Goal: Information Seeking & Learning: Learn about a topic

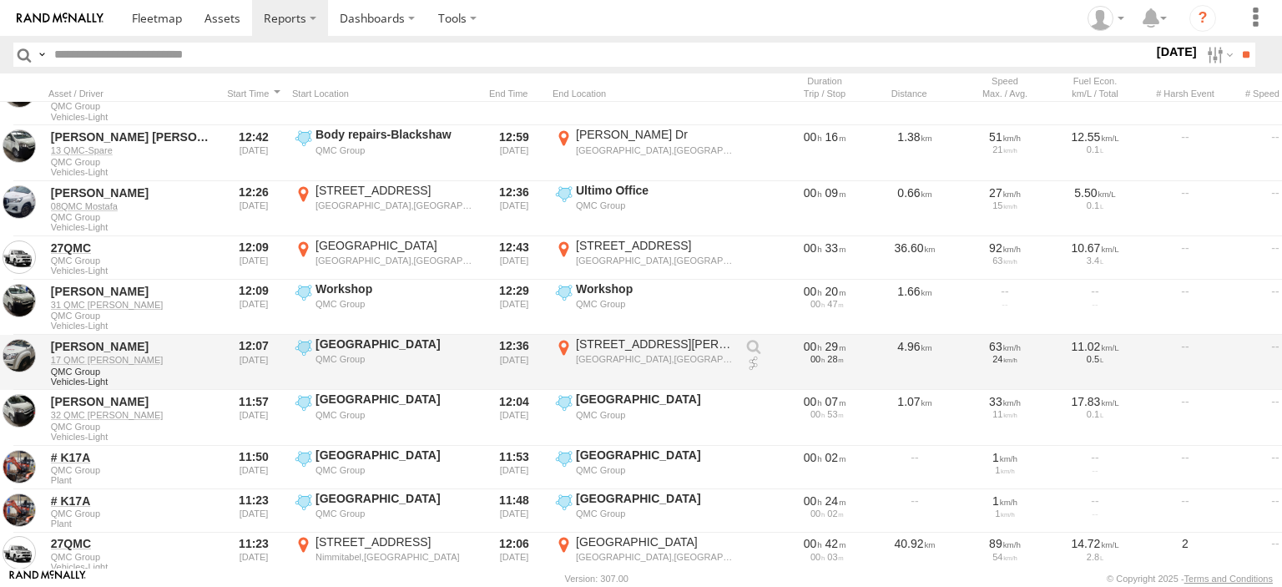
scroll to position [250, 0]
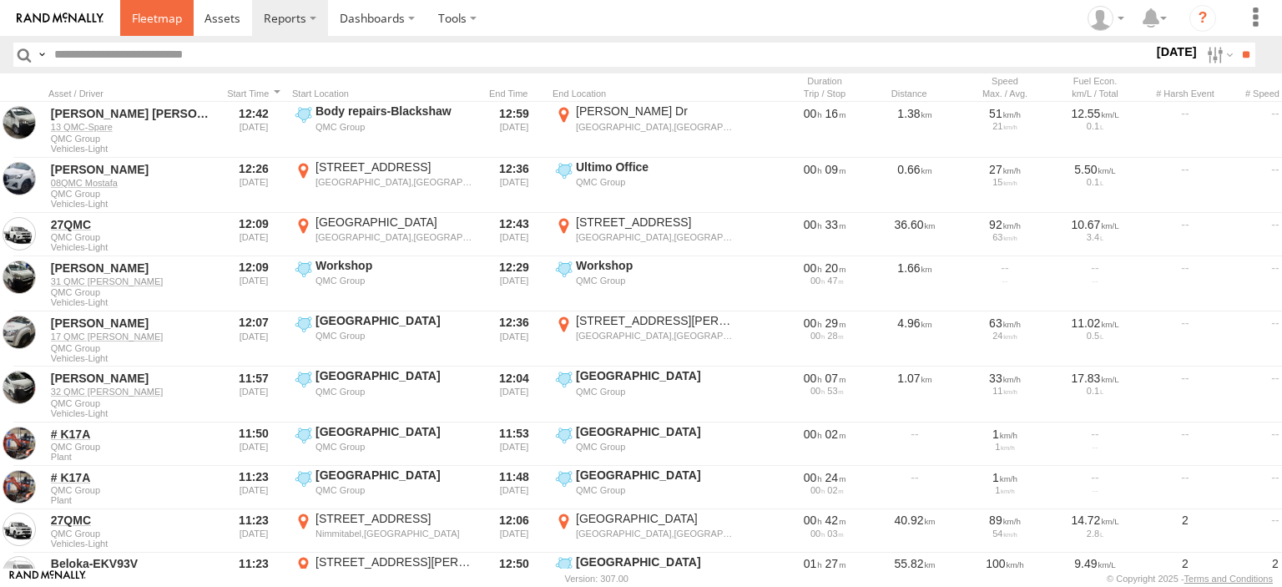
click at [164, 23] on span at bounding box center [157, 18] width 50 height 16
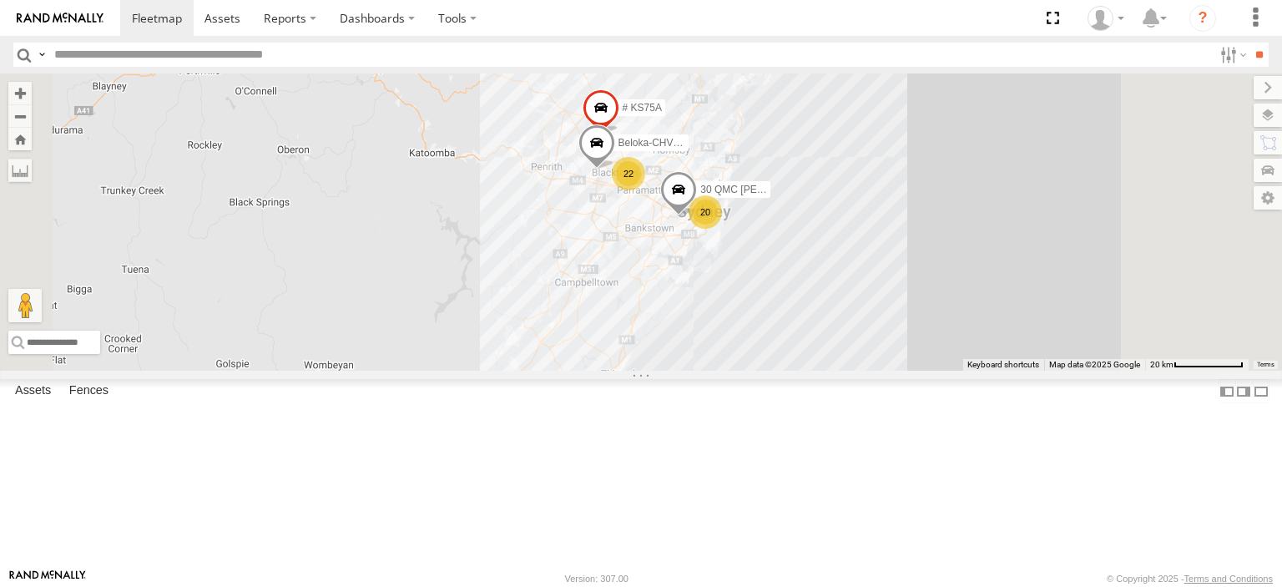
drag, startPoint x: 759, startPoint y: 392, endPoint x: 799, endPoint y: 321, distance: 81.0
click at [762, 370] on div "27QMC 20 22 # KS75A Beloka-CHV61N 30 QMC David Carmona" at bounding box center [641, 221] width 1282 height 297
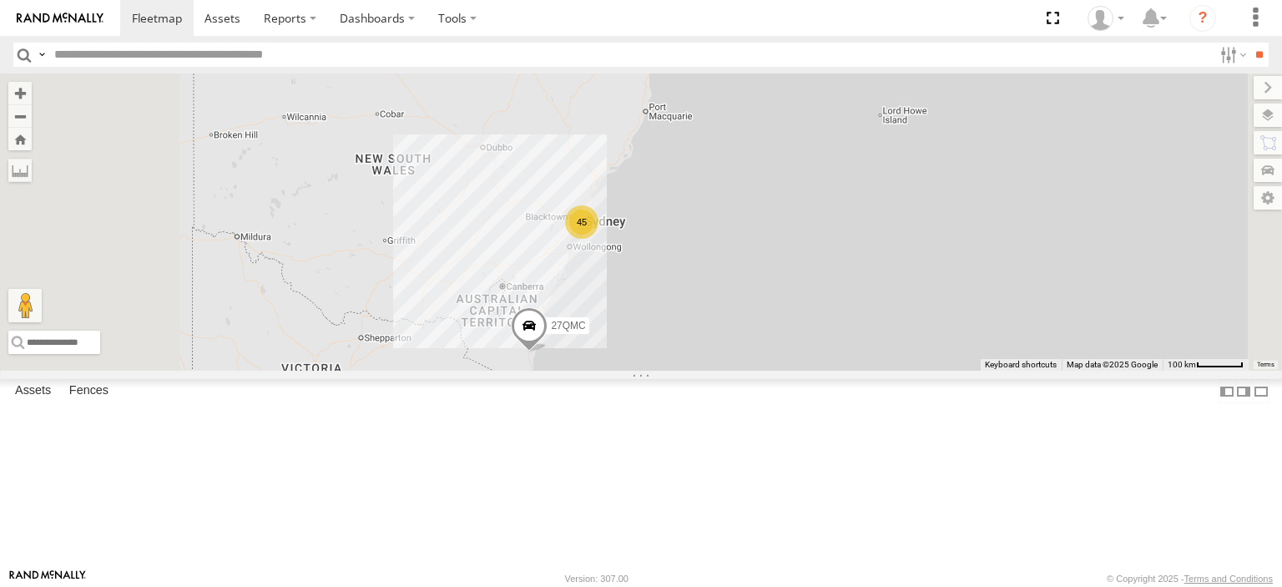
drag, startPoint x: 731, startPoint y: 335, endPoint x: 728, endPoint y: 315, distance: 20.2
click at [729, 315] on div "27QMC 45" at bounding box center [641, 221] width 1282 height 297
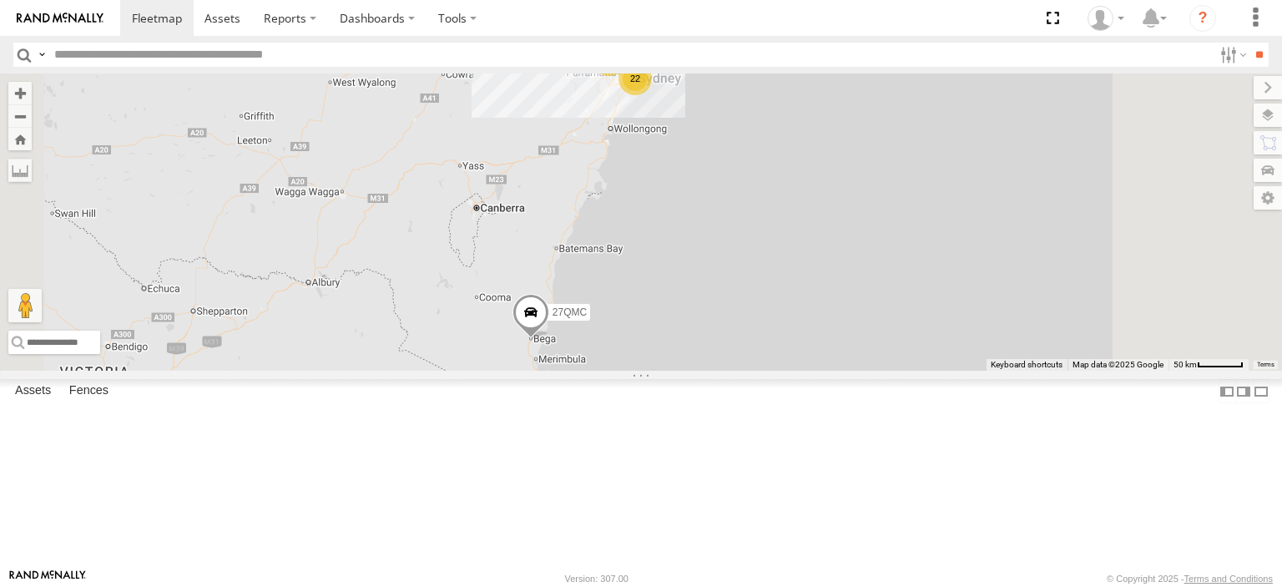
click at [549, 340] on span at bounding box center [530, 317] width 37 height 45
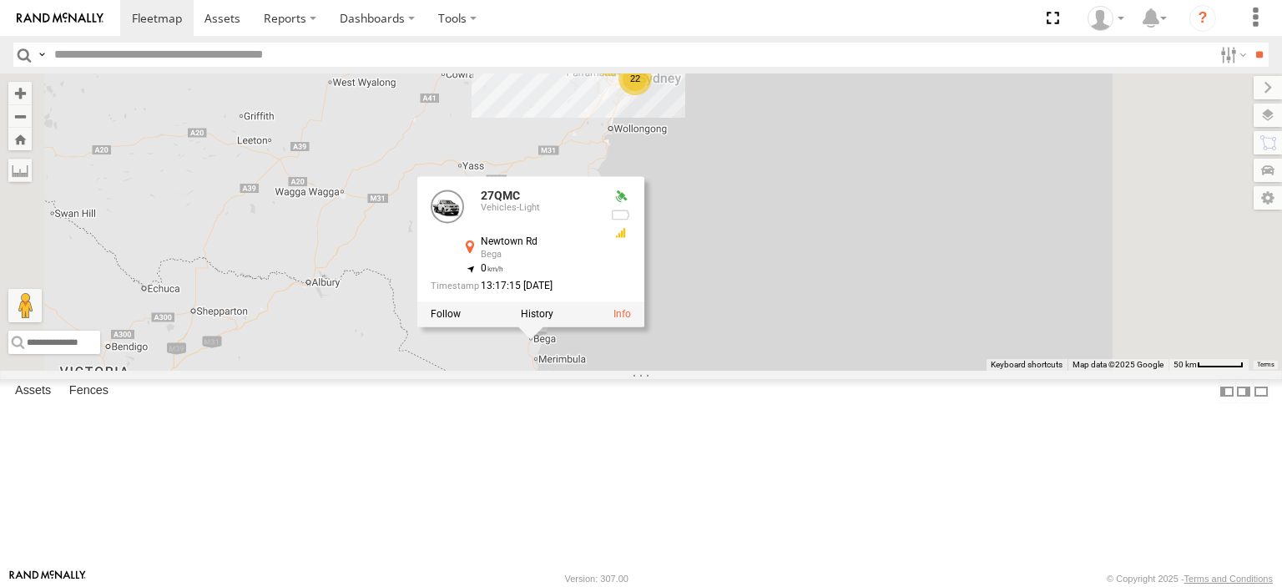
click at [919, 370] on div "27QMC 22 23 27QMC Vehicles-Light Newtown Rd Bega -36.68138 , 149.84088 0 13:17:…" at bounding box center [641, 221] width 1282 height 297
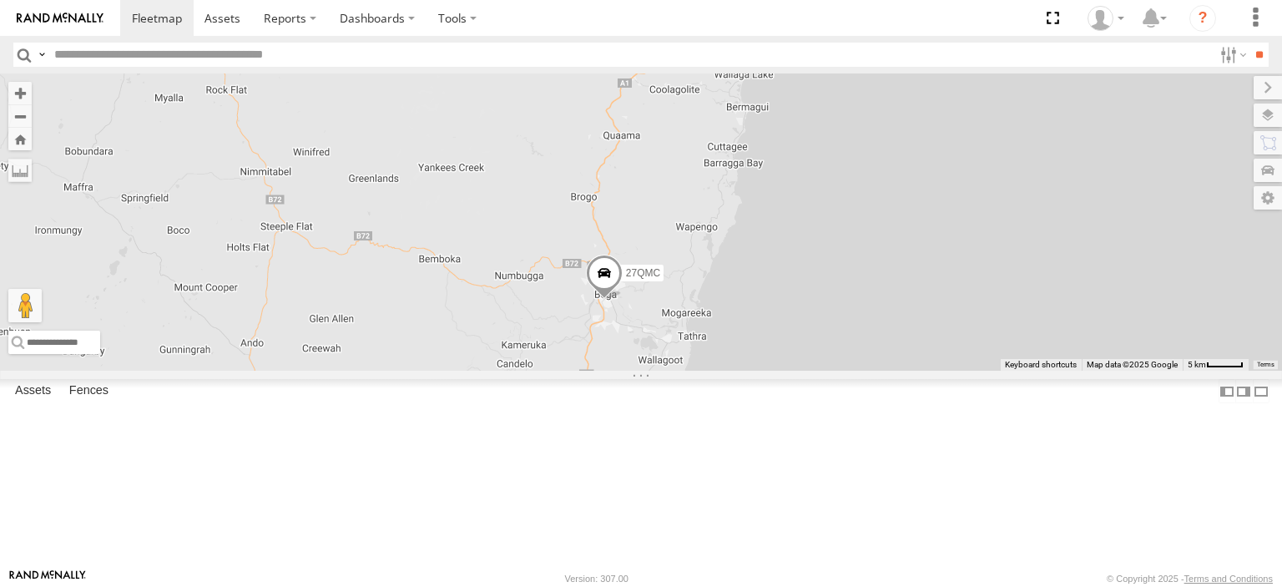
drag, startPoint x: 844, startPoint y: 427, endPoint x: 671, endPoint y: 419, distance: 173.8
click at [671, 370] on div "27QMC" at bounding box center [641, 221] width 1282 height 297
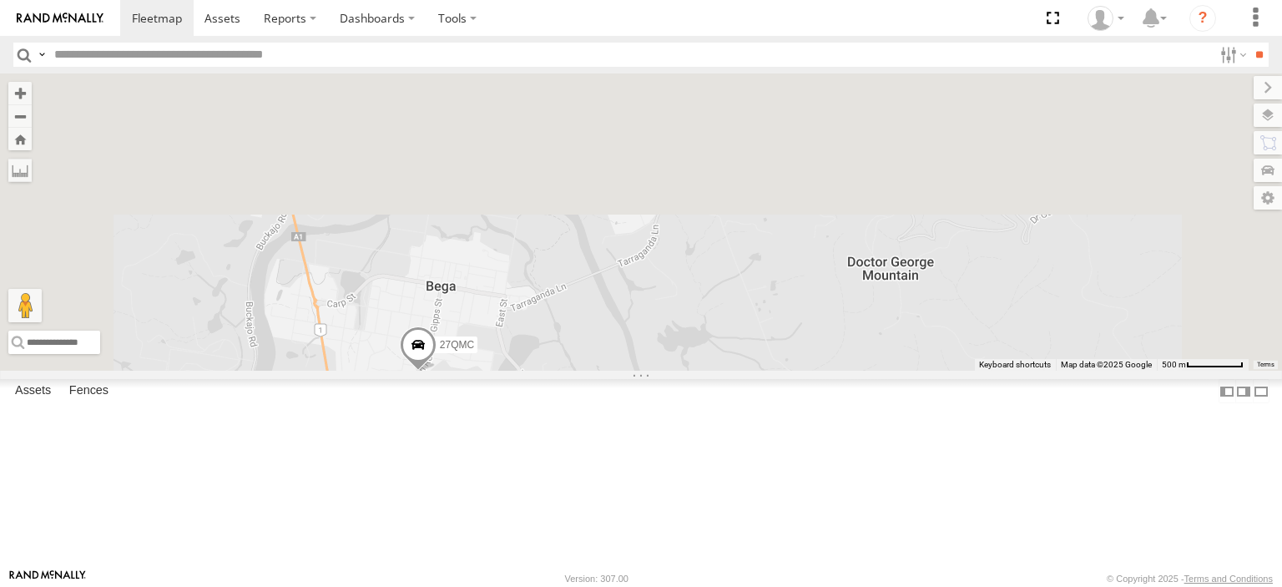
drag, startPoint x: 754, startPoint y: 320, endPoint x: 794, endPoint y: 513, distance: 197.7
click at [788, 570] on body at bounding box center [641, 293] width 1282 height 587
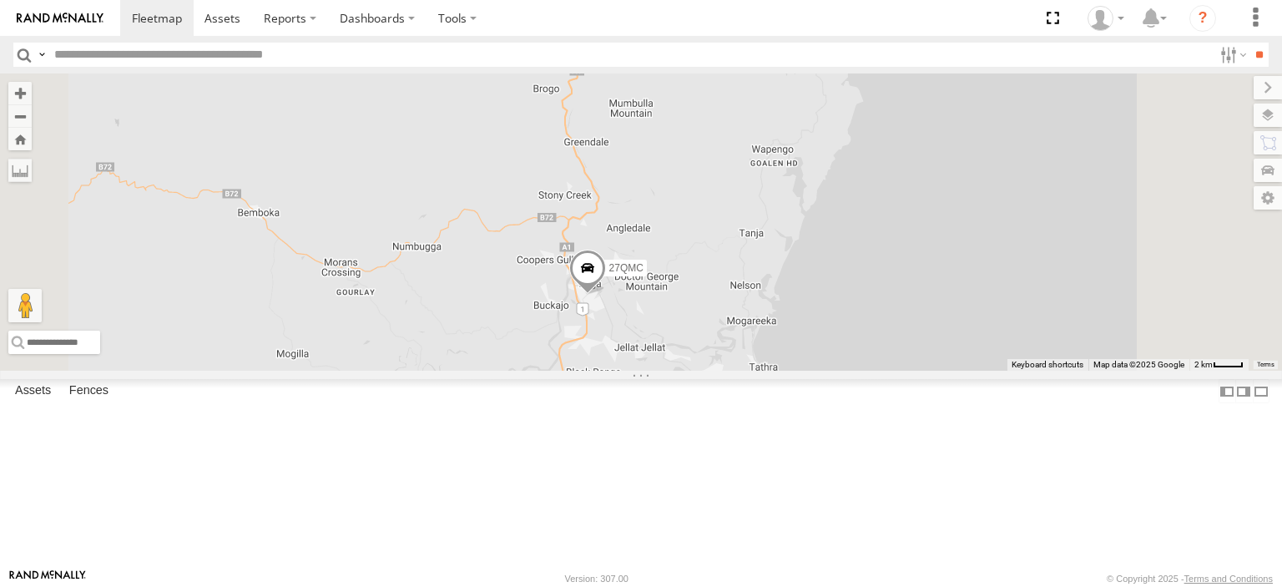
drag, startPoint x: 788, startPoint y: 335, endPoint x: 794, endPoint y: 319, distance: 17.7
click at [794, 319] on div "27QMC" at bounding box center [641, 221] width 1282 height 297
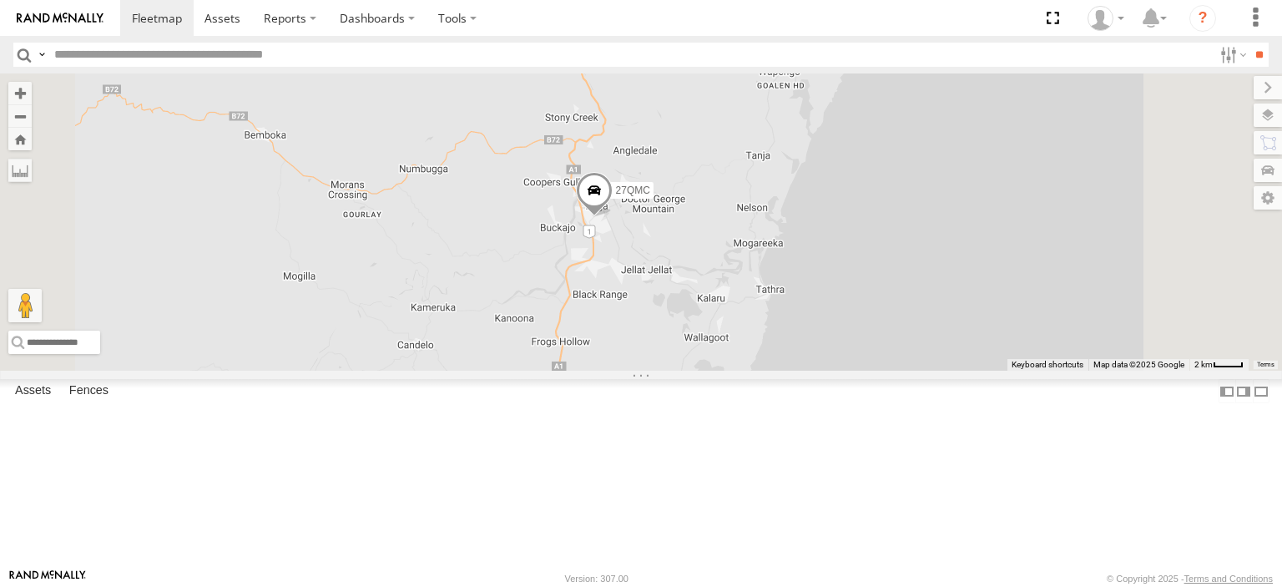
drag, startPoint x: 784, startPoint y: 487, endPoint x: 788, endPoint y: 410, distance: 77.7
click at [788, 370] on div "27QMC" at bounding box center [641, 221] width 1282 height 297
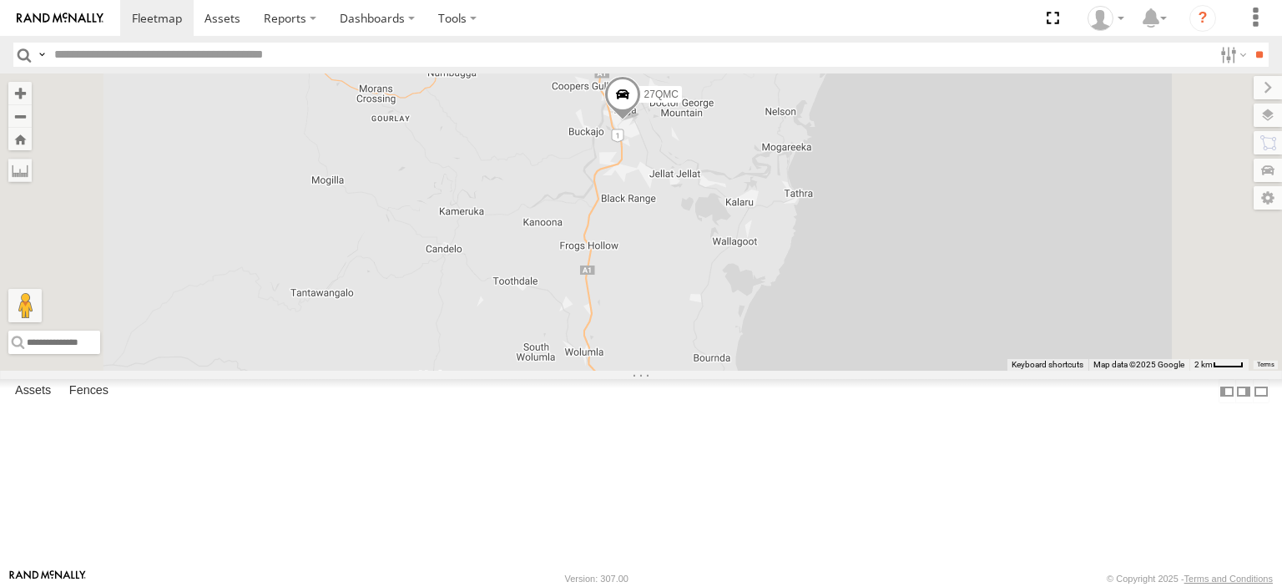
drag, startPoint x: 797, startPoint y: 433, endPoint x: 812, endPoint y: 387, distance: 48.3
click at [812, 370] on div "27QMC" at bounding box center [641, 221] width 1282 height 297
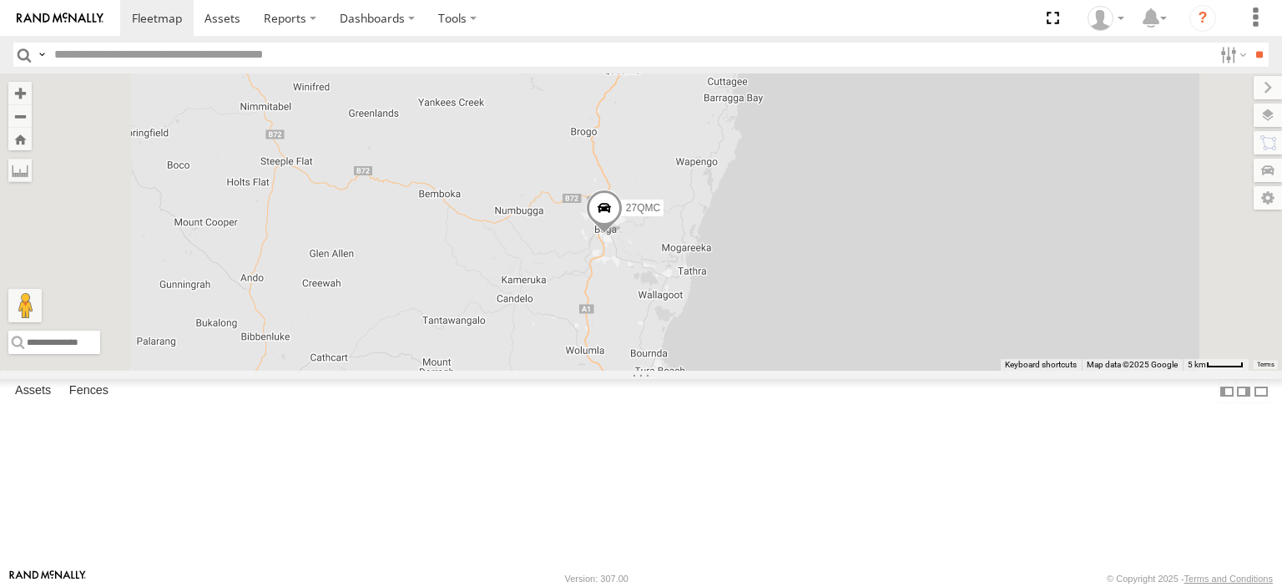
drag, startPoint x: 961, startPoint y: 209, endPoint x: 948, endPoint y: 244, distance: 38.3
click at [948, 244] on div "27QMC" at bounding box center [641, 221] width 1282 height 297
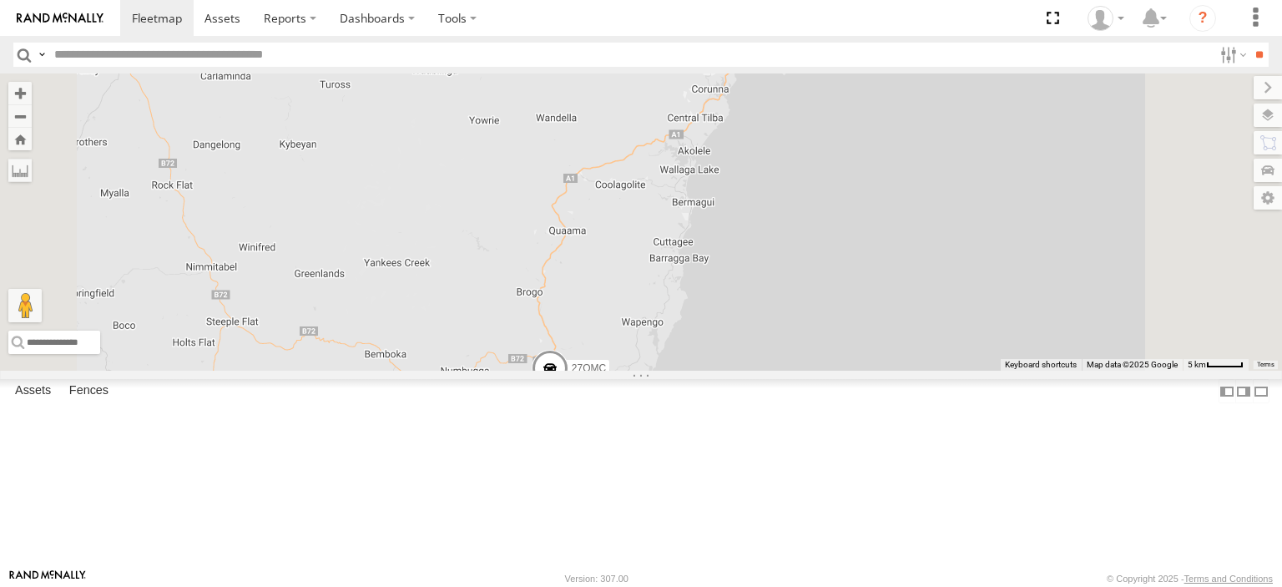
drag, startPoint x: 844, startPoint y: 286, endPoint x: 822, endPoint y: 285, distance: 22.5
click at [797, 370] on div "27QMC" at bounding box center [641, 221] width 1282 height 297
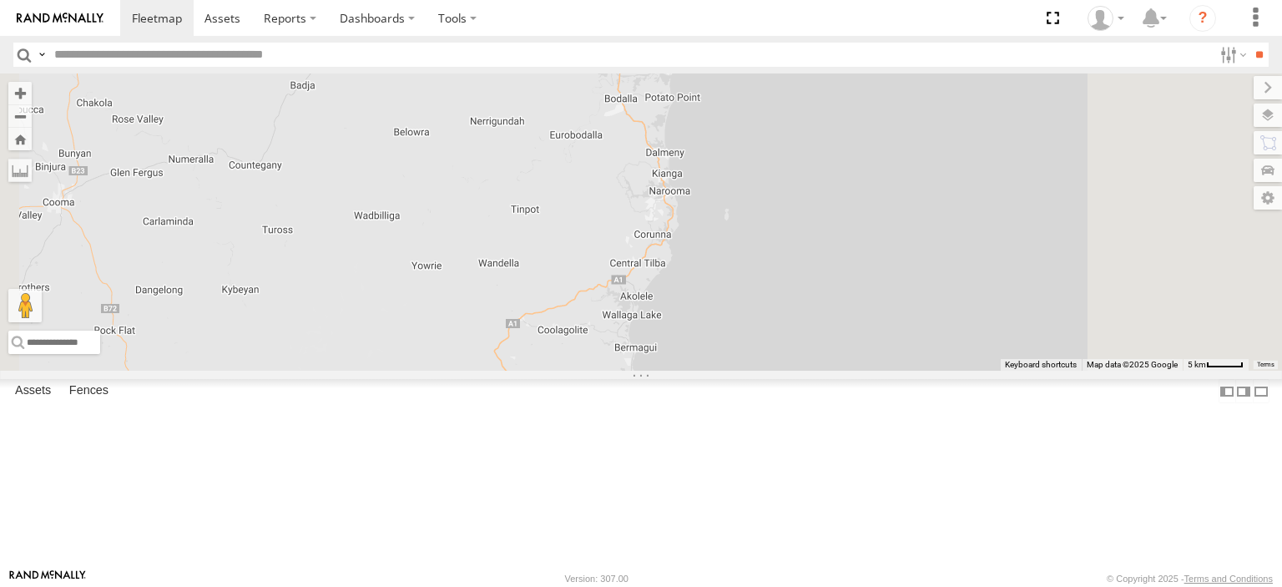
drag, startPoint x: 754, startPoint y: 522, endPoint x: 794, endPoint y: 303, distance: 223.1
click at [754, 370] on div "27QMC" at bounding box center [641, 221] width 1282 height 297
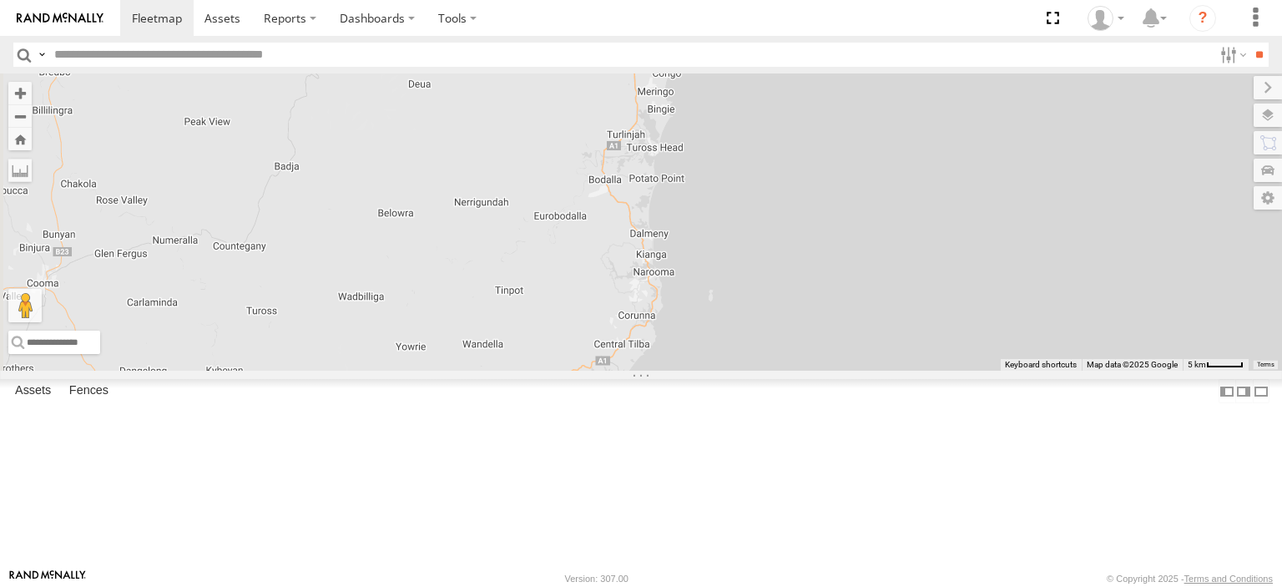
drag, startPoint x: 788, startPoint y: 367, endPoint x: 743, endPoint y: 471, distance: 113.3
click at [746, 370] on div "27QMC" at bounding box center [641, 221] width 1282 height 297
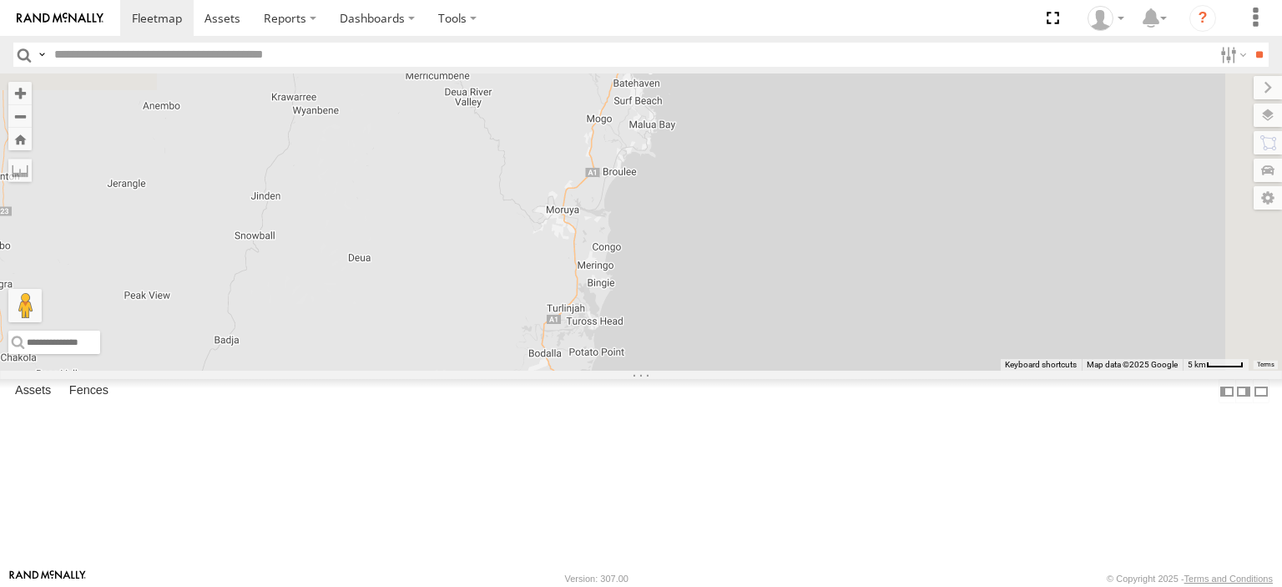
click at [774, 370] on div "27QMC" at bounding box center [641, 221] width 1282 height 297
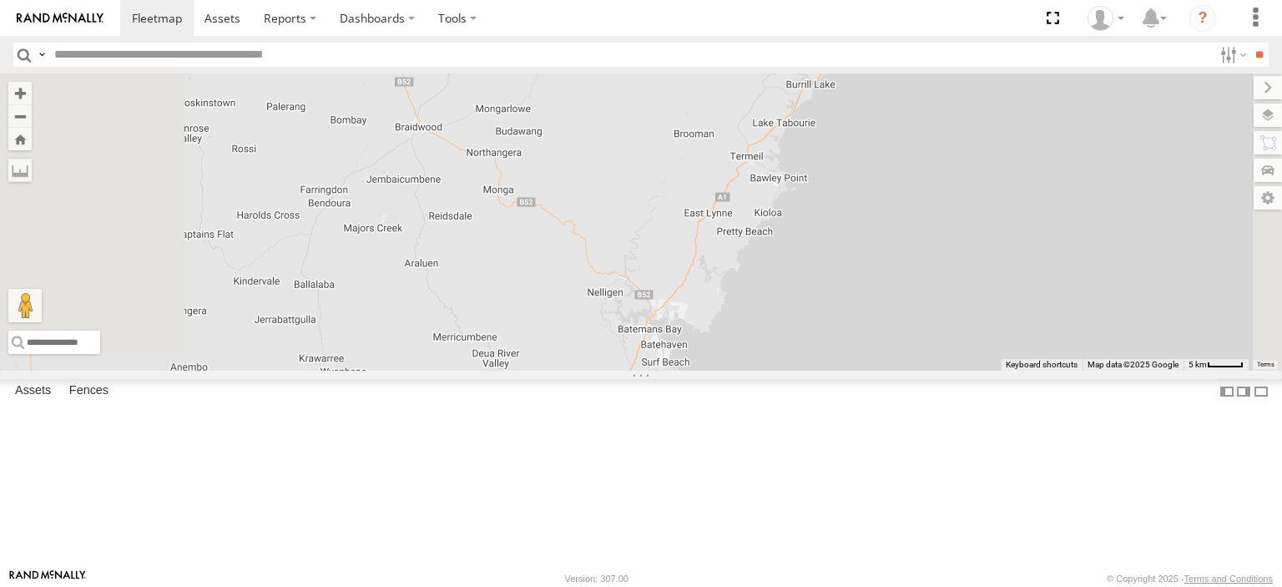
drag, startPoint x: 766, startPoint y: 442, endPoint x: 772, endPoint y: 408, distance: 34.7
click at [777, 370] on div "27QMC" at bounding box center [641, 221] width 1282 height 297
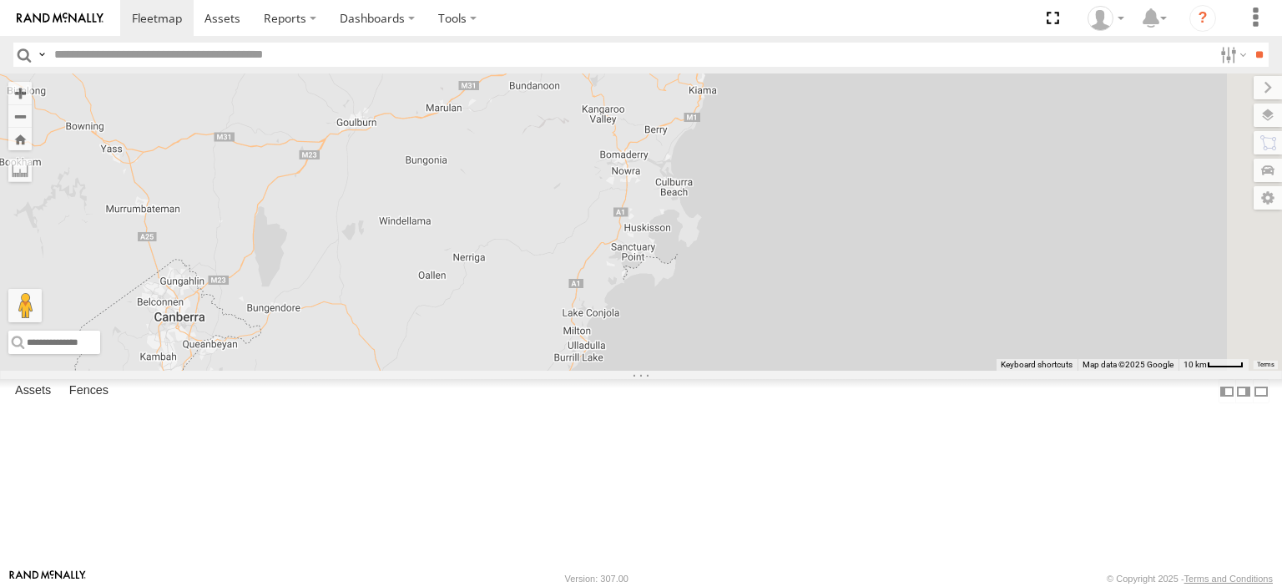
drag, startPoint x: 871, startPoint y: 286, endPoint x: 806, endPoint y: 275, distance: 66.1
click at [738, 370] on div "27QMC" at bounding box center [641, 221] width 1282 height 297
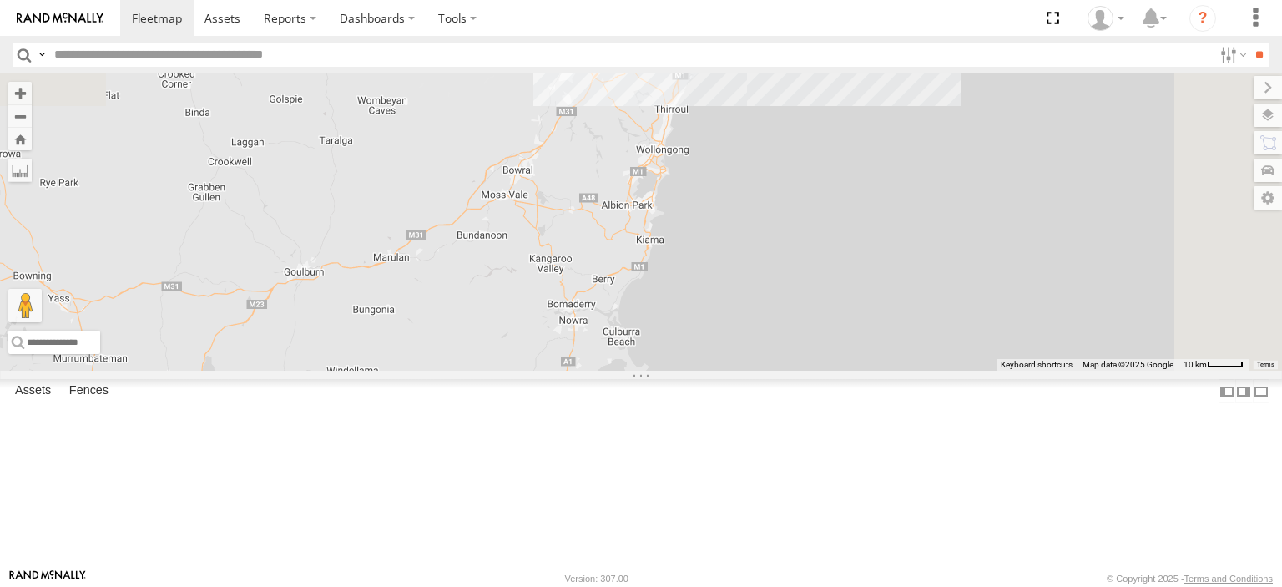
drag, startPoint x: 827, startPoint y: 279, endPoint x: 763, endPoint y: 424, distance: 158.8
click at [764, 370] on div "27QMC" at bounding box center [641, 221] width 1282 height 297
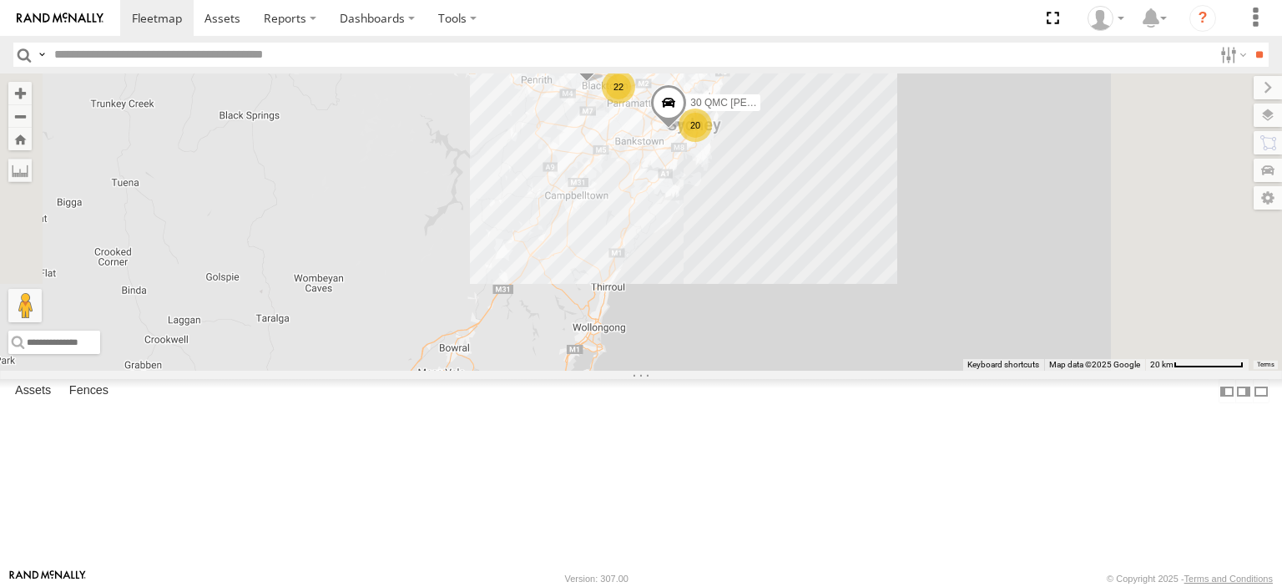
drag, startPoint x: 789, startPoint y: 426, endPoint x: 767, endPoint y: 489, distance: 66.5
click at [770, 370] on div "27QMC 20 22 Beloka-CHV61N 30 QMC David Carmona" at bounding box center [641, 221] width 1282 height 297
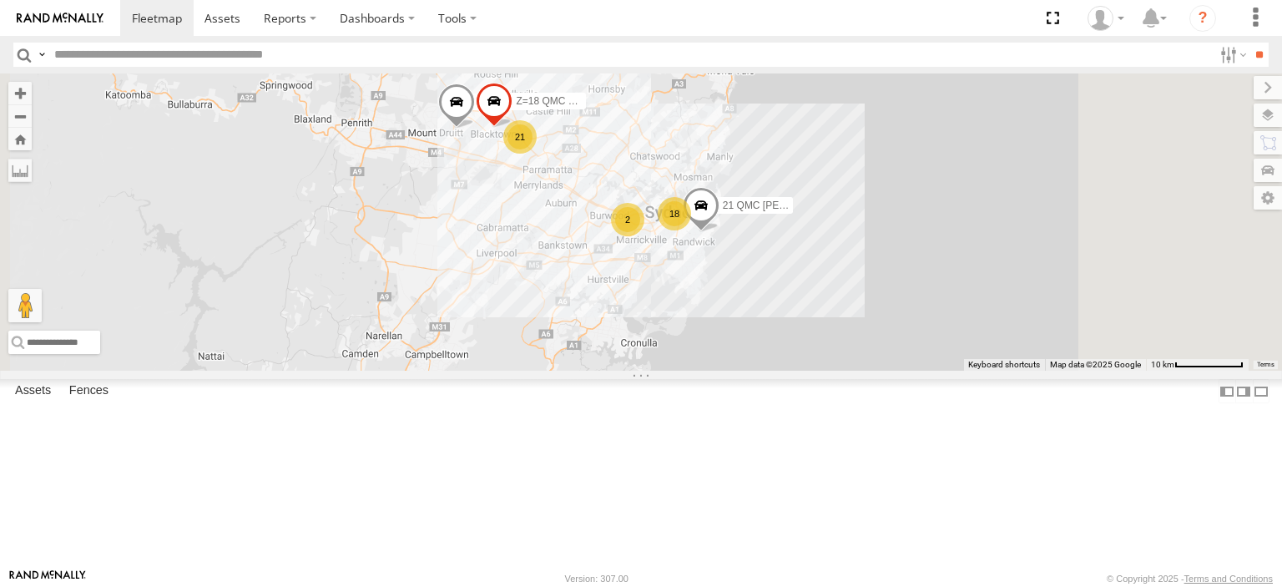
click at [512, 128] on span at bounding box center [494, 105] width 37 height 45
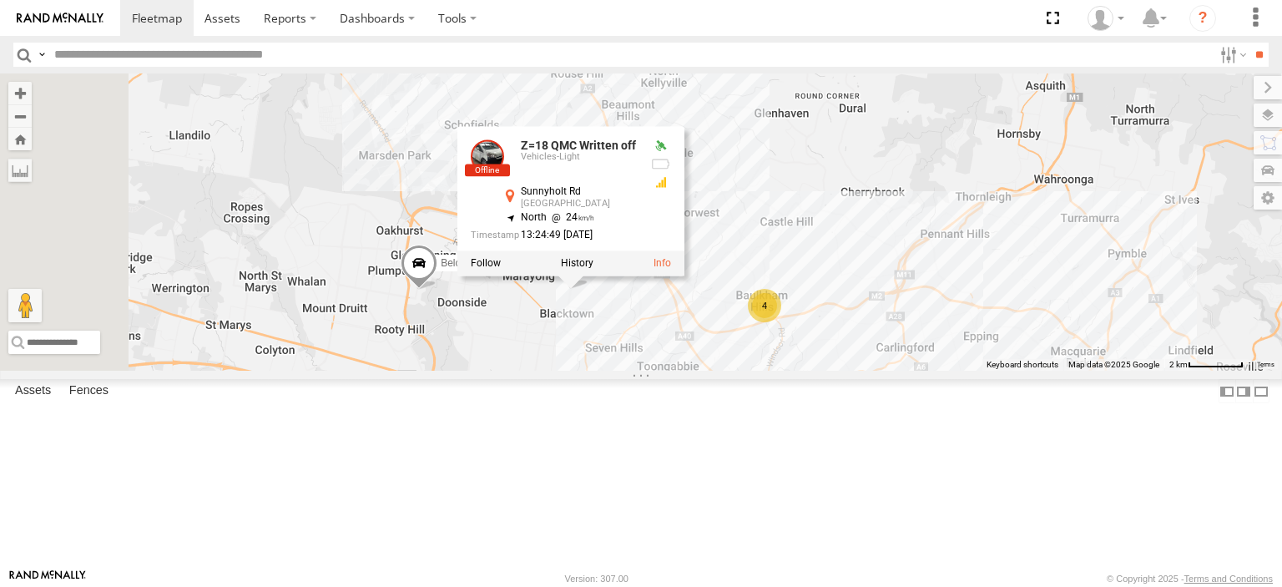
drag, startPoint x: 724, startPoint y: 257, endPoint x: 1254, endPoint y: 491, distance: 579.1
click at [1254, 370] on div "27QMC Beloka-CHV61N # KS75A 21 QMC Pat Junior Z=18 QMC Written off Z=18 QMC Wri…" at bounding box center [641, 221] width 1282 height 297
click at [780, 321] on div "4" at bounding box center [763, 304] width 33 height 33
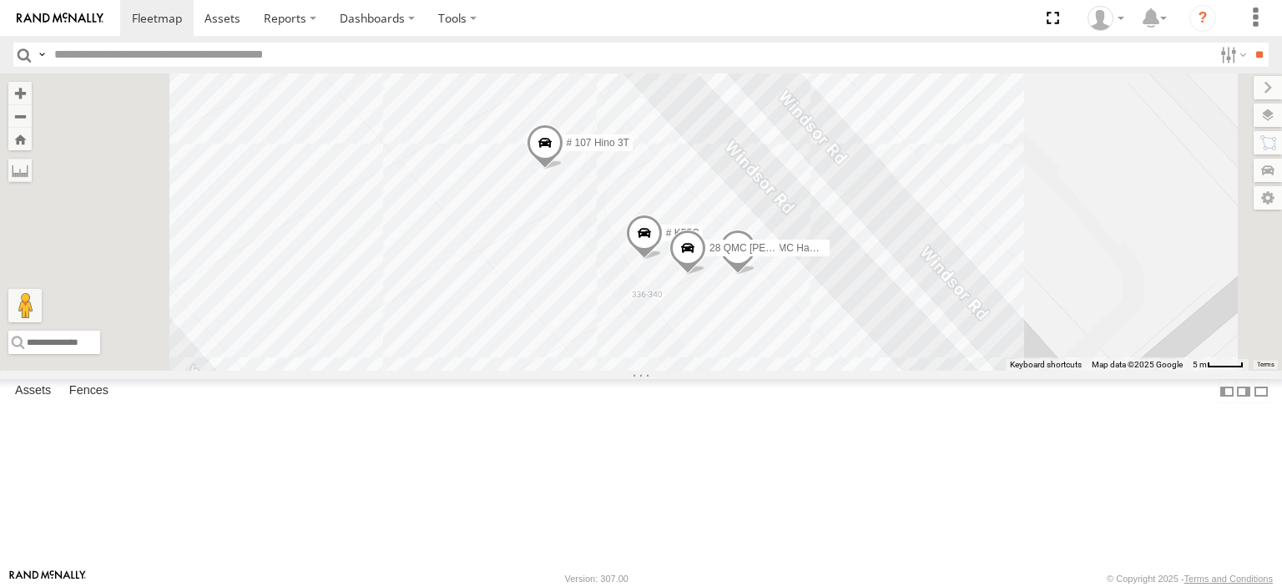
click at [706, 275] on span at bounding box center [687, 251] width 37 height 45
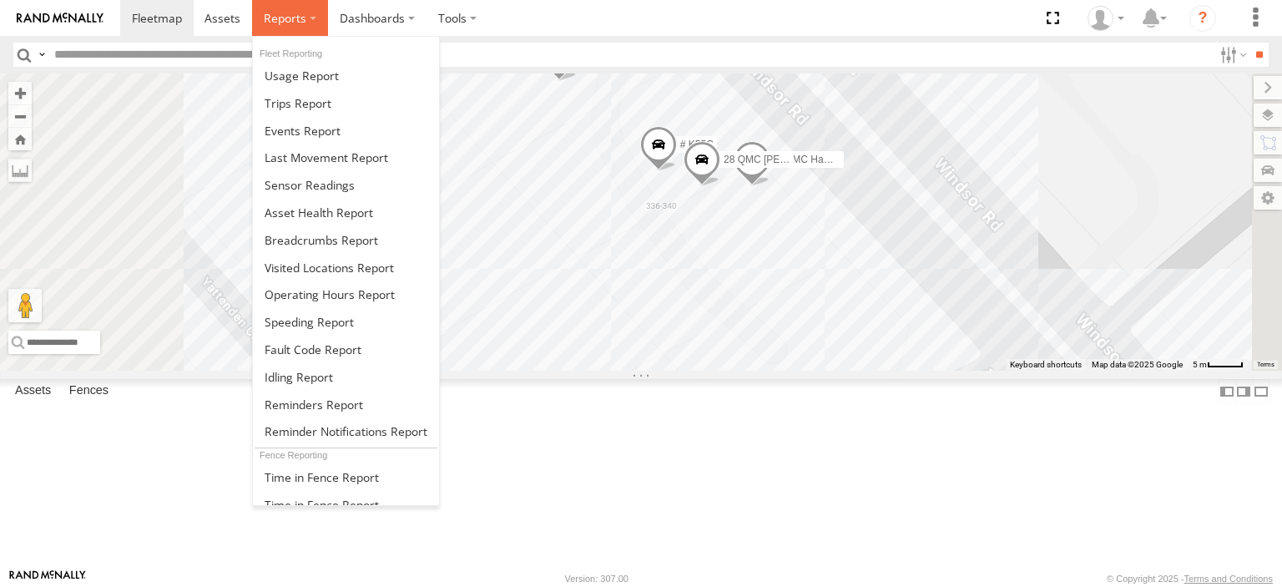
click at [270, 22] on span at bounding box center [285, 18] width 43 height 16
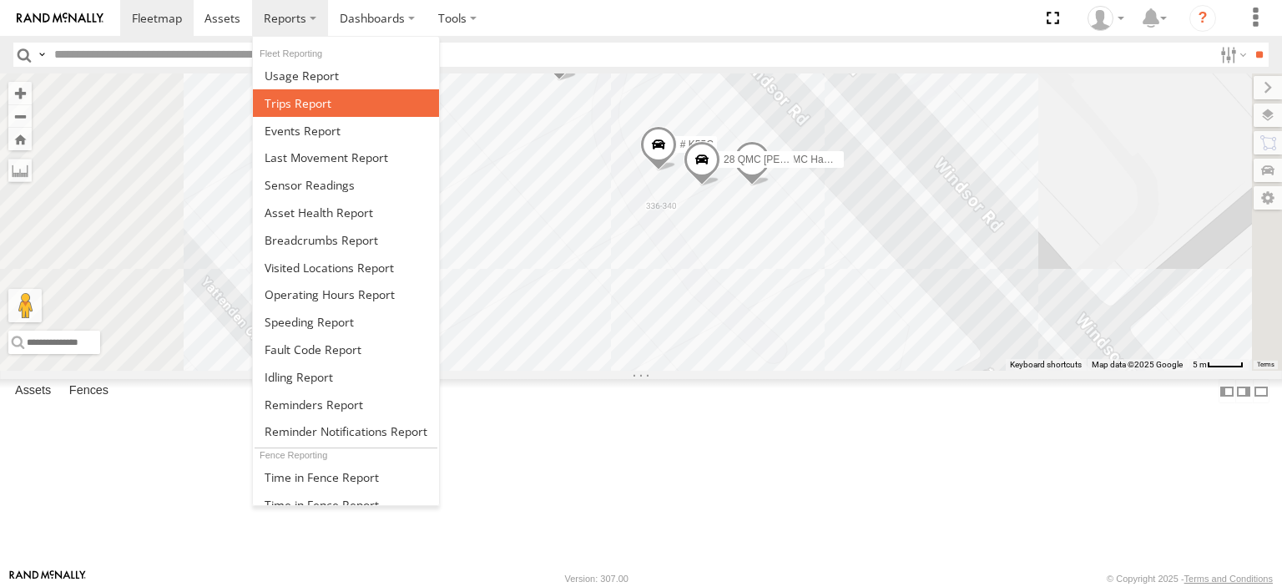
click at [329, 97] on link at bounding box center [346, 103] width 186 height 28
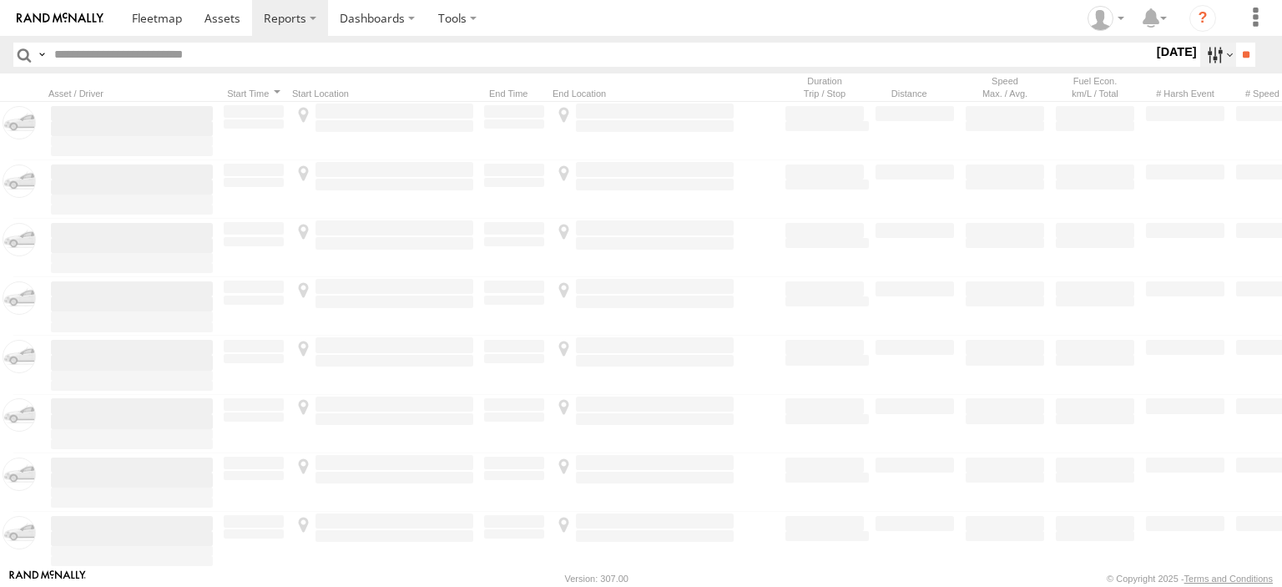
drag, startPoint x: 0, startPoint y: 0, endPoint x: 1202, endPoint y: 59, distance: 1203.1
click at [1202, 59] on label at bounding box center [1218, 55] width 36 height 24
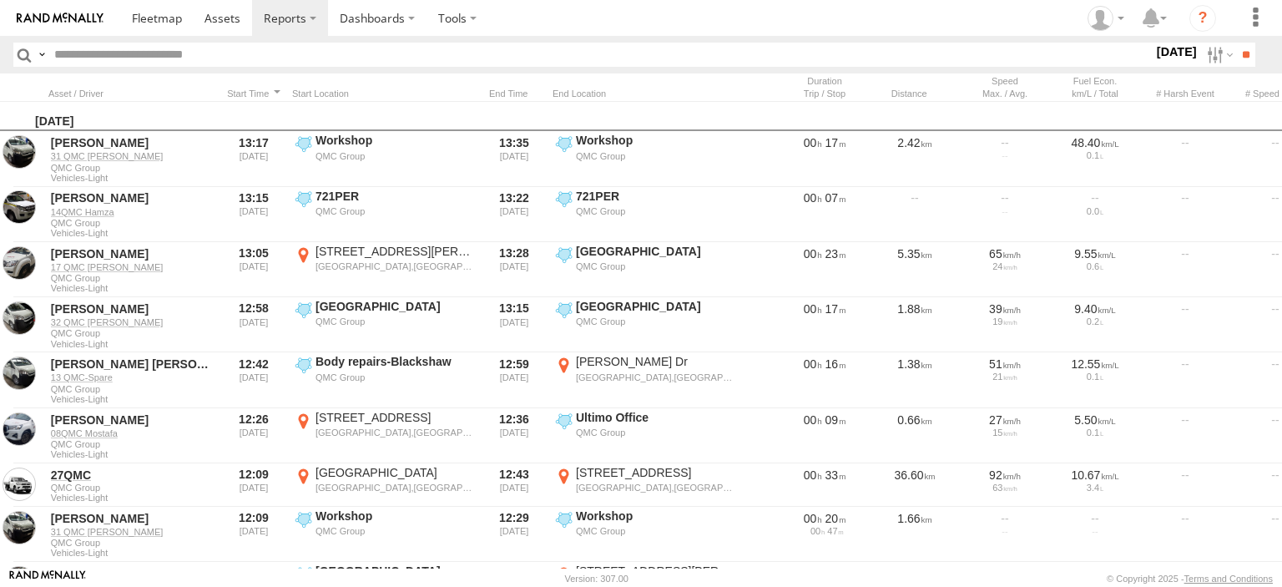
click at [0, 0] on label at bounding box center [0, 0] width 0 height 0
click at [1238, 56] on input "**" at bounding box center [1245, 55] width 19 height 24
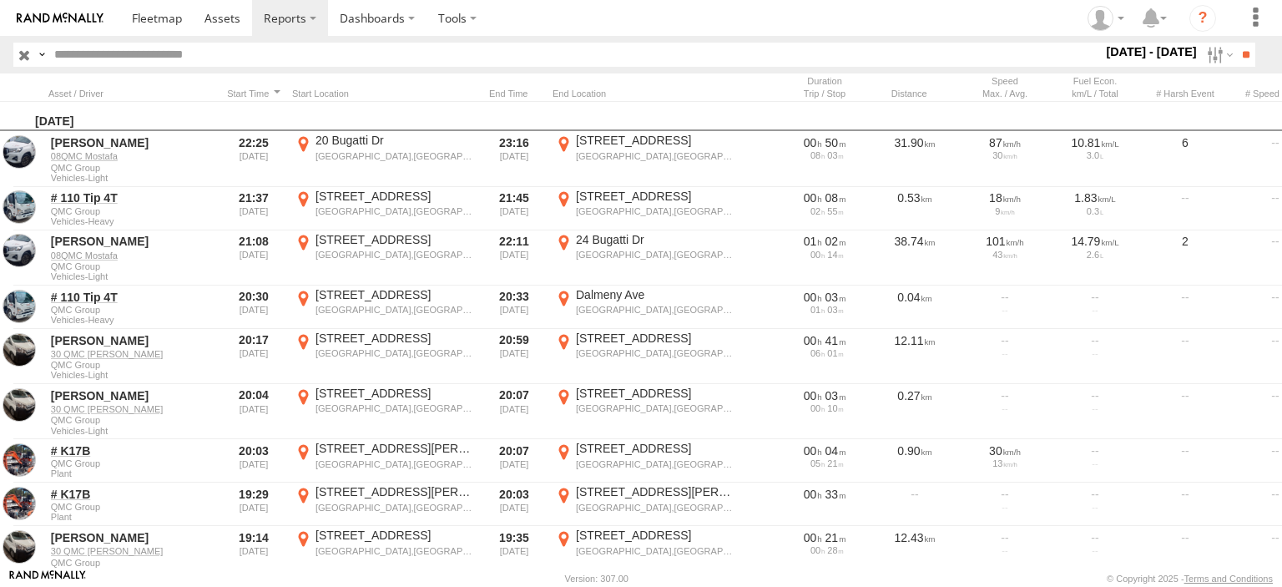
click at [174, 56] on input "text" at bounding box center [575, 55] width 1055 height 24
type input "******"
click at [1236, 43] on input "**" at bounding box center [1245, 55] width 19 height 24
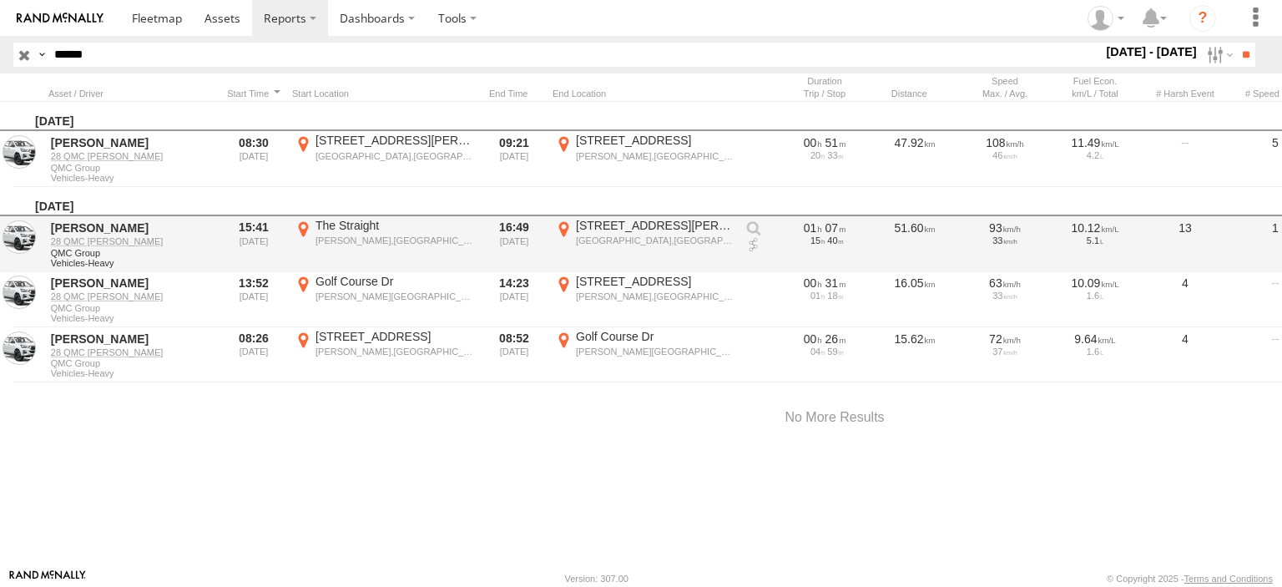
click at [1187, 229] on div "13" at bounding box center [1184, 244] width 83 height 52
click at [66, 239] on link "28 QMC Nathan" at bounding box center [132, 241] width 162 height 12
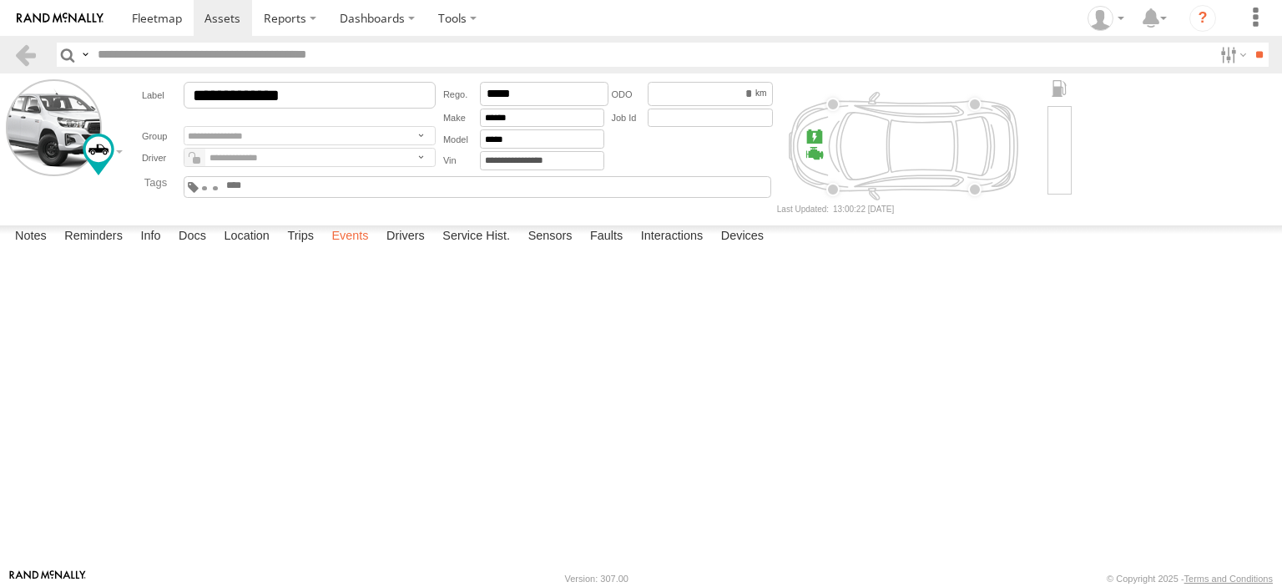
click at [340, 249] on label "Events" at bounding box center [349, 236] width 53 height 23
click at [290, 249] on label "Trips" at bounding box center [300, 236] width 43 height 23
click at [160, 18] on span at bounding box center [157, 18] width 50 height 16
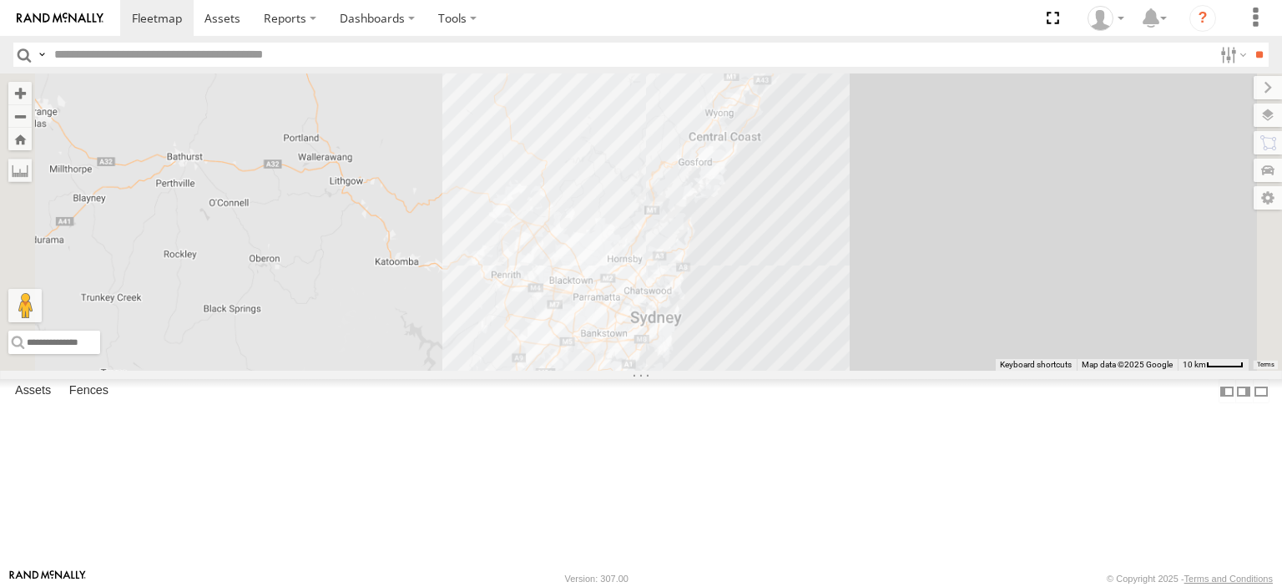
drag, startPoint x: 861, startPoint y: 590, endPoint x: 838, endPoint y: 491, distance: 101.2
click at [852, 370] on div "27QMC" at bounding box center [641, 221] width 1282 height 297
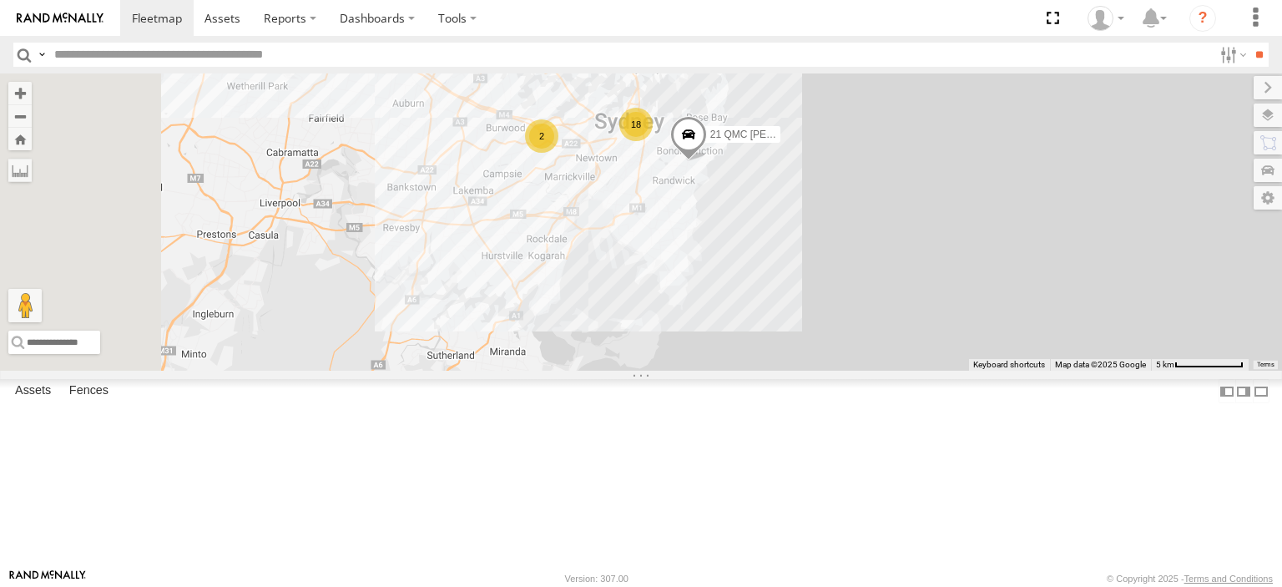
drag, startPoint x: 794, startPoint y: 358, endPoint x: 763, endPoint y: 426, distance: 74.7
click at [763, 370] on div "27QMC # KS75A Beloka-CHV61N 18 21 QMC Pat Junior 2" at bounding box center [641, 221] width 1282 height 297
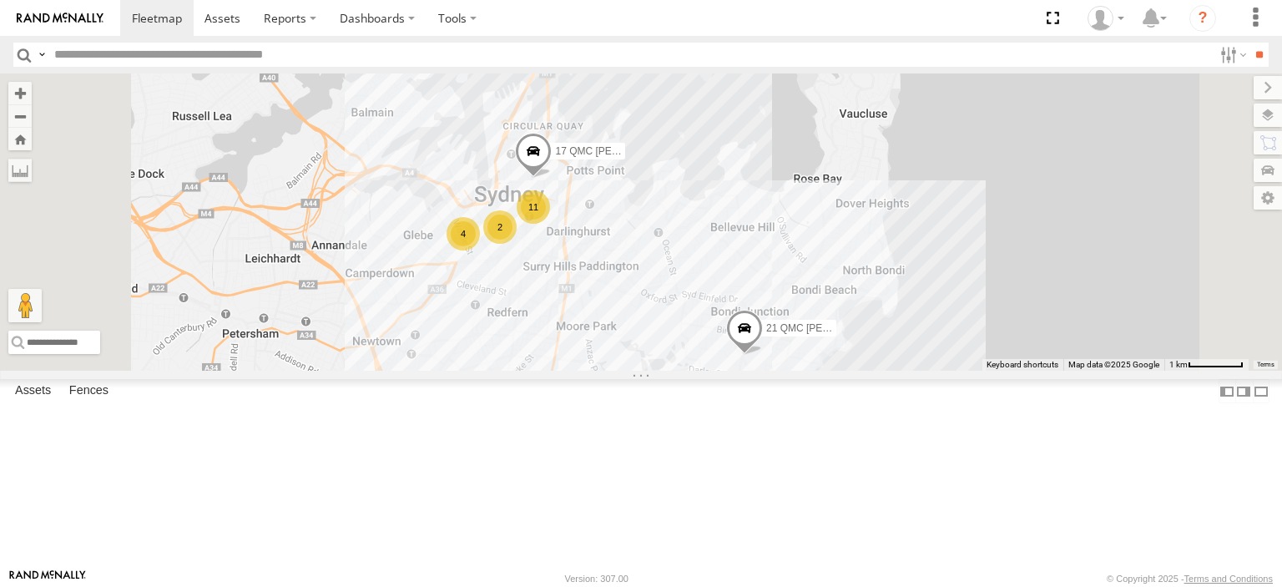
drag, startPoint x: 753, startPoint y: 360, endPoint x: 750, endPoint y: 326, distance: 33.5
click at [749, 339] on div "27QMC # KS75A Beloka-CHV61N 21 QMC Pat Junior Z=18 QMC Written off 11 4 2 17 QM…" at bounding box center [641, 221] width 1282 height 297
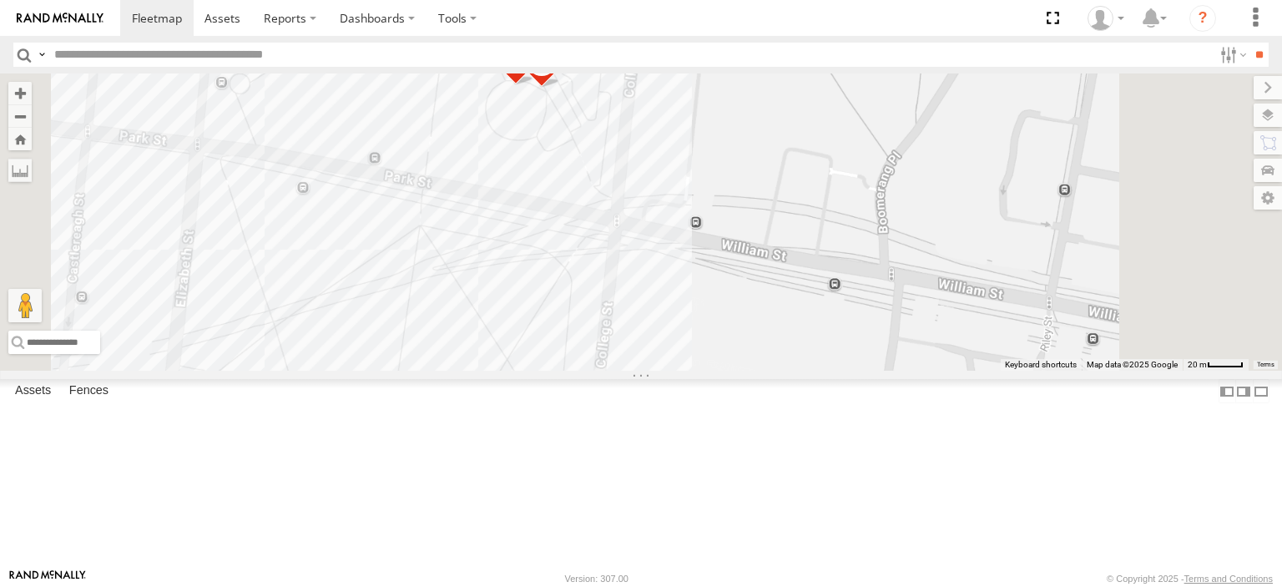
drag, startPoint x: 700, startPoint y: 363, endPoint x: 819, endPoint y: 183, distance: 216.2
click at [835, 176] on div "27QMC # KS75A Beloka-CHV61N 21 QMC Pat Junior Z=18 QMC Written off 17 QMC Andre…" at bounding box center [641, 221] width 1282 height 297
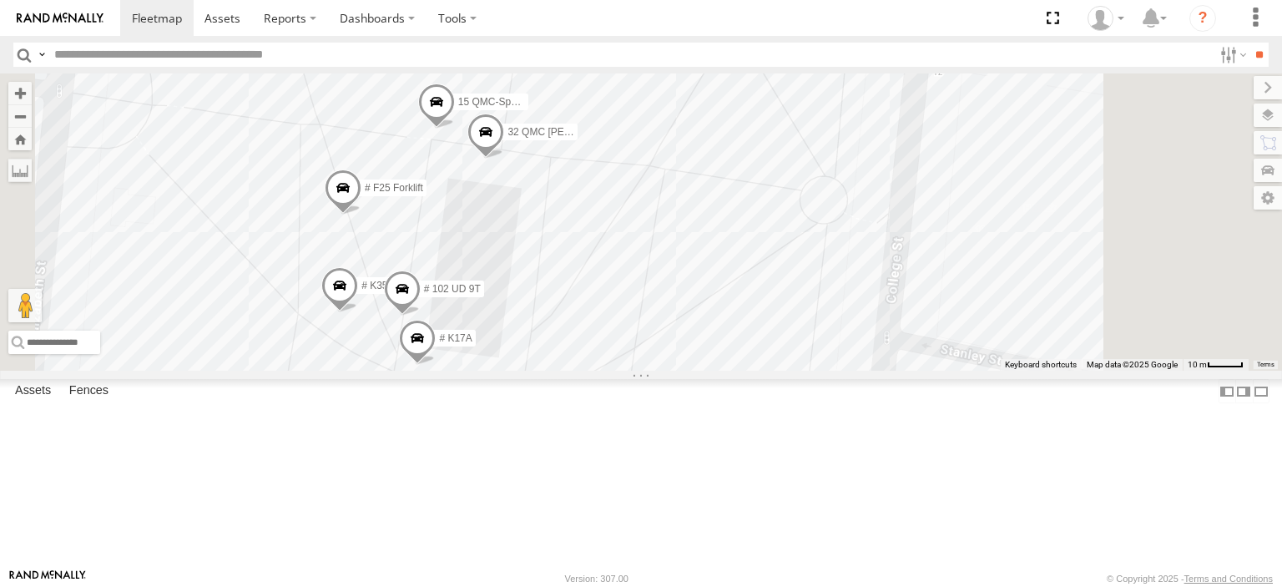
click at [455, 129] on span at bounding box center [436, 105] width 37 height 45
click at [834, 178] on div "27QMC # KS75A Beloka-CHV61N 21 QMC Pat Junior Z=18 QMC Written off 17 QMC Andre…" at bounding box center [641, 221] width 1282 height 297
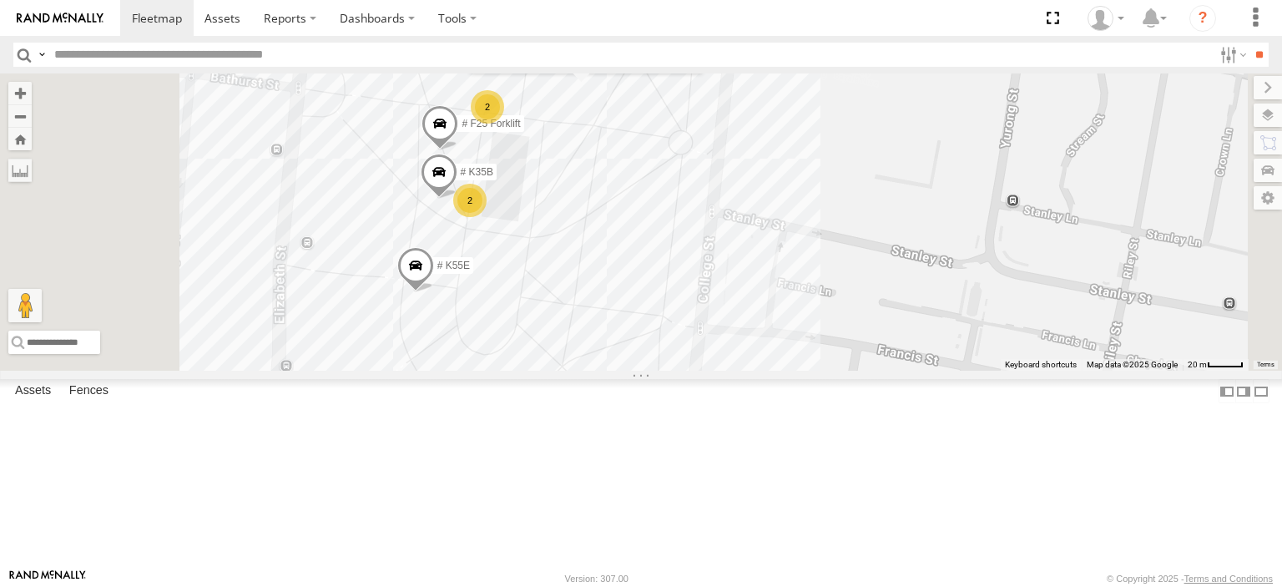
drag, startPoint x: 759, startPoint y: 345, endPoint x: 767, endPoint y: 303, distance: 43.2
click at [767, 303] on div "27QMC # KS75A Beloka-CHV61N 21 QMC Pat Junior Z=18 QMC Written off 17 QMC Andre…" at bounding box center [641, 221] width 1282 height 297
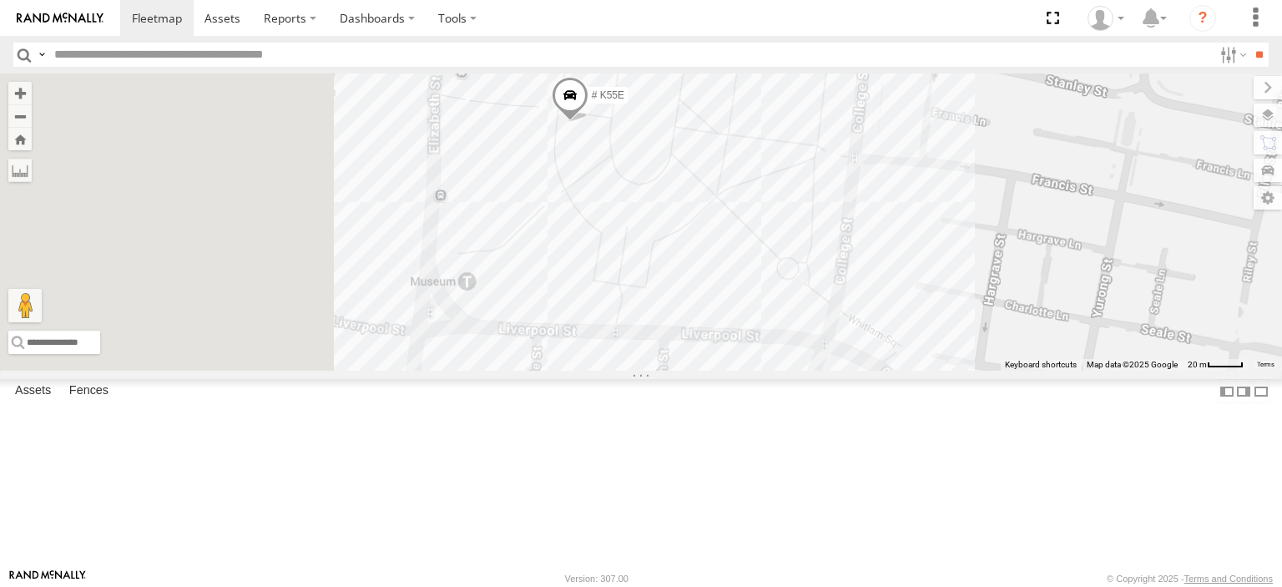
click at [875, 246] on div "27QMC # KS75A Beloka-CHV61N 21 QMC Pat Junior Z=18 QMC Written off 17 QMC Andre…" at bounding box center [641, 221] width 1282 height 297
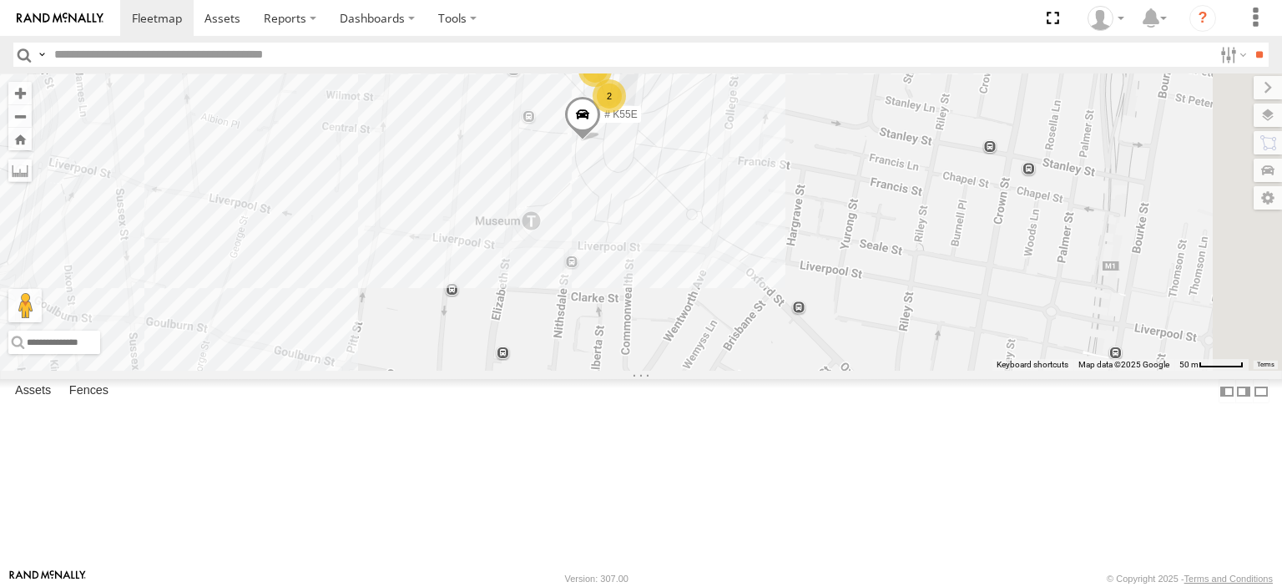
drag, startPoint x: 912, startPoint y: 383, endPoint x: 838, endPoint y: 485, distance: 126.0
click at [838, 370] on div "27QMC # KS75A Beloka-CHV61N 21 QMC Pat Junior Z=18 QMC Written off 17 QMC Andre…" at bounding box center [641, 221] width 1282 height 297
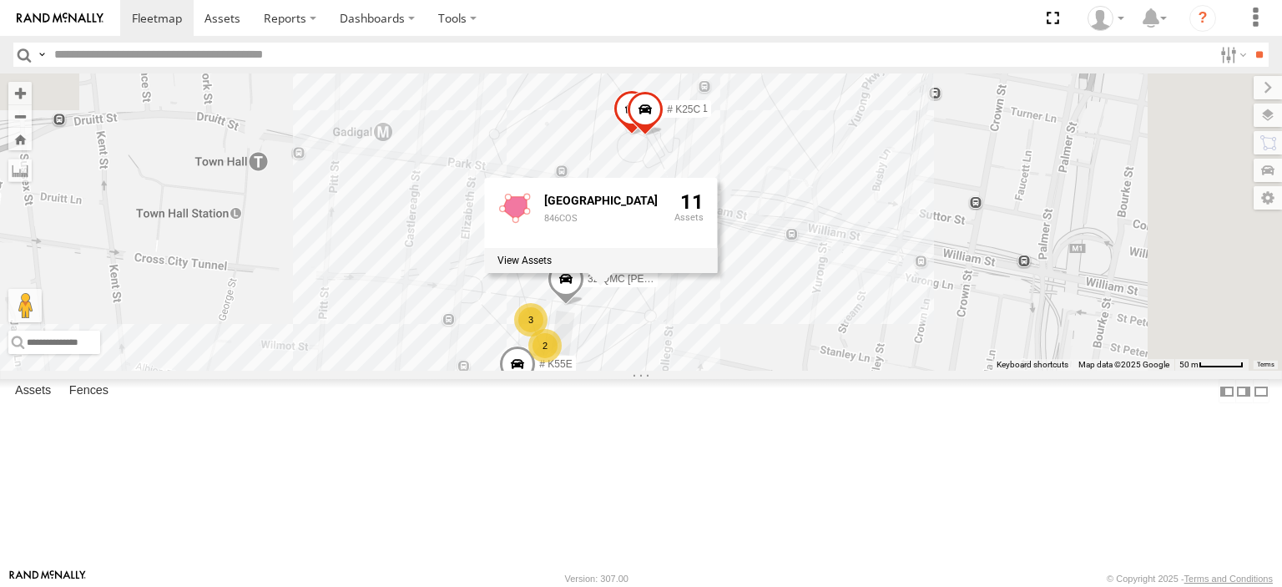
drag, startPoint x: 920, startPoint y: 217, endPoint x: 799, endPoint y: 171, distance: 130.2
click at [863, 370] on div "27QMC # KS75A Beloka-CHV61N 21 QMC Pat Junior Z=18 QMC Written off 17 QMC Andre…" at bounding box center [641, 221] width 1282 height 297
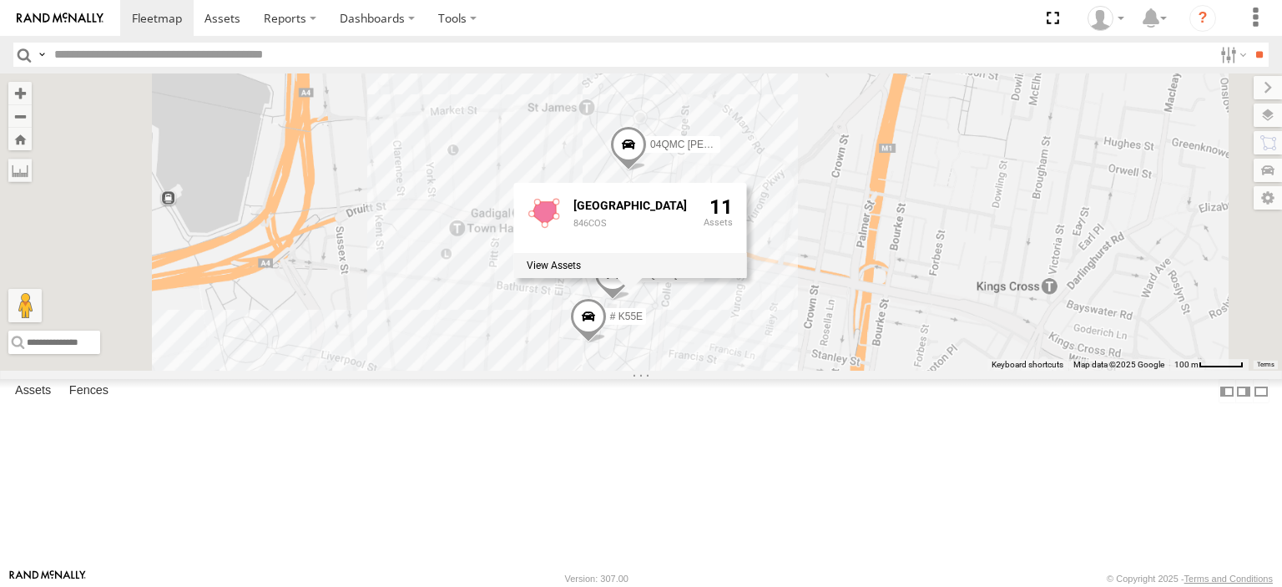
drag, startPoint x: 1001, startPoint y: 203, endPoint x: 947, endPoint y: 285, distance: 98.4
click at [947, 285] on div "27QMC # KS75A Beloka-CHV61N 21 QMC Pat Junior Z=18 QMC Written off 17 QMC Andre…" at bounding box center [641, 221] width 1282 height 297
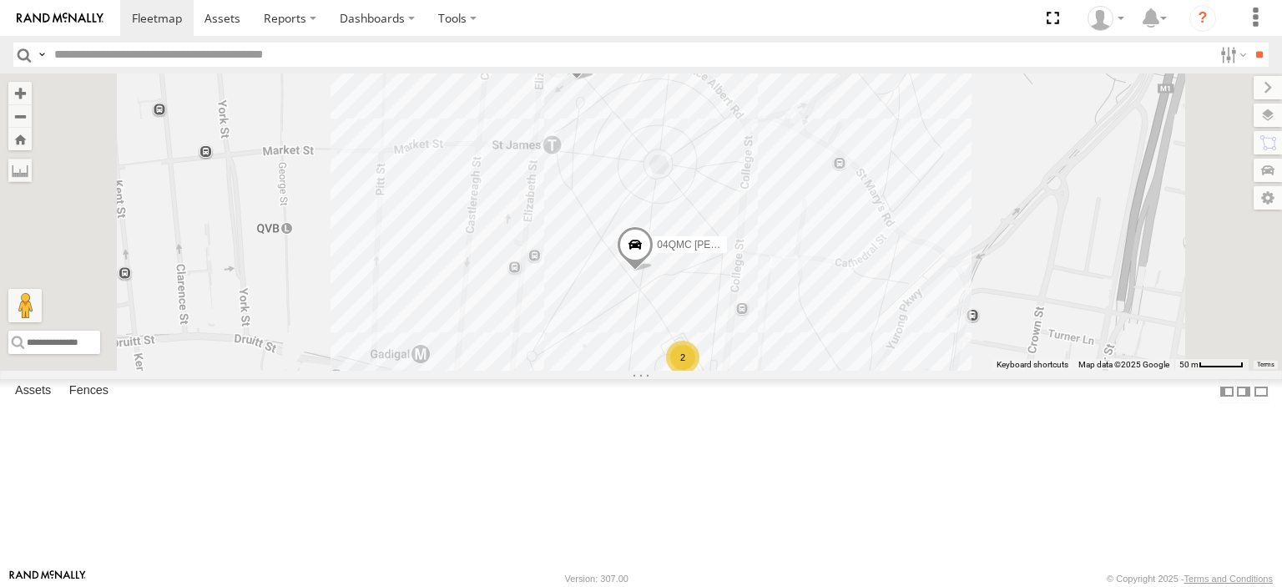
click at [595, 81] on span at bounding box center [576, 58] width 37 height 45
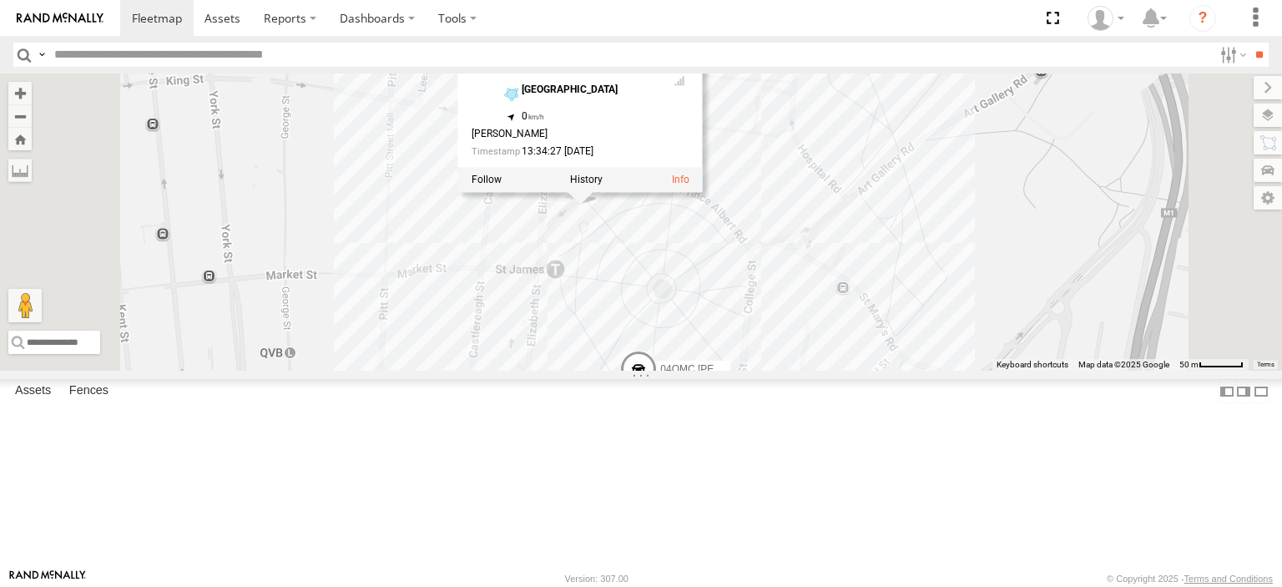
drag, startPoint x: 964, startPoint y: 207, endPoint x: 967, endPoint y: 256, distance: 49.3
click at [967, 256] on div "27QMC # KS75A Beloka-CHV61N 21 QMC Pat Junior Z=18 QMC Written off 17 QMC Andre…" at bounding box center [641, 221] width 1282 height 297
click at [995, 246] on div "27QMC # KS75A Beloka-CHV61N 21 QMC Pat Junior Z=18 QMC Written off 17 QMC Andre…" at bounding box center [641, 221] width 1282 height 297
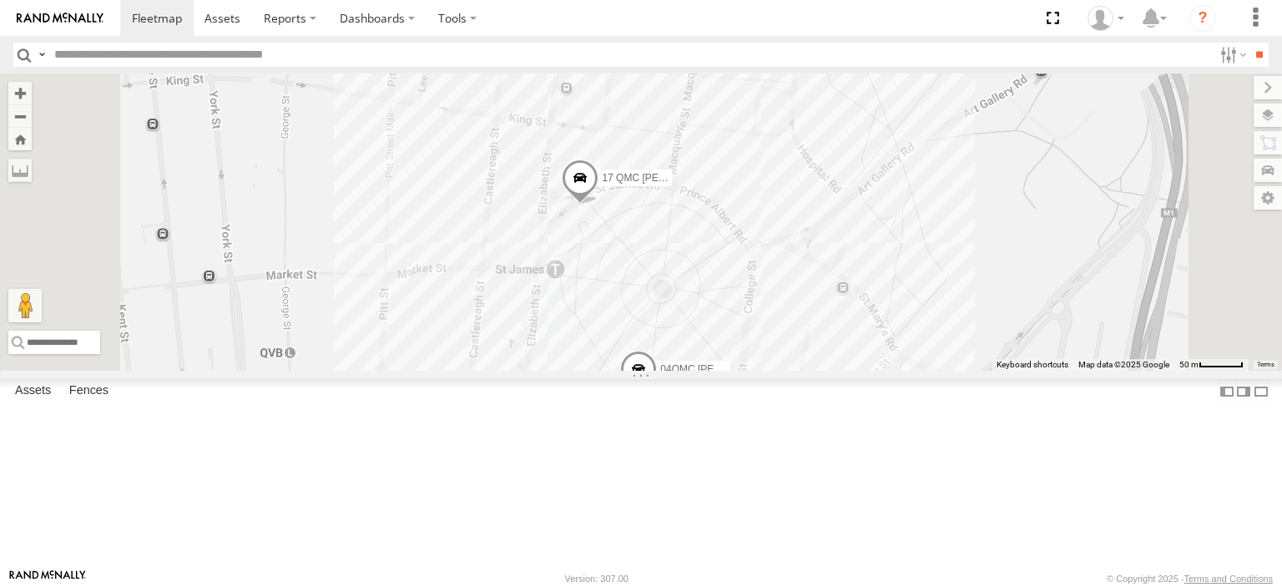
click at [901, 133] on div "27QMC # KS75A Beloka-CHV61N 21 QMC Pat Junior Z=18 QMC Written off 17 QMC Andre…" at bounding box center [641, 221] width 1282 height 297
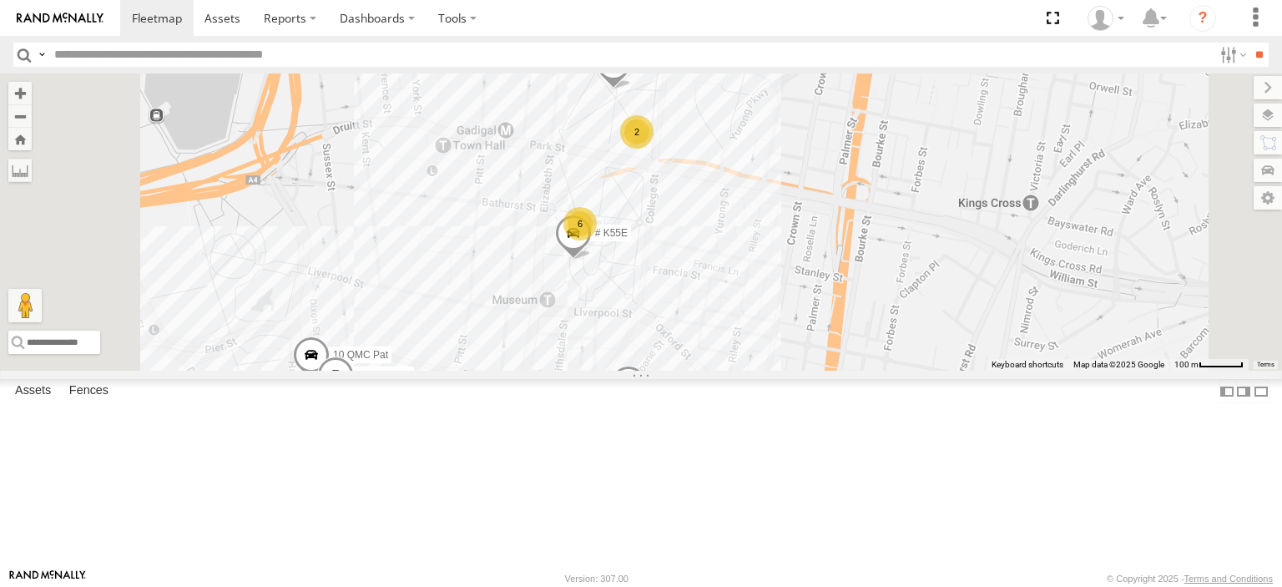
drag, startPoint x: 967, startPoint y: 360, endPoint x: 921, endPoint y: 199, distance: 166.7
click at [928, 164] on div "27QMC # KS75A Beloka-CHV61N 21 QMC Pat Junior Z=18 QMC Written off 17 QMC Andre…" at bounding box center [641, 221] width 1282 height 297
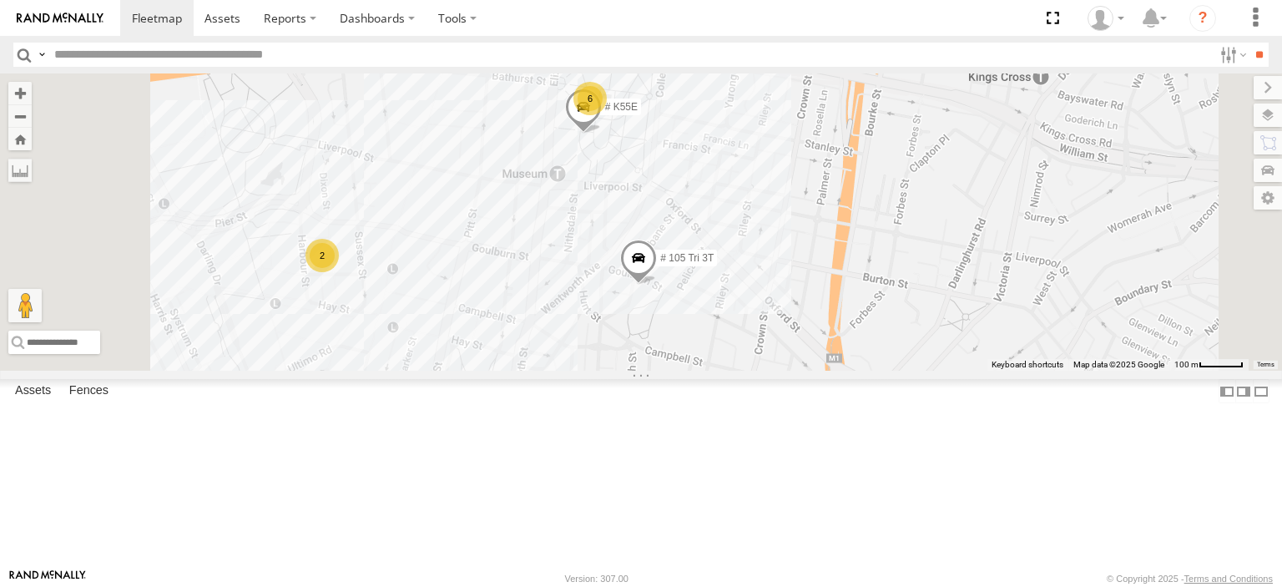
drag, startPoint x: 942, startPoint y: 346, endPoint x: 908, endPoint y: 366, distance: 39.6
click at [941, 346] on div "27QMC # KS75A Beloka-CHV61N 21 QMC Pat Junior Z=18 QMC Written off 17 QMC Andre…" at bounding box center [641, 221] width 1282 height 297
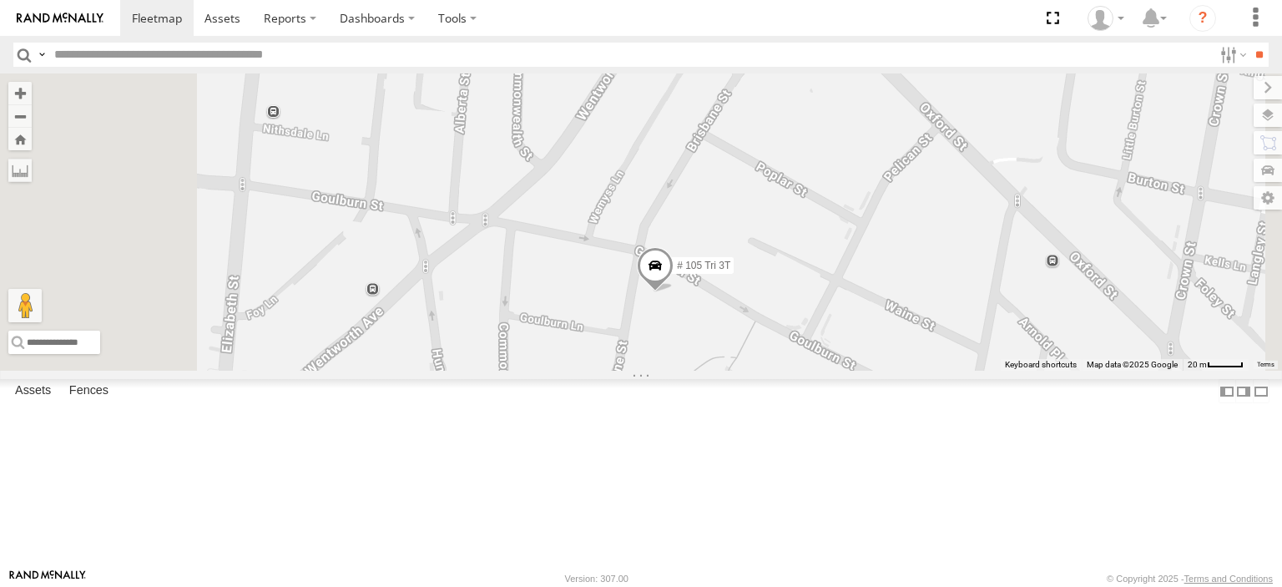
click at [673, 292] on span at bounding box center [655, 269] width 37 height 45
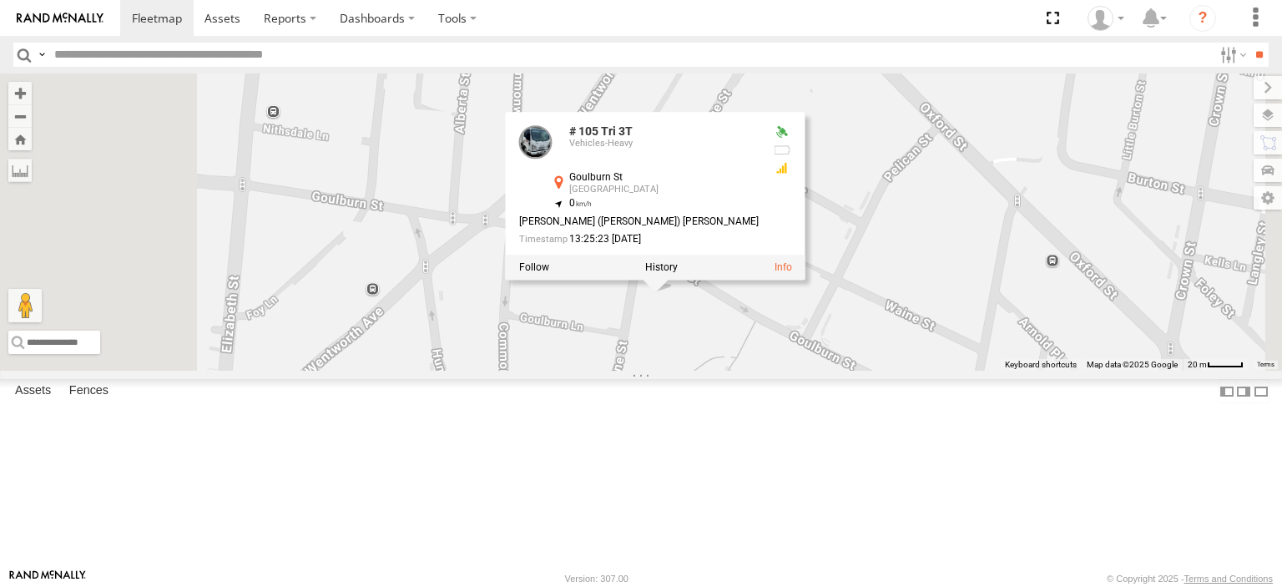
click at [1118, 337] on div "27QMC # KS75A Beloka-CHV61N 21 QMC Pat Junior Z=18 QMC Written off 17 QMC Andre…" at bounding box center [641, 221] width 1282 height 297
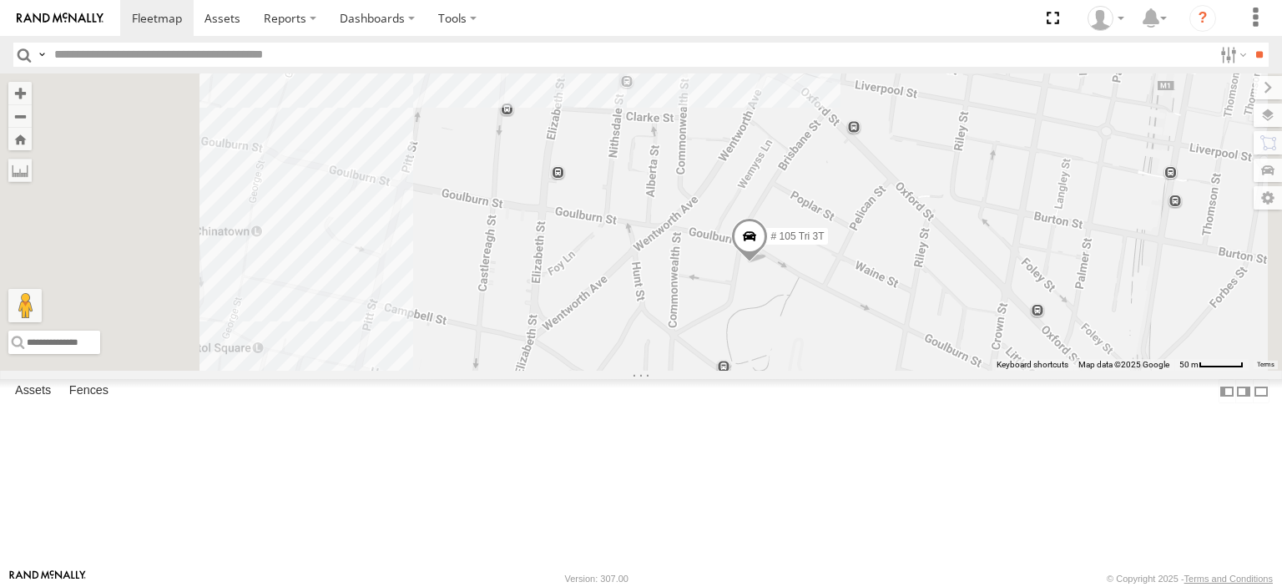
click at [961, 199] on div "27QMC # KS75A Beloka-CHV61N 21 QMC Pat Junior Z=18 QMC Written off 17 QMC Andre…" at bounding box center [641, 221] width 1282 height 297
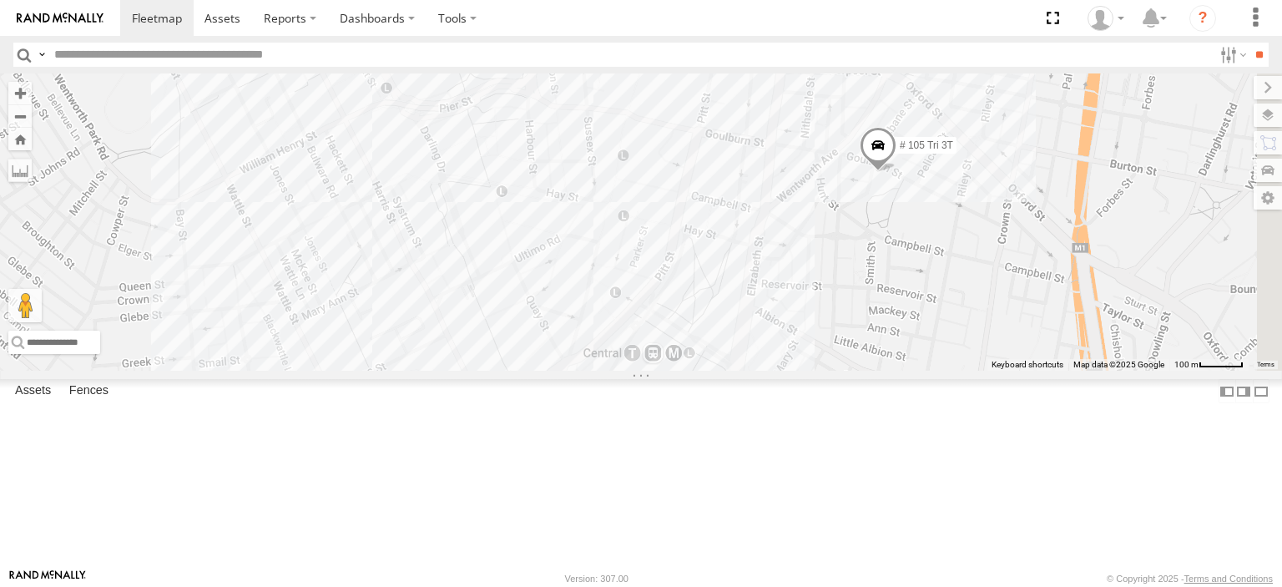
drag, startPoint x: 931, startPoint y: 209, endPoint x: 823, endPoint y: 354, distance: 180.6
click at [832, 360] on div "27QMC # KS75A Beloka-CHV61N 21 QMC Pat Junior Z=18 QMC Written off 17 QMC Andre…" at bounding box center [641, 221] width 1282 height 297
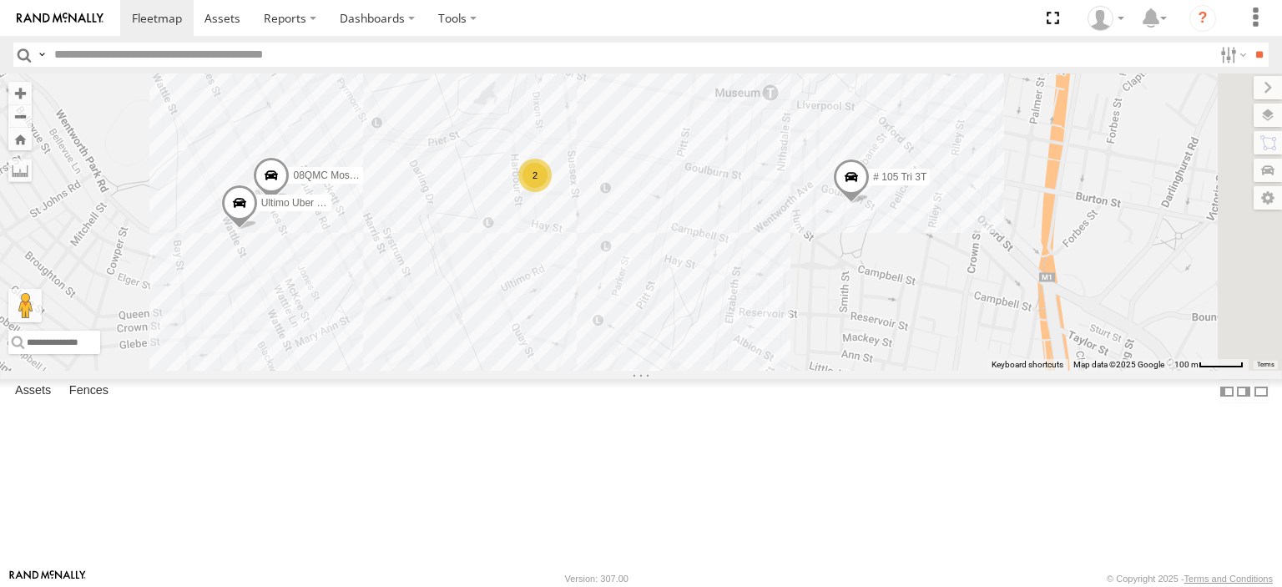
click at [773, 294] on div "27QMC # KS75A Beloka-CHV61N 21 QMC Pat Junior Z=18 QMC Written off 17 QMC Andre…" at bounding box center [641, 221] width 1282 height 297
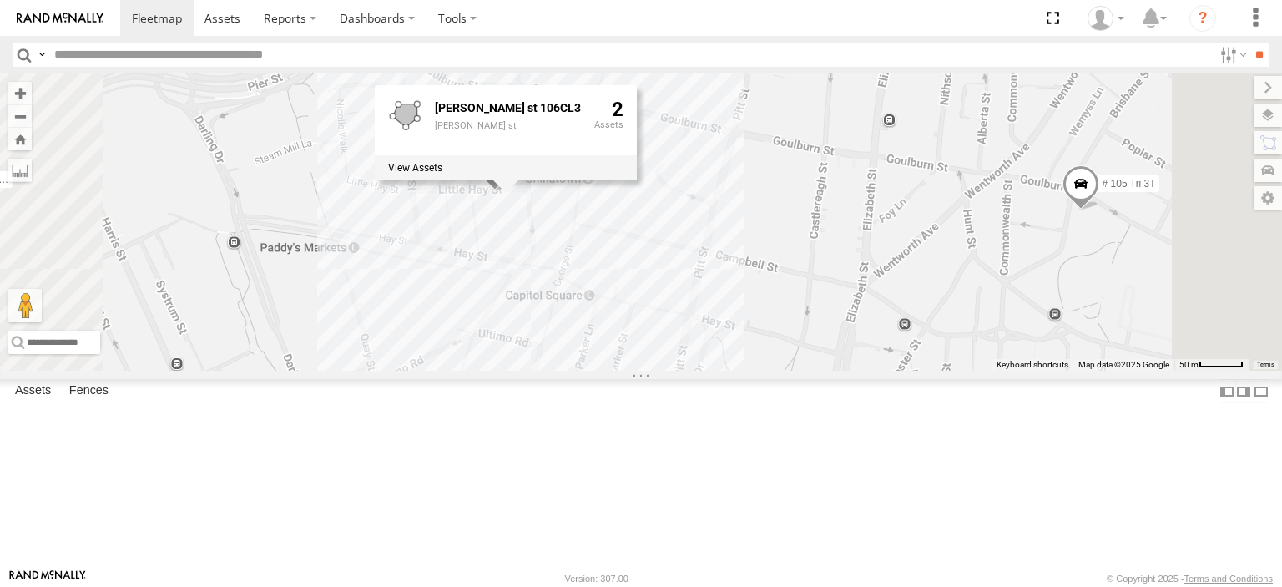
click at [838, 370] on div "27QMC # KS75A Beloka-CHV61N 21 QMC Pat Junior Z=18 QMC Written off 17 QMC Andre…" at bounding box center [641, 221] width 1282 height 297
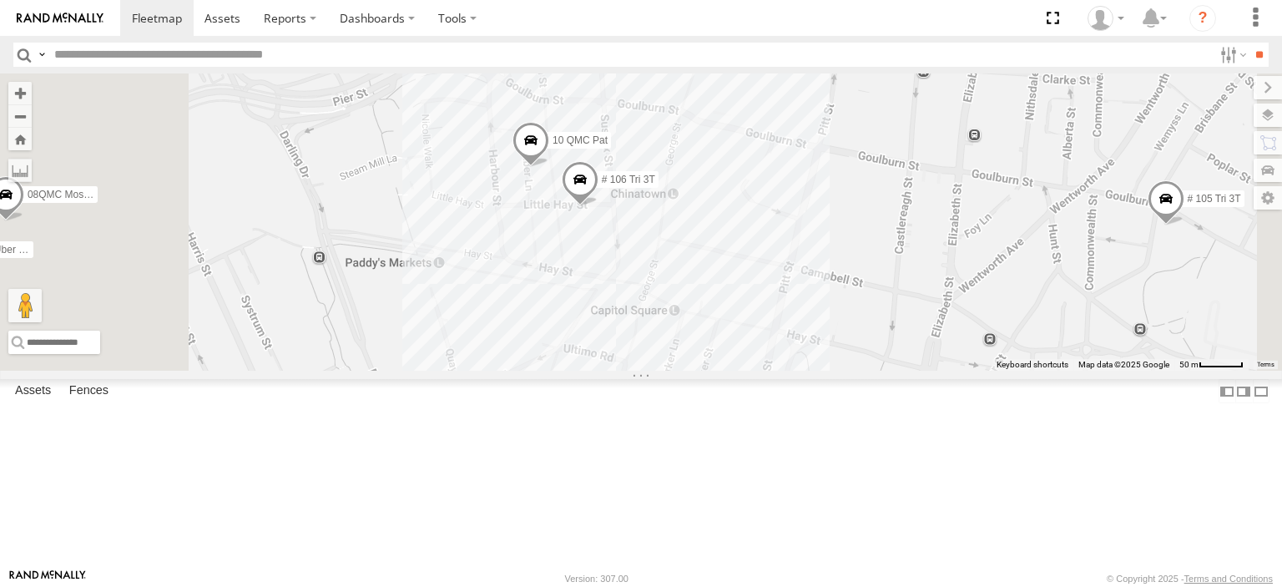
drag, startPoint x: 668, startPoint y: 290, endPoint x: 814, endPoint y: 310, distance: 147.3
click at [834, 298] on div "27QMC # KS75A Beloka-CHV61N 21 QMC Pat Junior Z=18 QMC Written off 17 QMC Andre…" at bounding box center [641, 221] width 1282 height 297
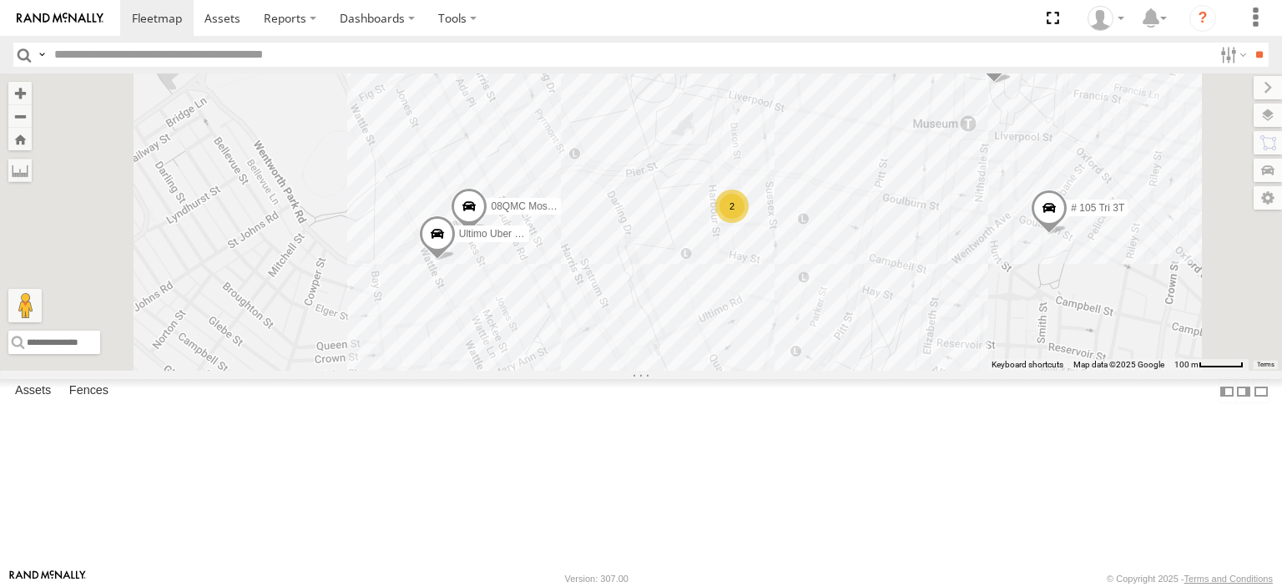
drag, startPoint x: 786, startPoint y: 376, endPoint x: 814, endPoint y: 346, distance: 41.3
click at [814, 346] on div "27QMC # KS75A Beloka-CHV61N 21 QMC Pat Junior Z=18 QMC Written off 17 QMC Andre…" at bounding box center [641, 221] width 1282 height 297
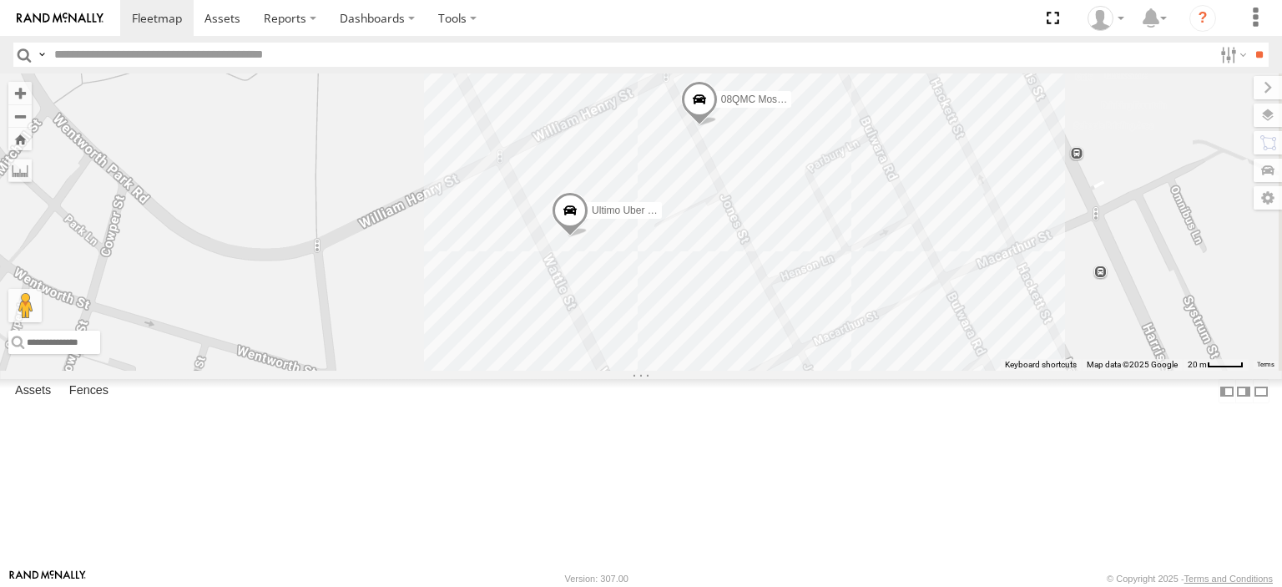
click at [588, 237] on span at bounding box center [570, 214] width 37 height 45
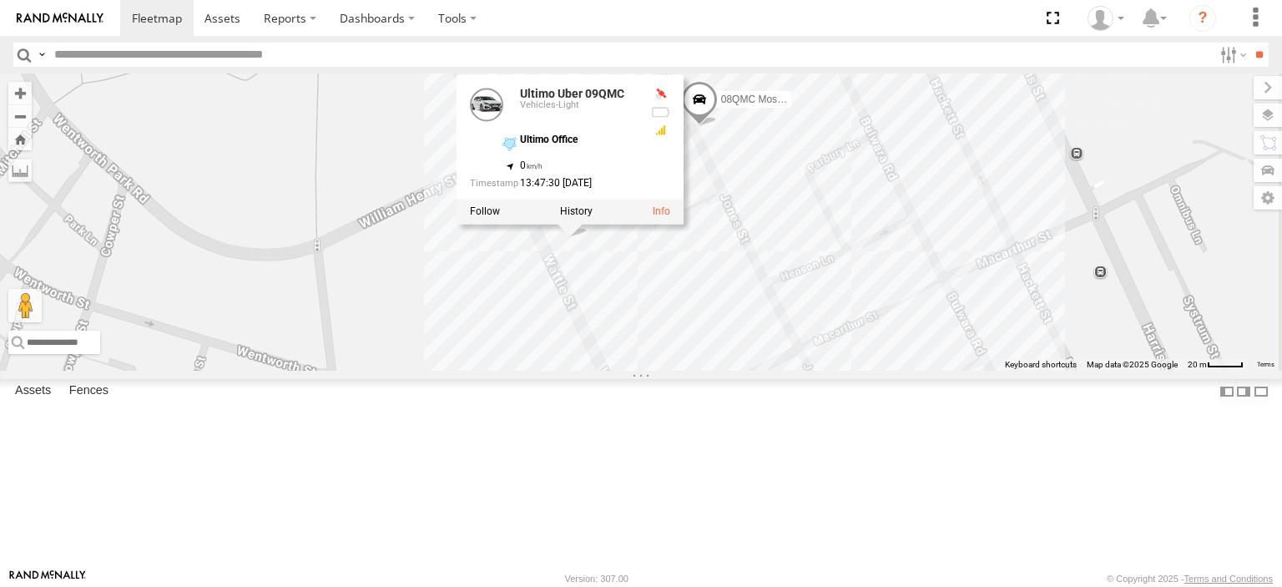
click at [998, 256] on div "27QMC # KS75A Beloka-CHV61N 21 QMC Pat Junior Z=18 QMC Written off 17 QMC Andre…" at bounding box center [641, 221] width 1282 height 297
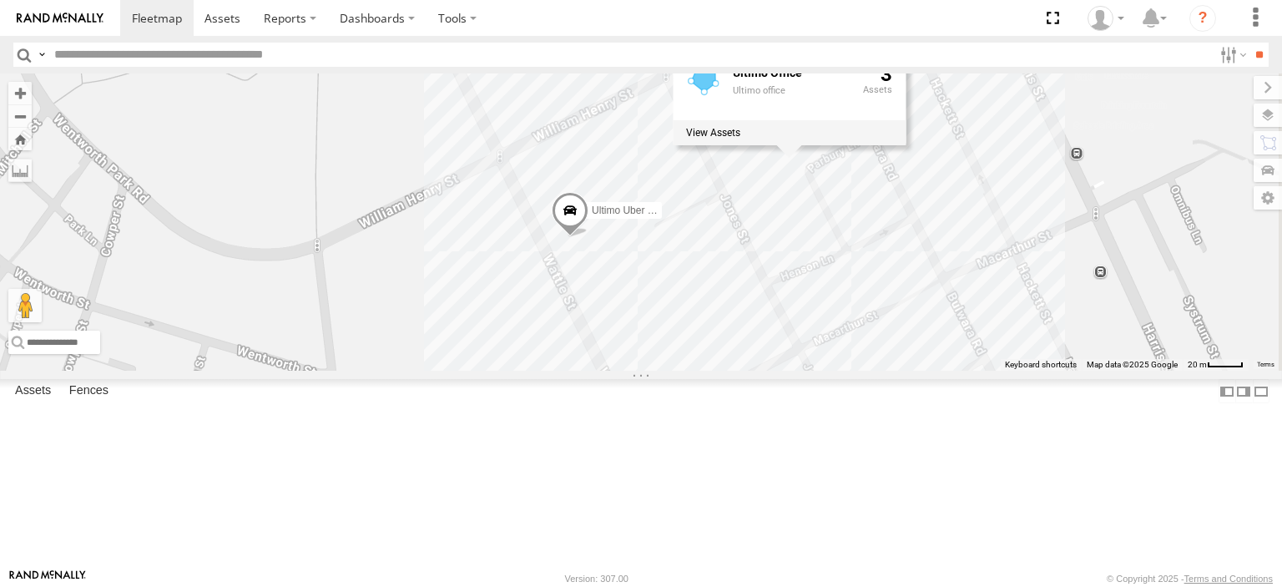
click at [1165, 259] on div "27QMC # KS75A Beloka-CHV61N 21 QMC Pat Junior Z=18 QMC Written off 17 QMC Andre…" at bounding box center [641, 221] width 1282 height 297
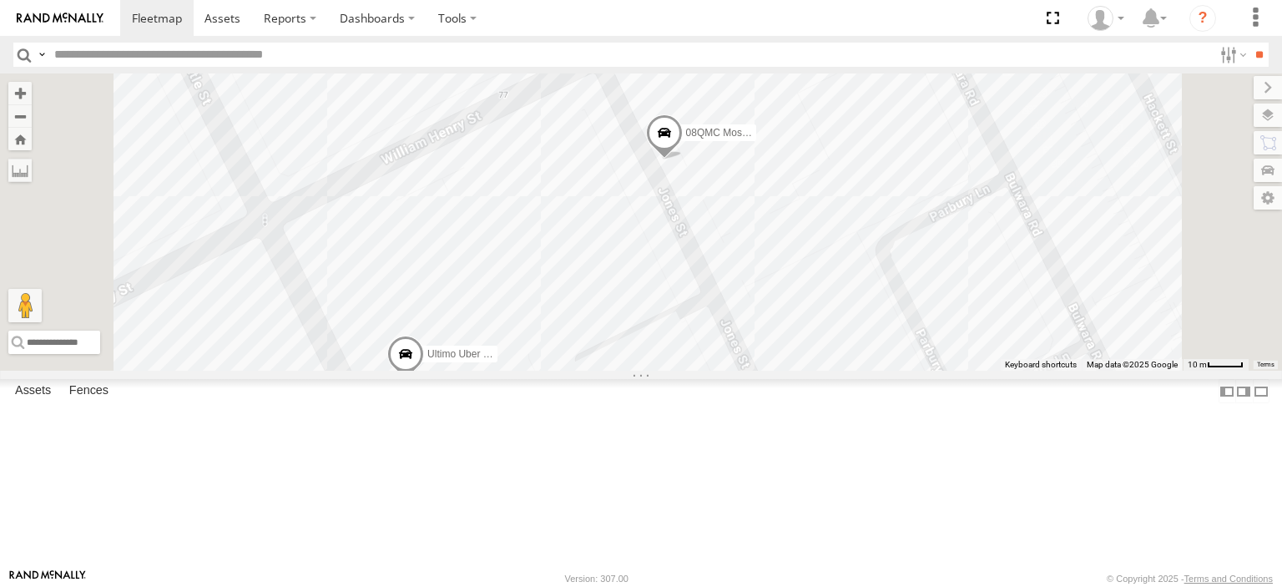
click at [683, 160] on span at bounding box center [664, 137] width 37 height 45
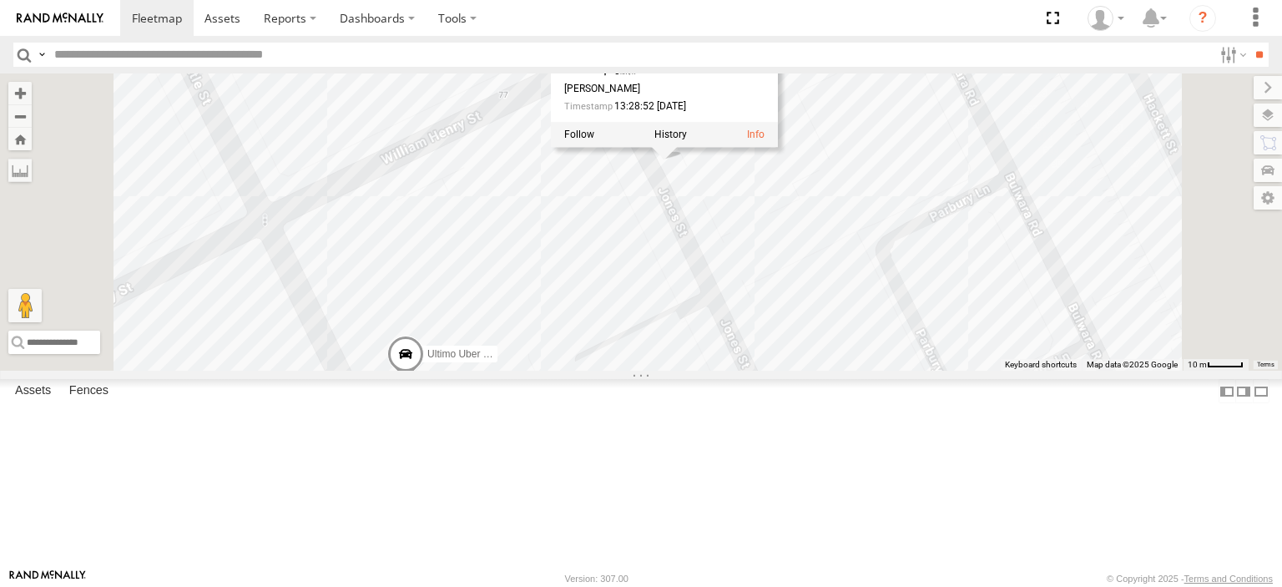
click at [1175, 159] on div "27QMC # KS75A Beloka-CHV61N 21 QMC Pat Junior Z=18 QMC Written off 17 QMC Andre…" at bounding box center [641, 221] width 1282 height 297
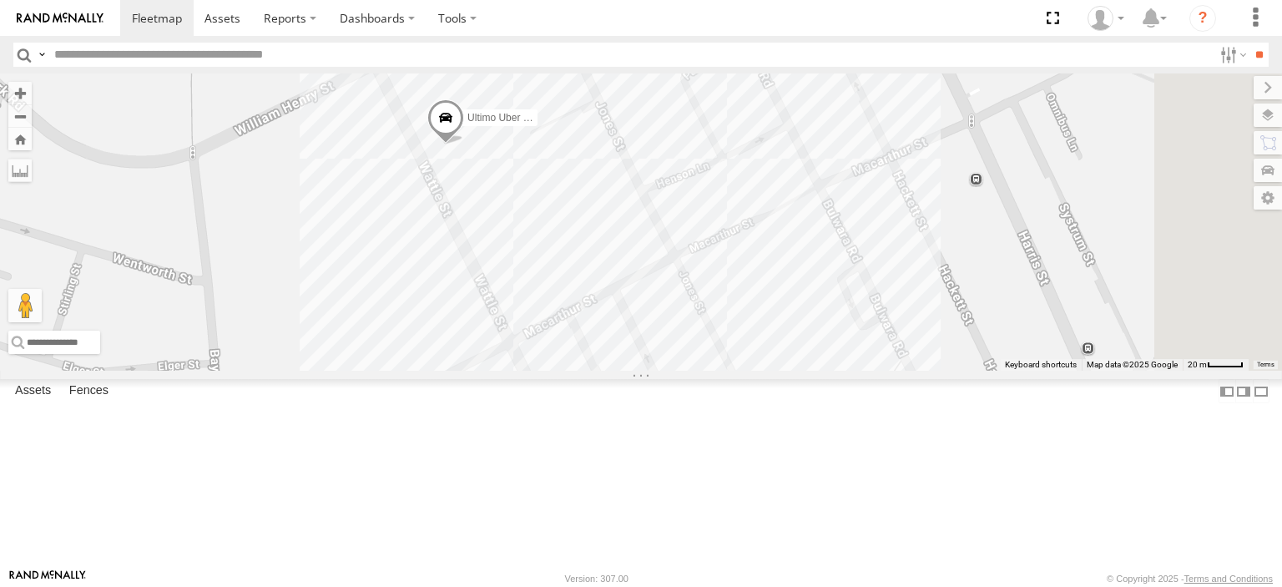
drag, startPoint x: 1050, startPoint y: 310, endPoint x: 875, endPoint y: 213, distance: 199.5
click at [882, 214] on div "27QMC # KS75A Beloka-CHV61N 21 QMC Pat Junior Z=18 QMC Written off 17 QMC Andre…" at bounding box center [641, 221] width 1282 height 297
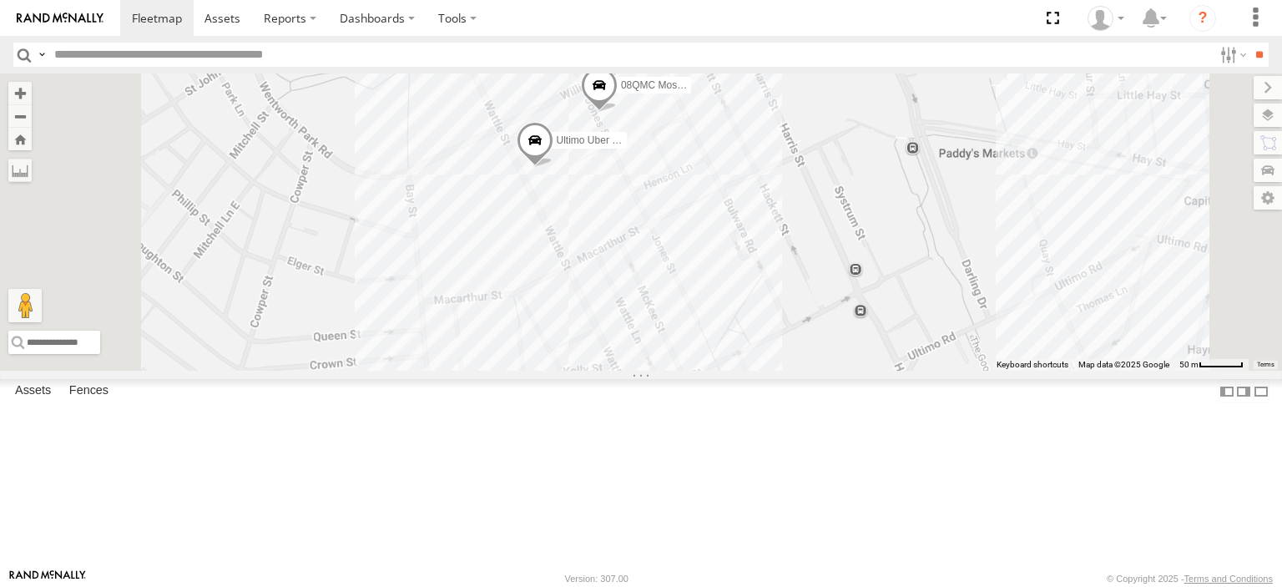
drag, startPoint x: 916, startPoint y: 199, endPoint x: 892, endPoint y: 244, distance: 51.1
click at [892, 244] on div "27QMC # KS75A Beloka-CHV61N 21 QMC Pat Junior Z=18 QMC Written off 17 QMC Andre…" at bounding box center [641, 221] width 1282 height 297
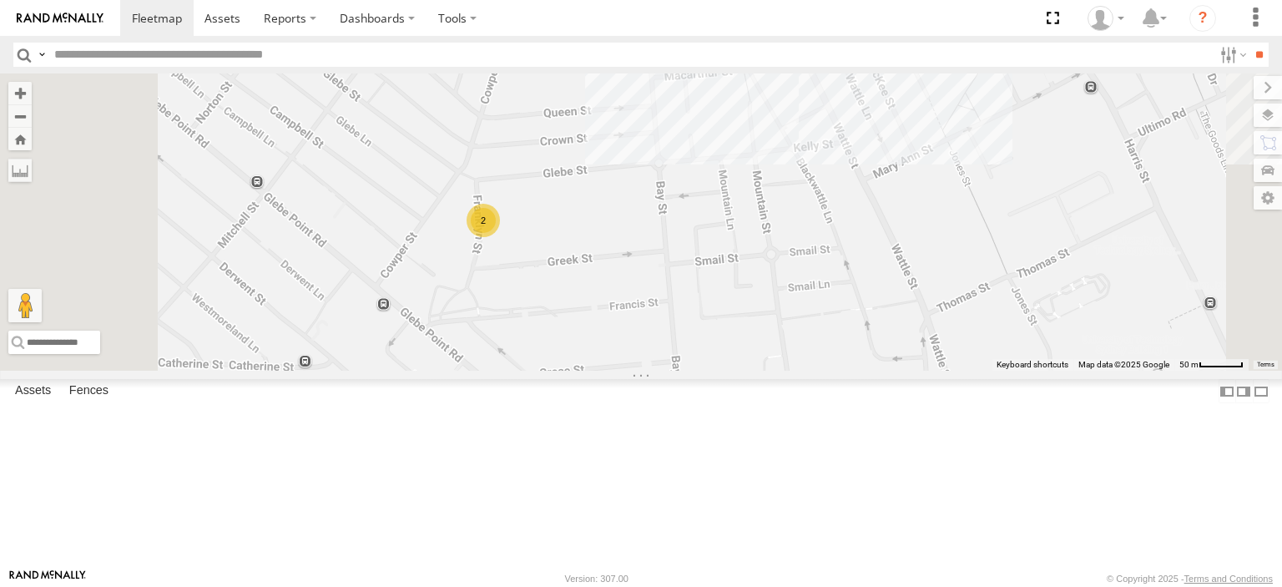
click at [500, 237] on div "2" at bounding box center [482, 220] width 33 height 33
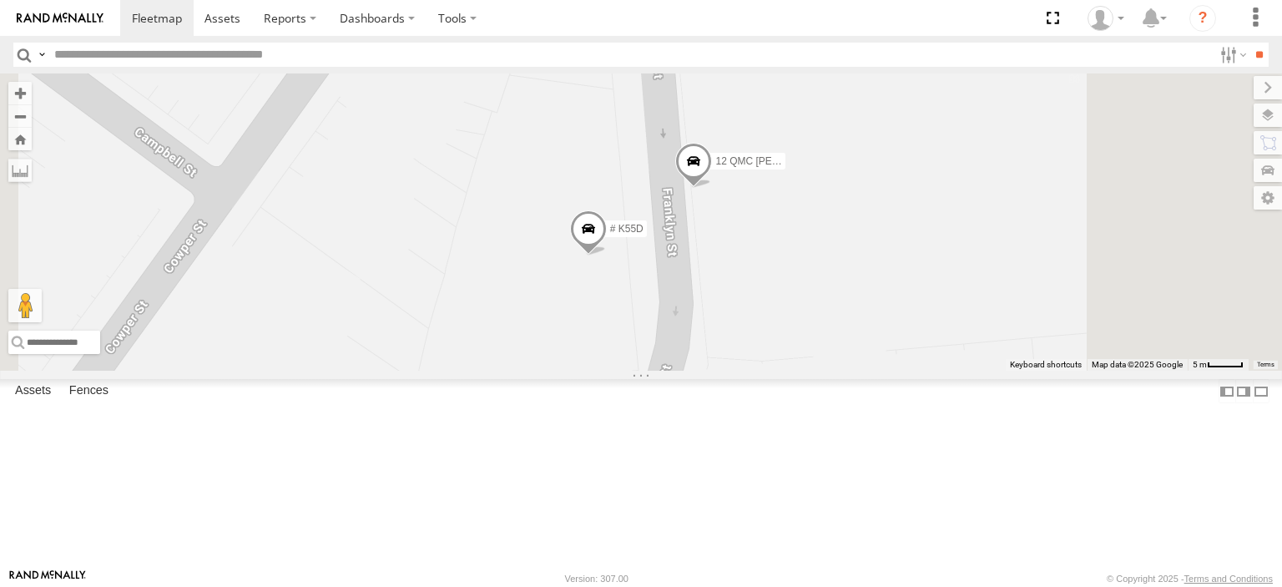
click at [712, 188] on span at bounding box center [693, 165] width 37 height 45
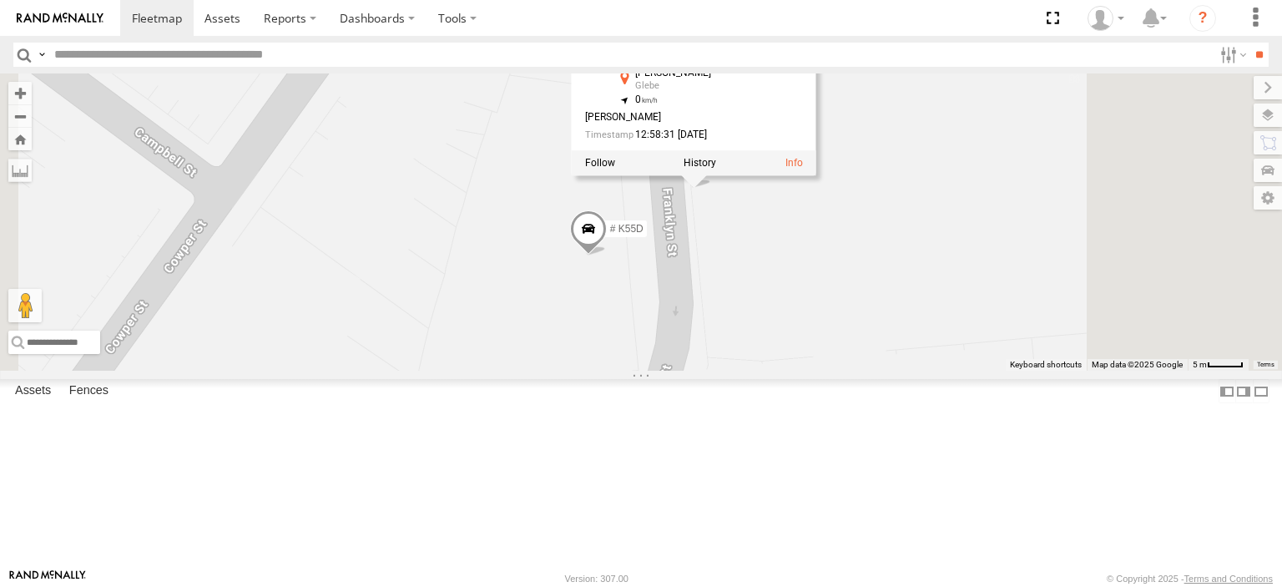
click at [1051, 340] on div "27QMC # KS75A Beloka-CHV61N 21 QMC Pat Junior Z=18 QMC Written off 17 QMC Andre…" at bounding box center [641, 221] width 1282 height 297
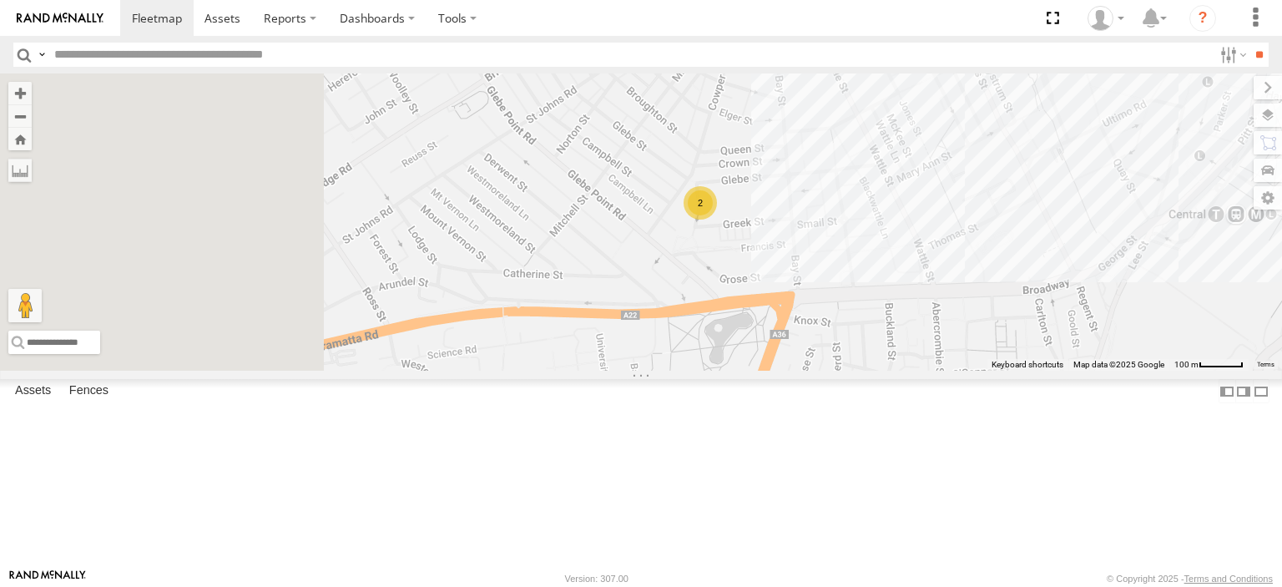
drag, startPoint x: 663, startPoint y: 316, endPoint x: 794, endPoint y: 250, distance: 147.0
click at [808, 242] on div "27QMC # KS75A Beloka-CHV61N 21 QMC Pat Junior Z=18 QMC Written off 17 QMC Andre…" at bounding box center [641, 221] width 1282 height 297
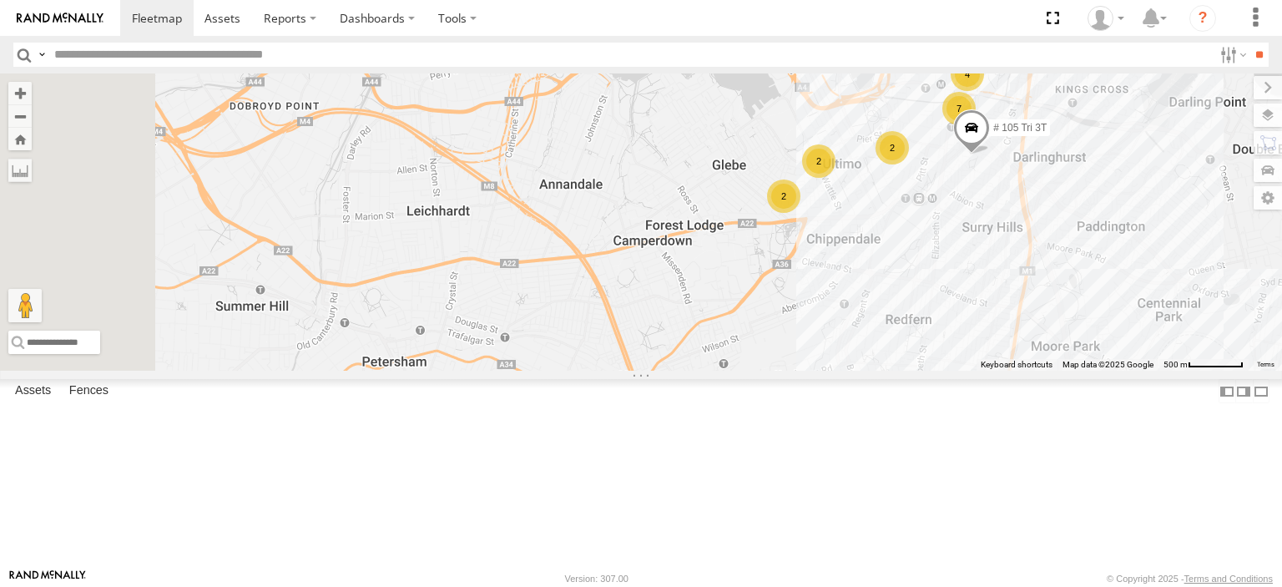
drag, startPoint x: 716, startPoint y: 281, endPoint x: 856, endPoint y: 163, distance: 183.6
click at [859, 159] on div "27QMC # KS75A Beloka-CHV61N 21 QMC Pat Junior Z=18 QMC Written off # 105 Tri 3T…" at bounding box center [641, 221] width 1282 height 297
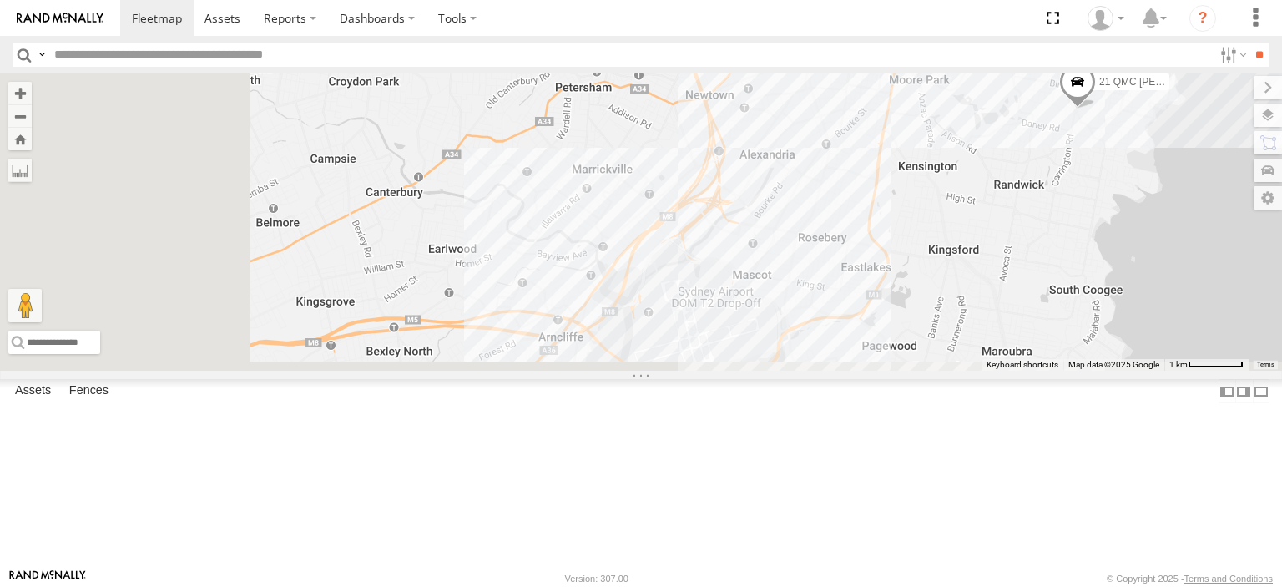
drag, startPoint x: 791, startPoint y: 362, endPoint x: 900, endPoint y: 209, distance: 187.3
click at [900, 209] on div "27QMC # KS75A Beloka-CHV61N 21 QMC Pat Junior Z=18 QMC Written off 11 4 2 Belok…" at bounding box center [641, 221] width 1282 height 297
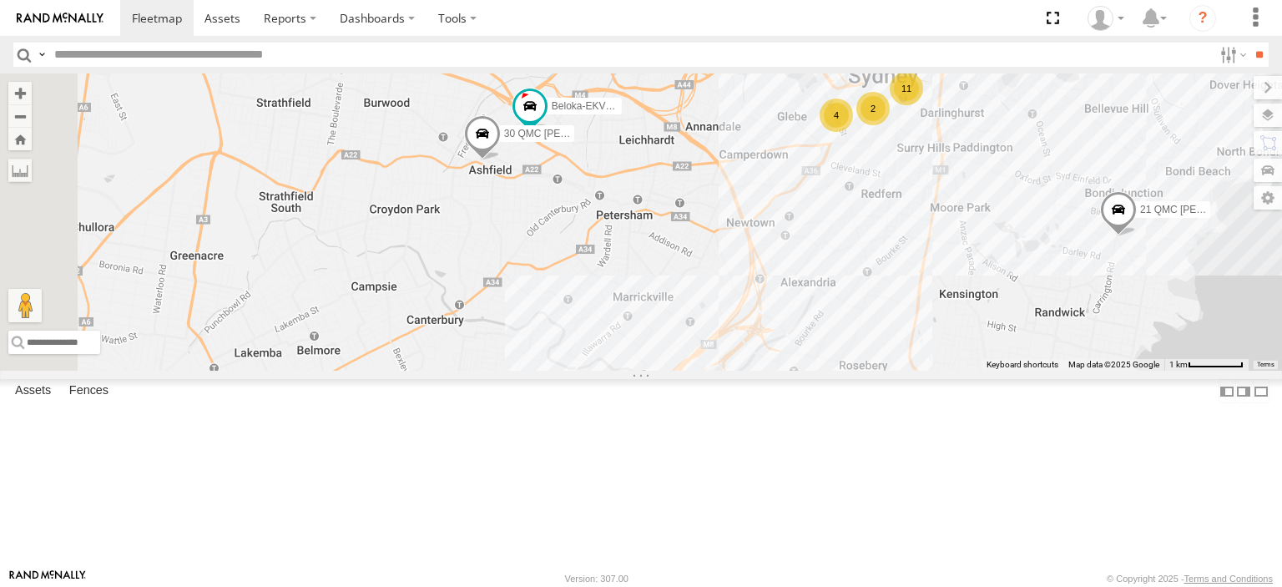
drag, startPoint x: 828, startPoint y: 204, endPoint x: 879, endPoint y: 367, distance: 171.3
click at [877, 367] on div "27QMC # KS75A Beloka-CHV61N 21 QMC Pat Junior Z=18 QMC Written off 11 4 2 Belok…" at bounding box center [641, 221] width 1282 height 297
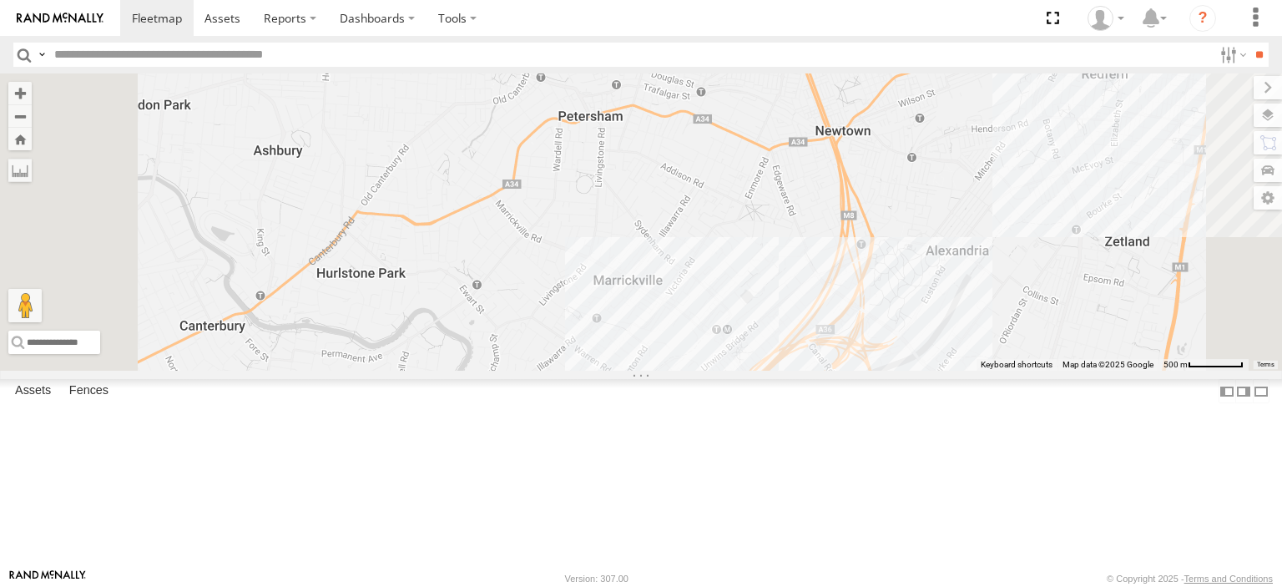
click at [890, 370] on div "27QMC # KS75A Beloka-CHV61N 21 QMC Pat Junior Z=18 QMC Written off Beloka-EKV93…" at bounding box center [641, 221] width 1282 height 297
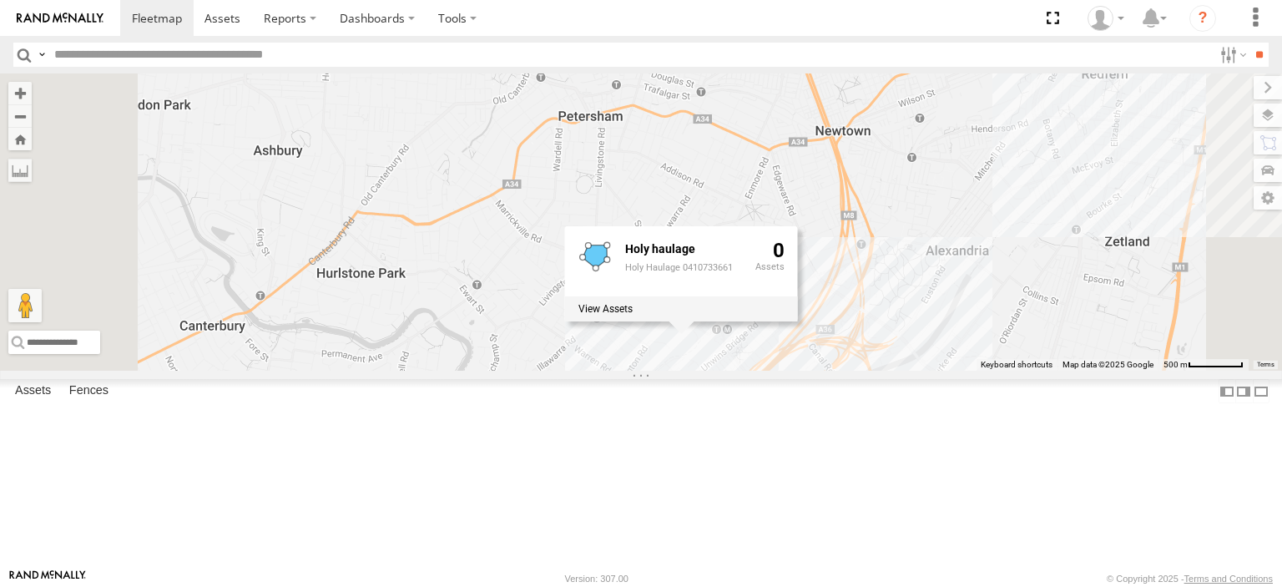
click at [1008, 370] on div "27QMC # KS75A Beloka-CHV61N 21 QMC Pat Junior Z=18 QMC Written off Beloka-EKV93…" at bounding box center [641, 221] width 1282 height 297
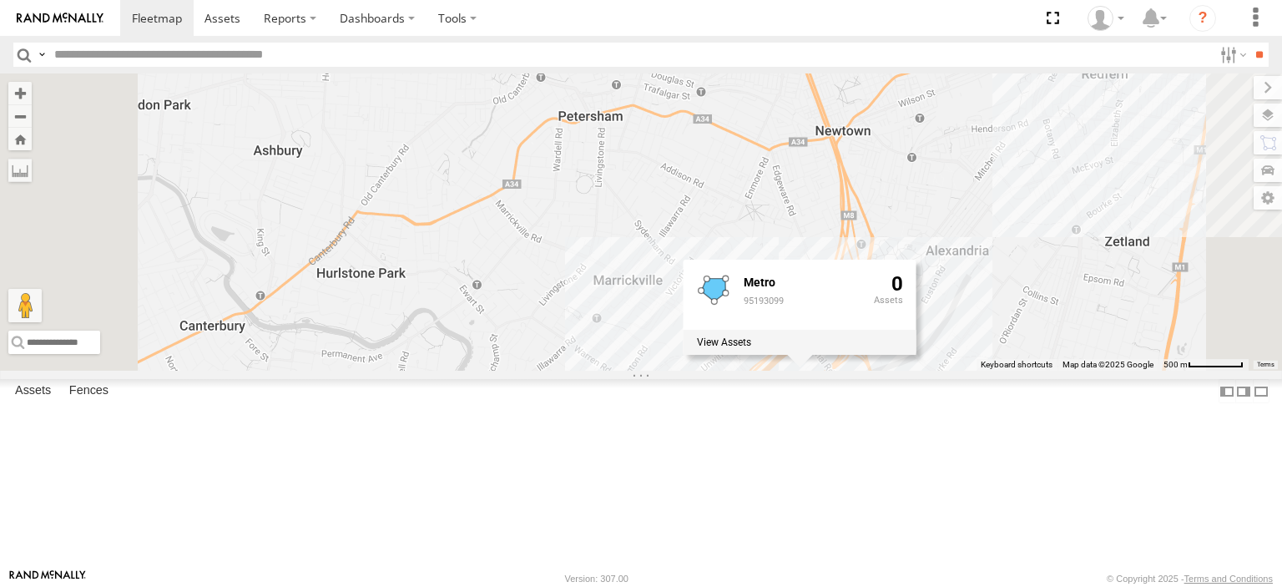
click at [983, 320] on div "27QMC # KS75A Beloka-CHV61N 21 QMC Pat Junior Z=18 QMC Written off Beloka-EKV93…" at bounding box center [641, 221] width 1282 height 297
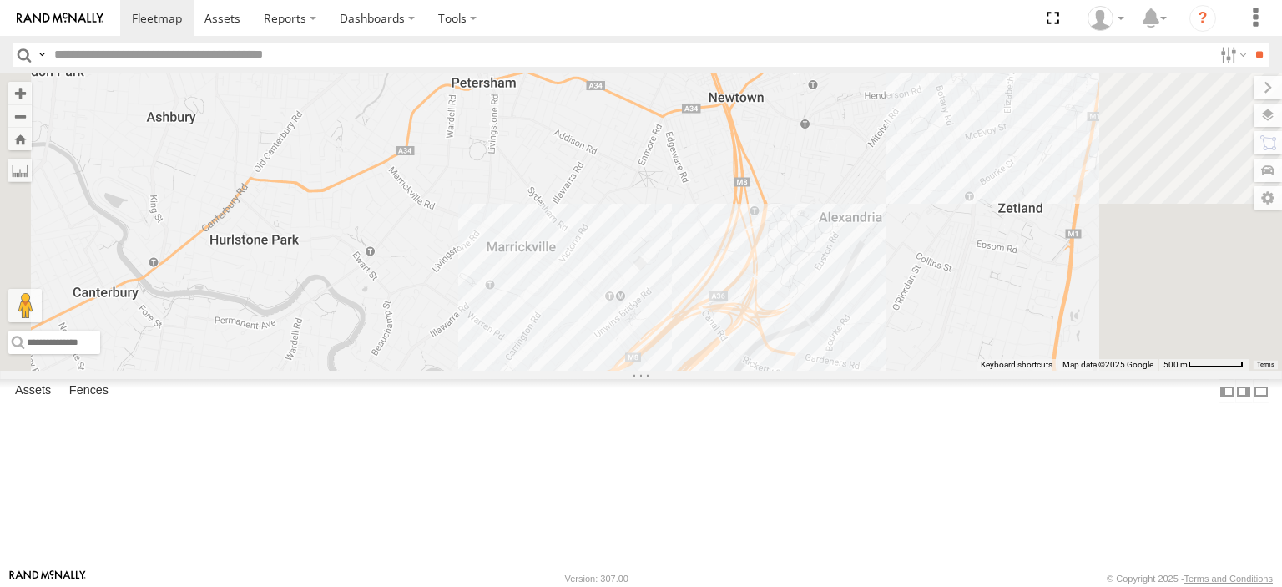
click at [935, 370] on div "27QMC # KS75A Beloka-CHV61N 21 QMC Pat Junior Z=18 QMC Written off Beloka-EKV93…" at bounding box center [641, 221] width 1282 height 297
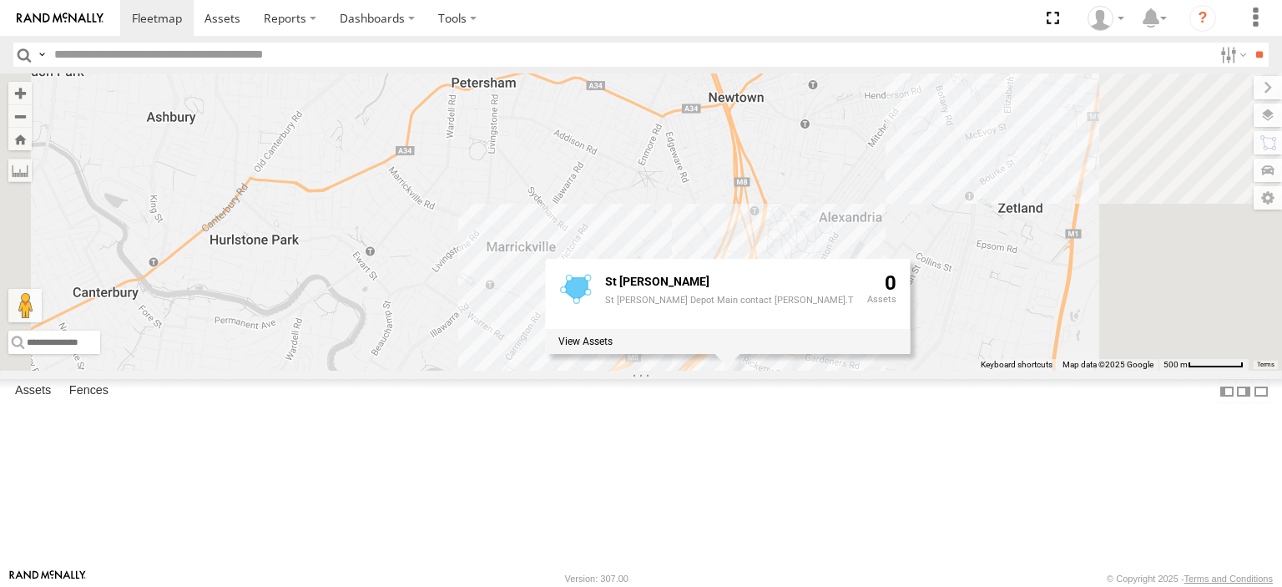
click at [980, 370] on div "27QMC # KS75A Beloka-CHV61N 21 QMC Pat Junior Z=18 QMC Written off Beloka-EKV93…" at bounding box center [641, 221] width 1282 height 297
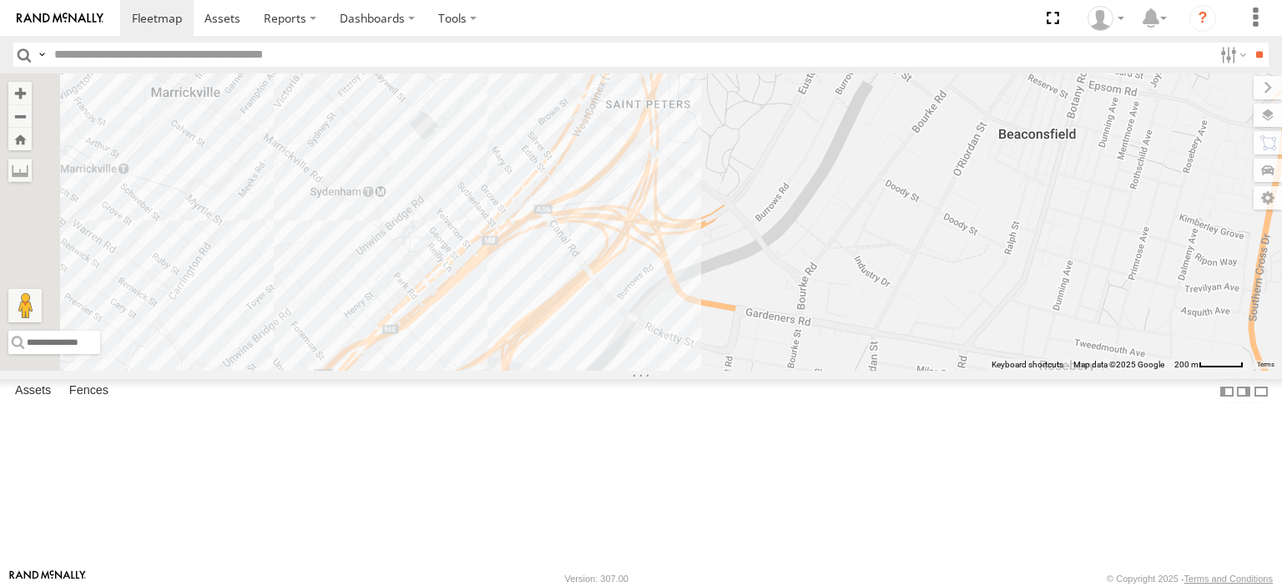
drag, startPoint x: 712, startPoint y: 239, endPoint x: 832, endPoint y: 318, distance: 143.5
click at [834, 321] on div "27QMC # KS75A Beloka-CHV61N 21 QMC Pat Junior Z=18 QMC Written off Beloka-EKV93…" at bounding box center [641, 221] width 1282 height 297
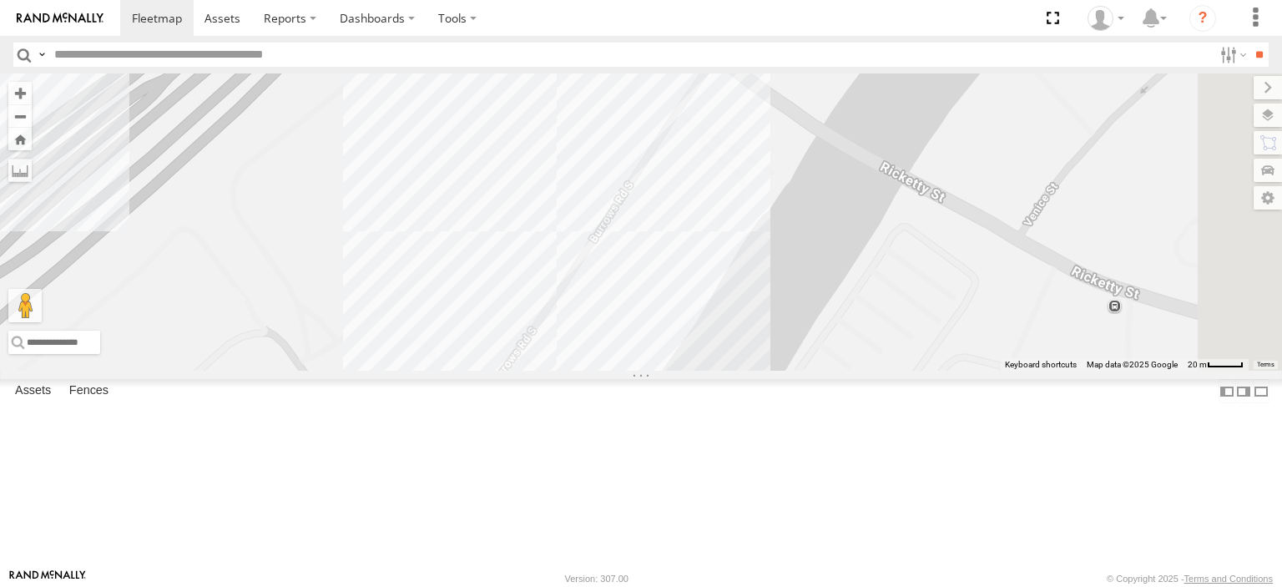
drag, startPoint x: 960, startPoint y: 401, endPoint x: 858, endPoint y: 363, distance: 109.3
click at [858, 363] on div "27QMC # KS75A Beloka-CHV61N 21 QMC Pat Junior Z=18 QMC Written off Beloka-EKV93…" at bounding box center [641, 221] width 1282 height 297
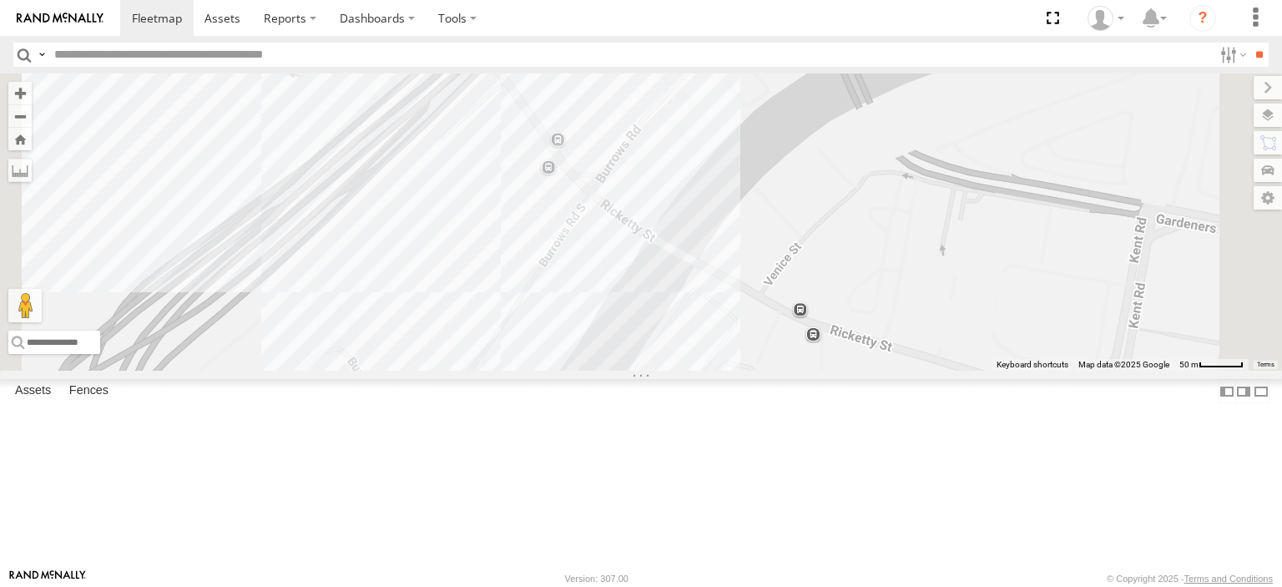
drag, startPoint x: 628, startPoint y: 486, endPoint x: 701, endPoint y: 355, distance: 149.5
click at [704, 350] on div "27QMC # KS75A Beloka-CHV61N 21 QMC Pat Junior Z=18 QMC Written off Beloka-EKV93…" at bounding box center [641, 221] width 1282 height 297
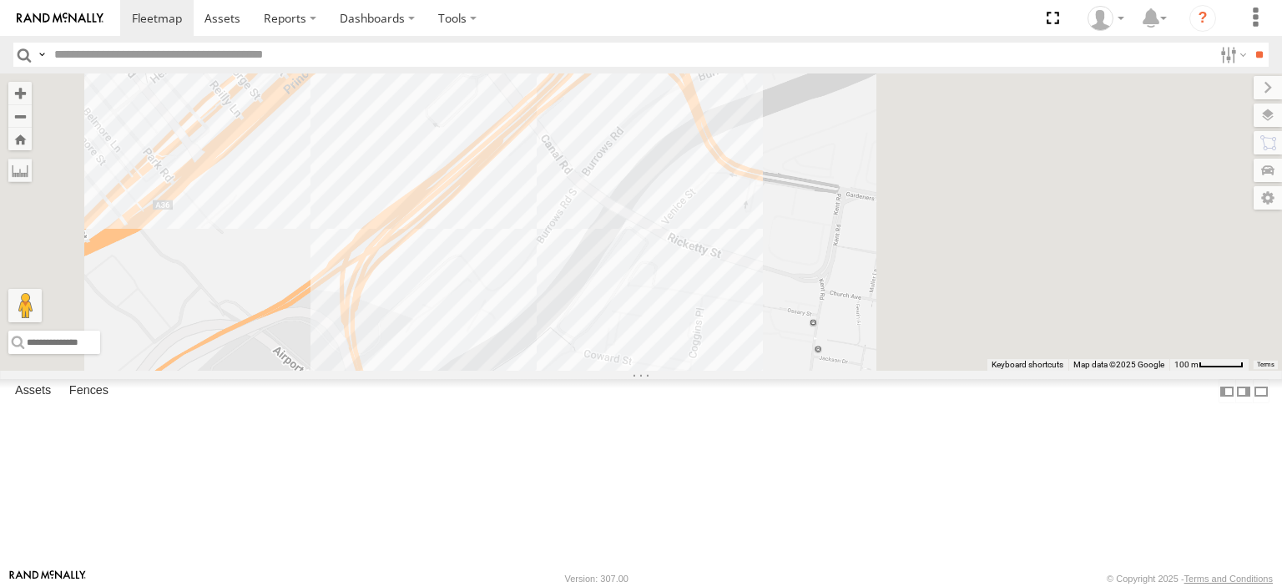
drag, startPoint x: 617, startPoint y: 255, endPoint x: 959, endPoint y: 465, distance: 401.1
click at [960, 370] on div "27QMC # KS75A Beloka-CHV61N 21 QMC Pat Junior Z=18 QMC Written off Beloka-EKV93…" at bounding box center [641, 221] width 1282 height 297
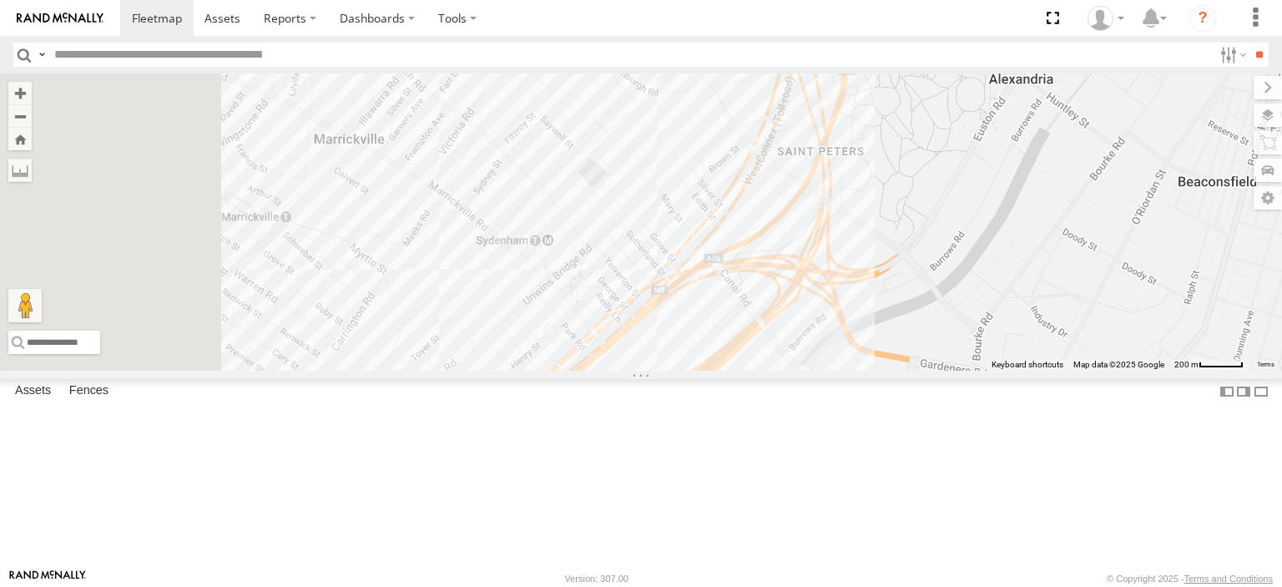
click at [792, 370] on div "27QMC # KS75A Beloka-CHV61N 21 QMC Pat Junior Z=18 QMC Written off Beloka-EKV93…" at bounding box center [641, 221] width 1282 height 297
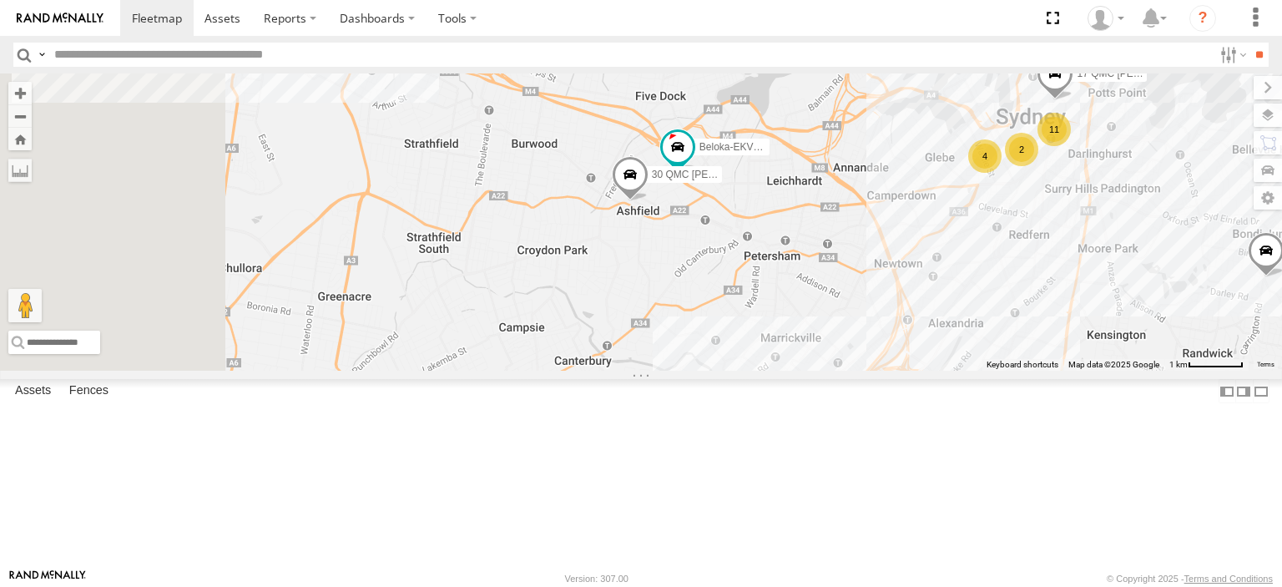
drag, startPoint x: 718, startPoint y: 300, endPoint x: 980, endPoint y: 393, distance: 279.0
click at [980, 370] on div "27QMC # KS75A Beloka-CHV61N 21 QMC Pat Junior Z=18 QMC Written off Beloka-EKV93…" at bounding box center [641, 221] width 1282 height 297
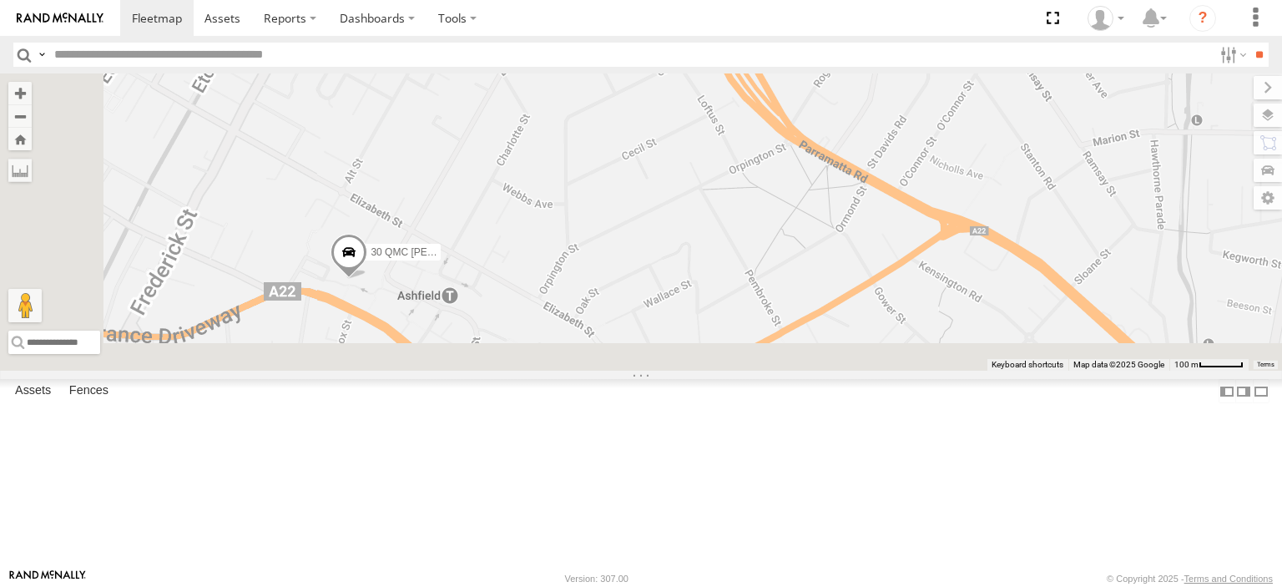
drag, startPoint x: 819, startPoint y: 359, endPoint x: 960, endPoint y: 190, distance: 220.3
click at [960, 190] on div "27QMC # KS75A Beloka-CHV61N 21 QMC Pat Junior Z=18 QMC Written off Beloka-EKV93…" at bounding box center [641, 221] width 1282 height 297
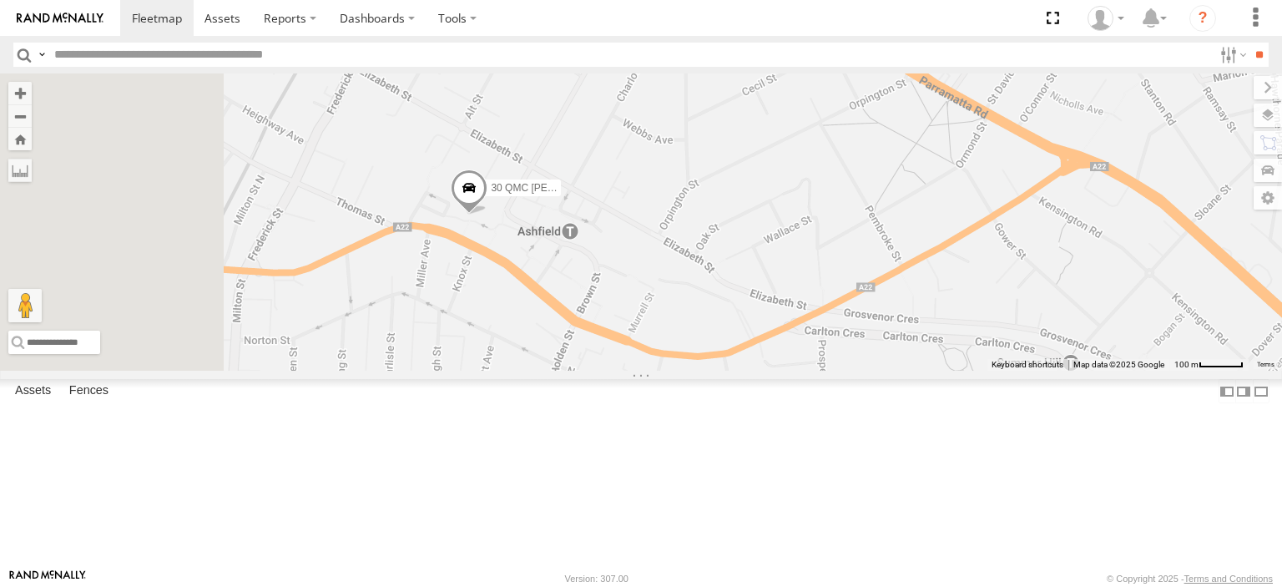
drag, startPoint x: 704, startPoint y: 348, endPoint x: 827, endPoint y: 284, distance: 138.5
click at [827, 284] on div "27QMC # KS75A Beloka-CHV61N 21 QMC Pat Junior Z=18 QMC Written off Beloka-EKV93…" at bounding box center [641, 221] width 1282 height 297
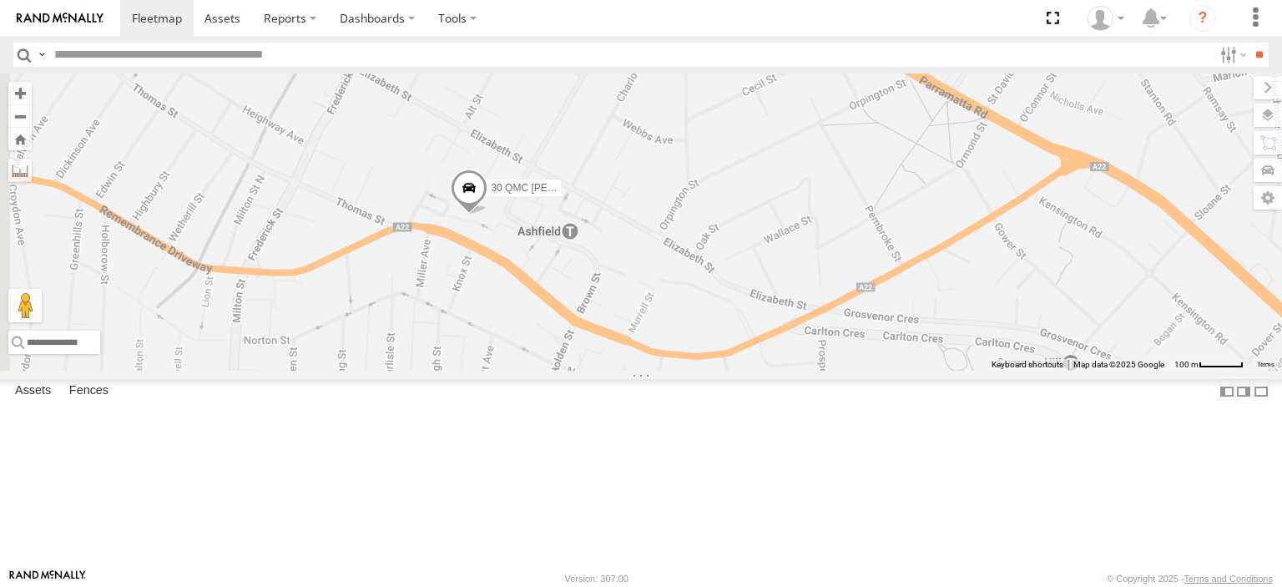
click at [487, 214] on span at bounding box center [469, 191] width 37 height 45
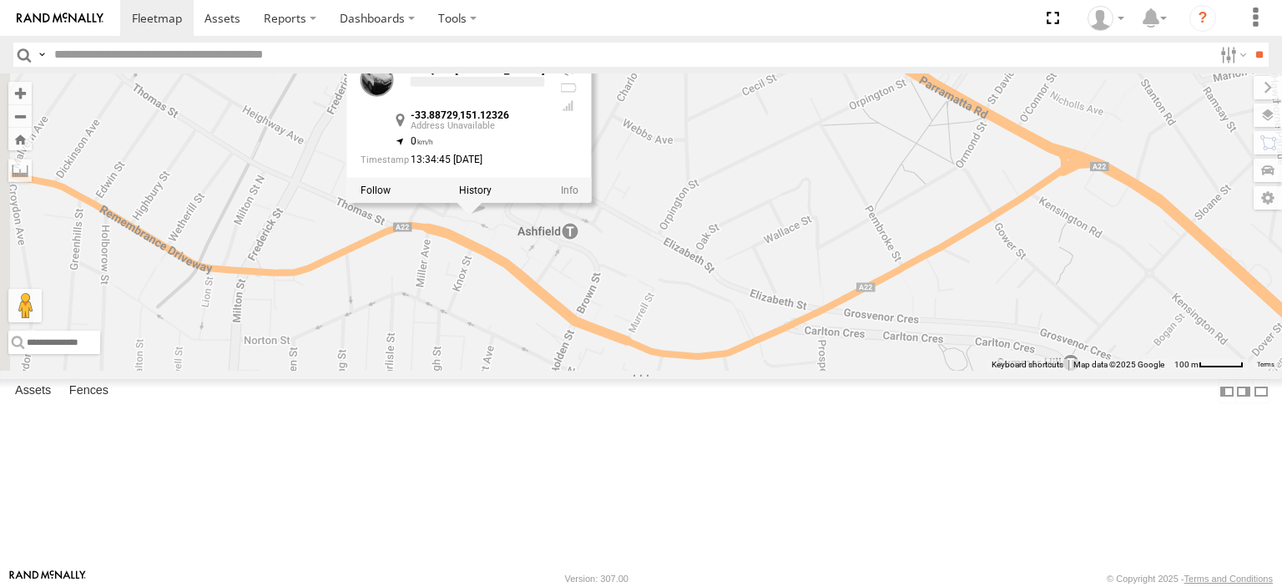
click at [871, 238] on div "27QMC # KS75A Beloka-CHV61N 21 QMC Pat Junior Z=18 QMC Written off Beloka-EKV93…" at bounding box center [641, 221] width 1282 height 297
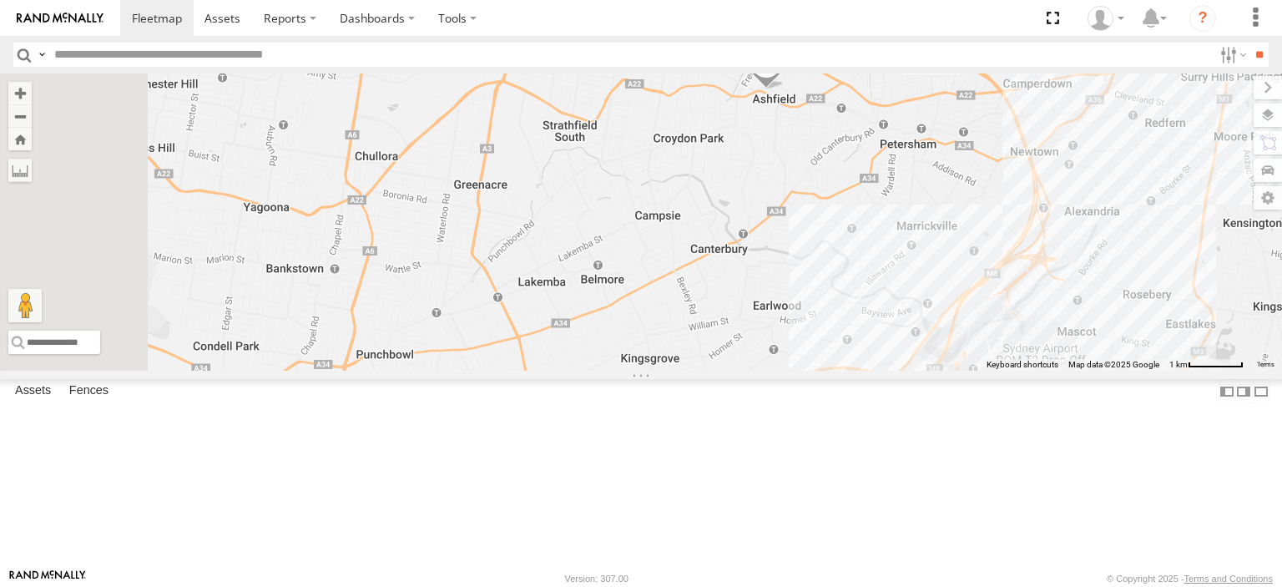
drag, startPoint x: 787, startPoint y: 332, endPoint x: 900, endPoint y: 217, distance: 161.1
click at [931, 200] on div "27QMC # KS75A Beloka-CHV61N 21 QMC Pat Junior Z=18 QMC Written off Beloka-EKV93…" at bounding box center [641, 221] width 1282 height 297
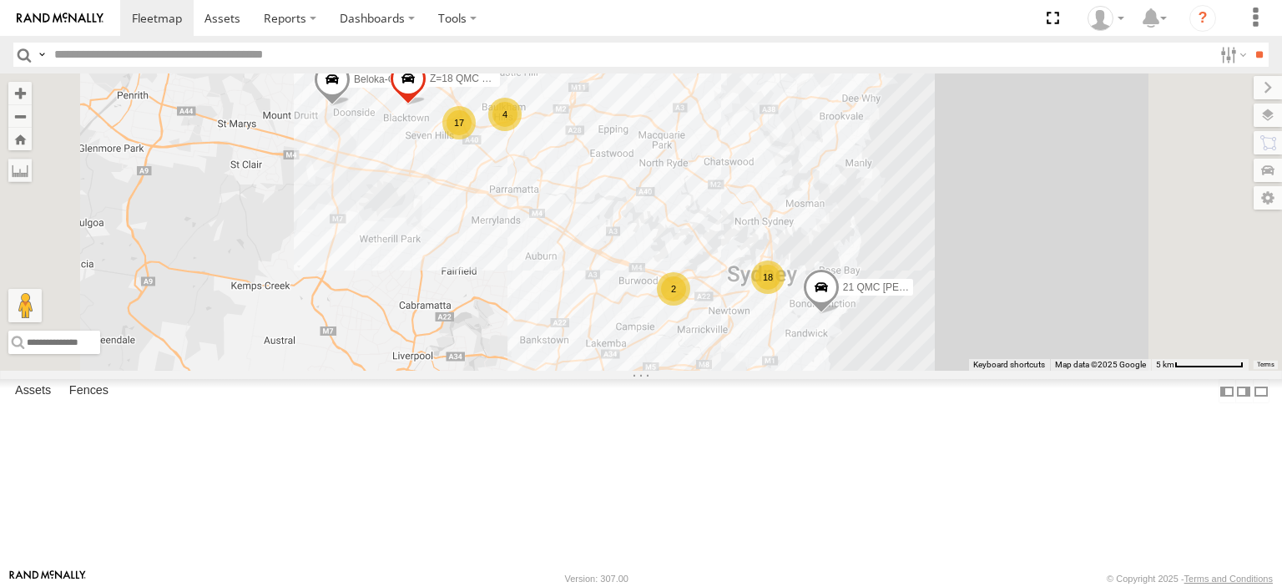
drag, startPoint x: 779, startPoint y: 409, endPoint x: 781, endPoint y: 420, distance: 11.1
click at [781, 370] on div "27QMC # KS75A Beloka-CHV61N 21 QMC Pat Junior Z=18 QMC Written off 18 17 2 4" at bounding box center [641, 221] width 1282 height 297
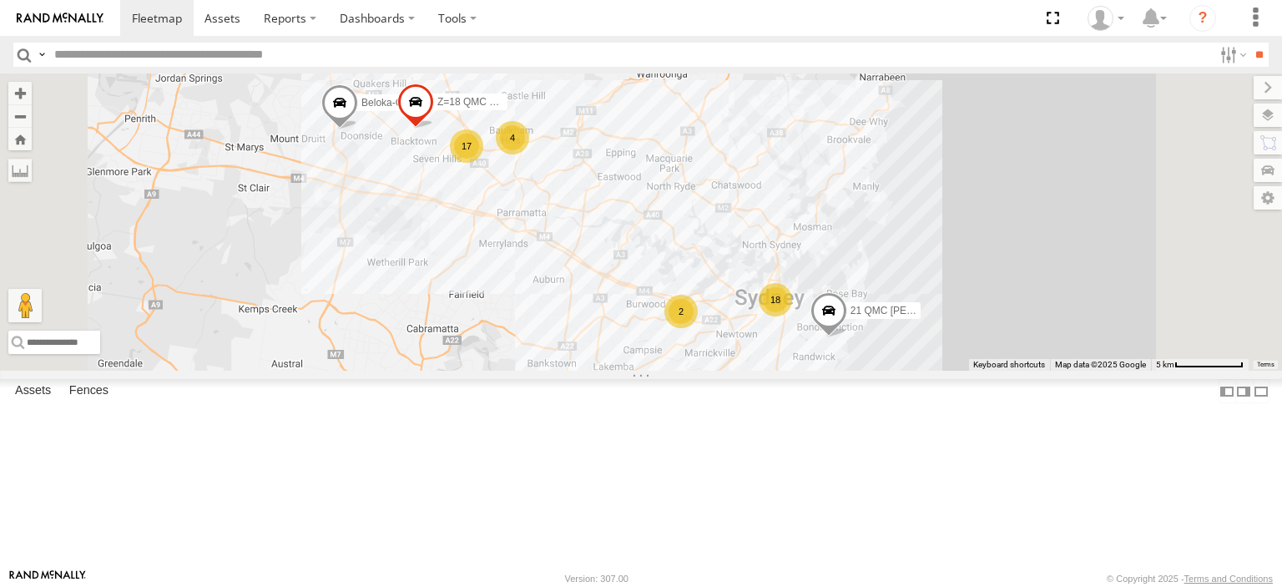
drag, startPoint x: 730, startPoint y: 265, endPoint x: 767, endPoint y: 351, distance: 93.5
click at [767, 351] on div "27QMC # KS75A Beloka-CHV61N 21 QMC Pat Junior Z=18 QMC Written off 18 17 2 4" at bounding box center [641, 221] width 1282 height 297
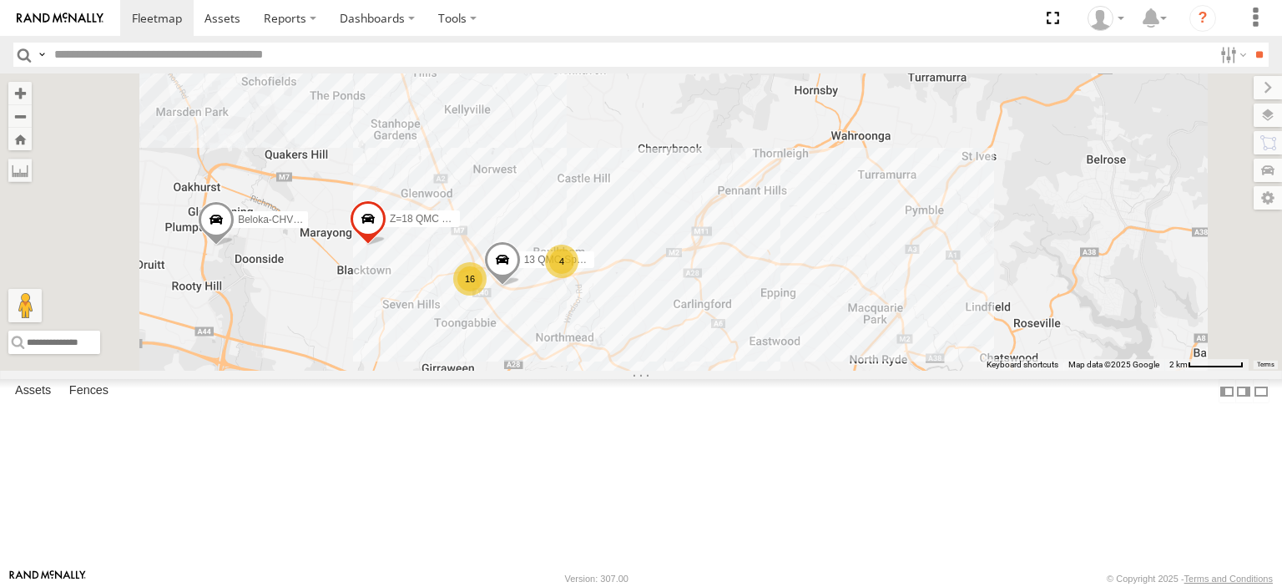
drag, startPoint x: 885, startPoint y: 331, endPoint x: 869, endPoint y: 227, distance: 105.4
click at [869, 227] on div "27QMC # KS75A Beloka-CHV61N 21 QMC Pat Junior Z=18 QMC Written off 16 4 13 QMC-…" at bounding box center [641, 221] width 1282 height 297
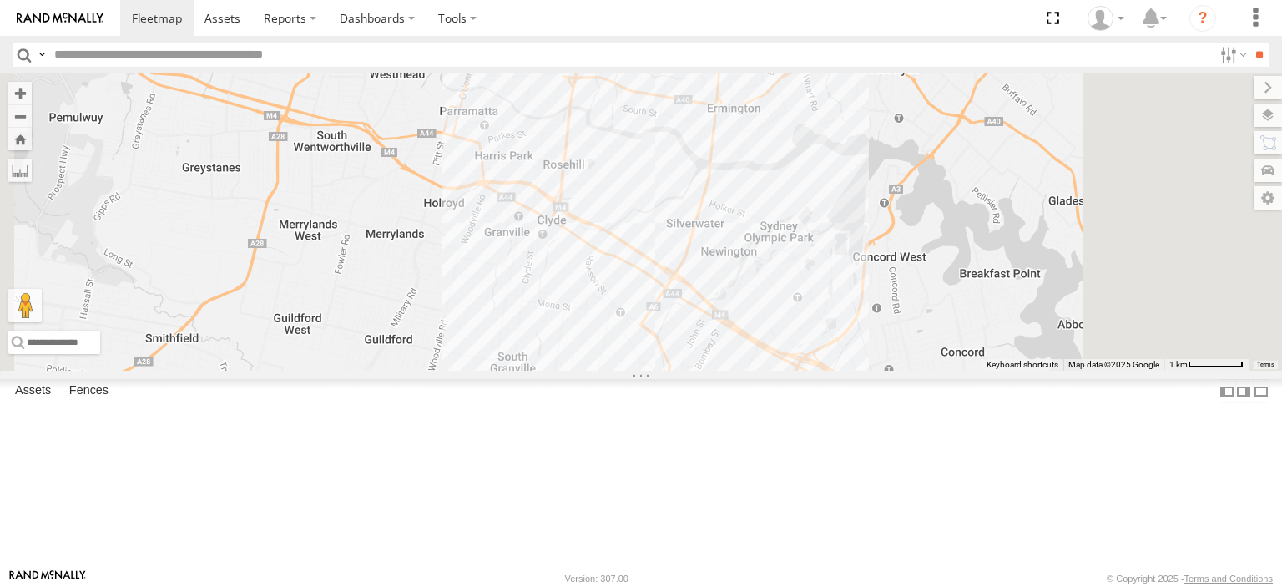
click at [850, 346] on div "27QMC # KS75A Beloka-CHV61N 21 QMC Pat Junior Z=18 QMC Written off 13 QMC-Spare" at bounding box center [641, 221] width 1282 height 297
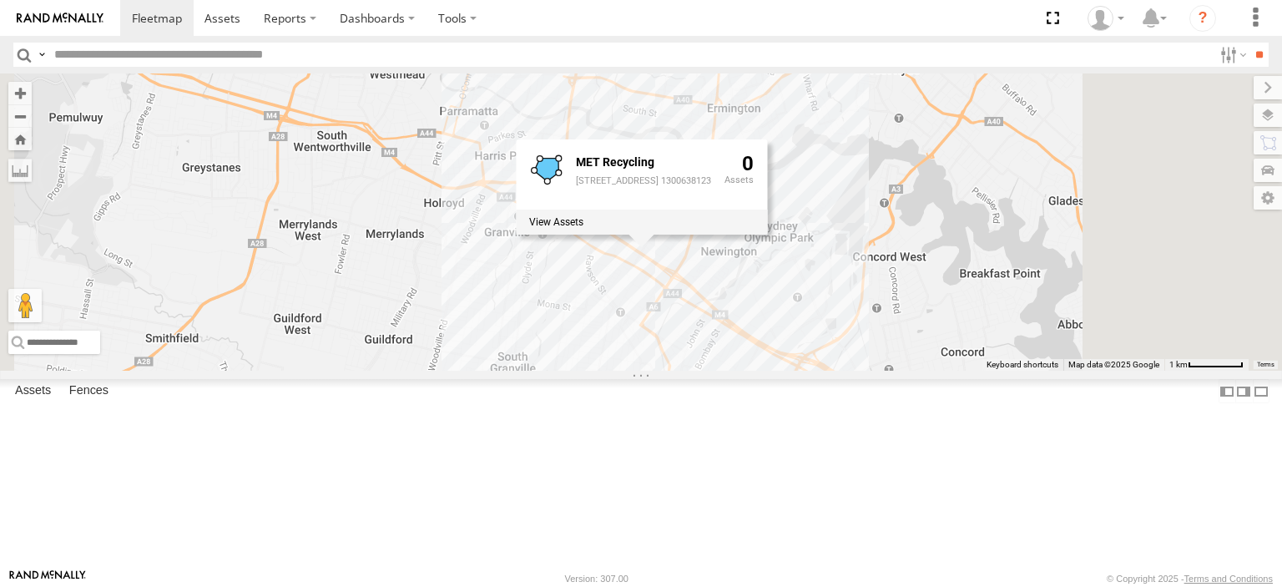
click at [804, 172] on div "27QMC # KS75A Beloka-CHV61N 21 QMC Pat Junior Z=18 QMC Written off 13 QMC-Spare…" at bounding box center [641, 221] width 1282 height 297
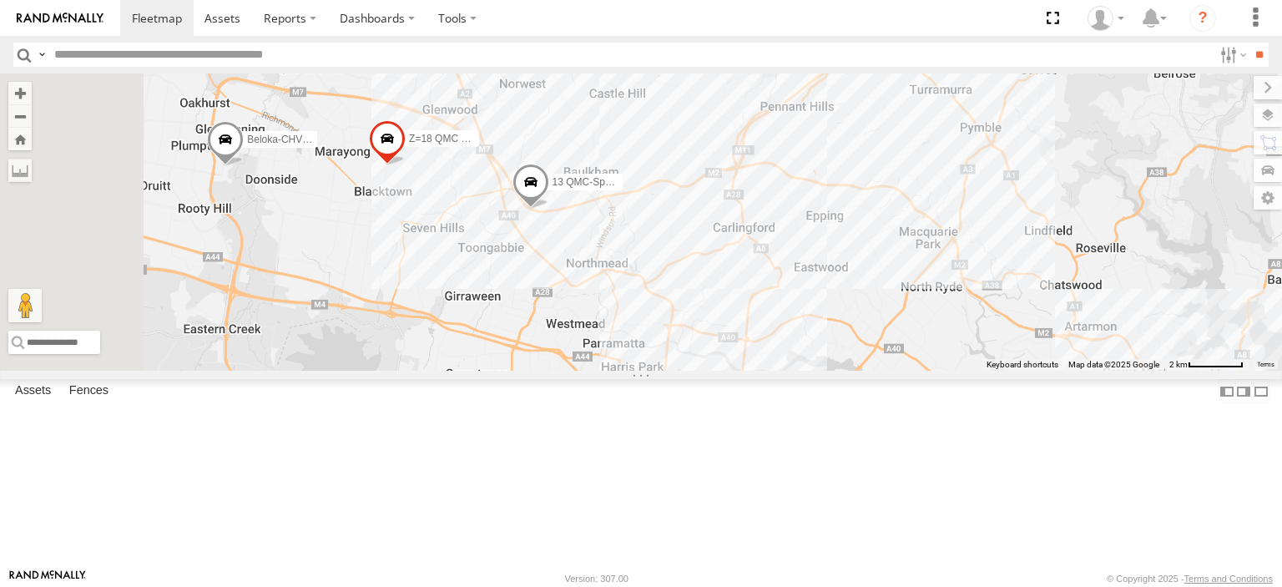
drag, startPoint x: 721, startPoint y: 239, endPoint x: 847, endPoint y: 439, distance: 235.9
click at [847, 370] on div "27QMC # KS75A Beloka-CHV61N 21 QMC Pat Junior Z=18 QMC Written off 13 QMC-Spare" at bounding box center [641, 221] width 1282 height 297
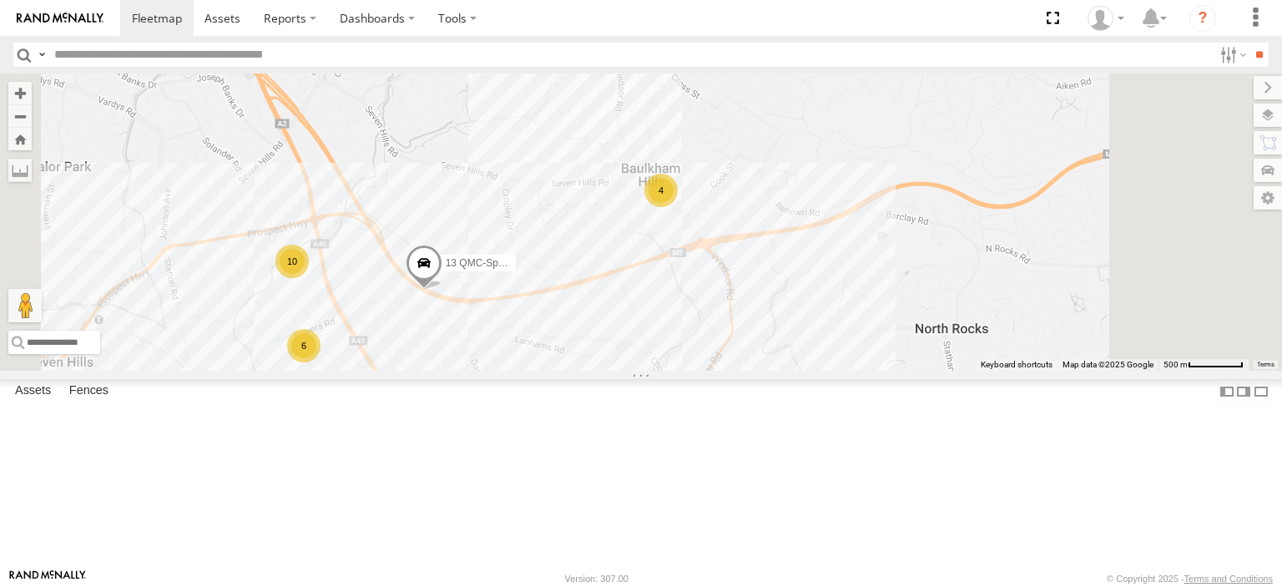
drag, startPoint x: 950, startPoint y: 264, endPoint x: 846, endPoint y: 346, distance: 133.1
click at [854, 346] on div "27QMC # KS75A Beloka-CHV61N 21 QMC Pat Junior Z=18 QMC Written off 13 QMC-Spare…" at bounding box center [641, 221] width 1282 height 297
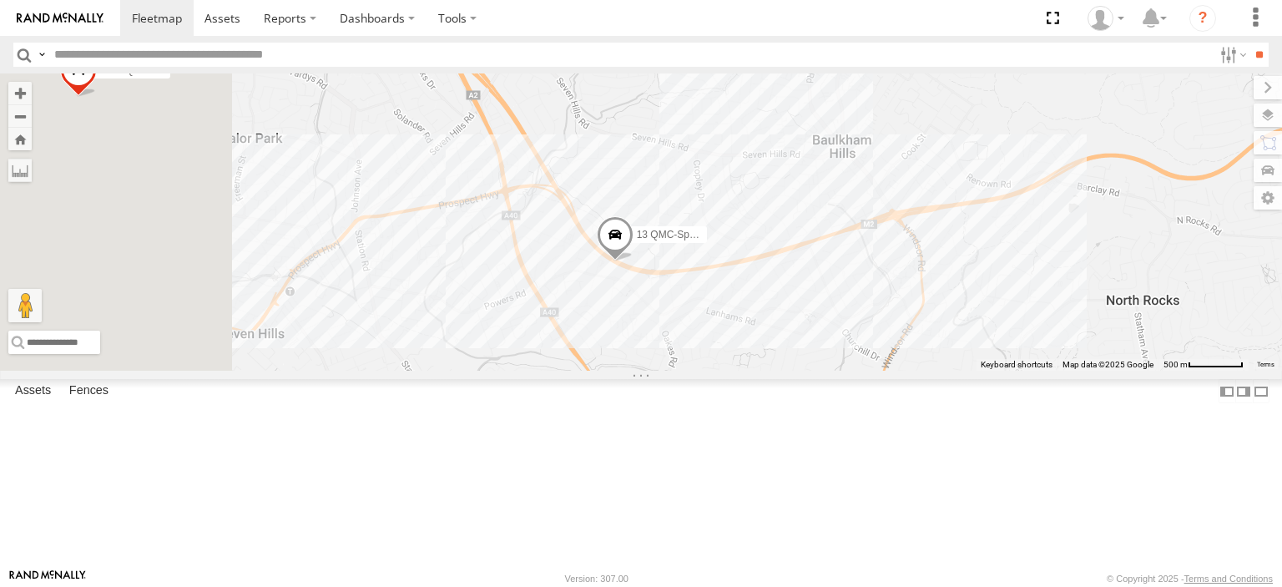
drag, startPoint x: 668, startPoint y: 373, endPoint x: 952, endPoint y: 308, distance: 291.9
click at [952, 308] on div "27QMC # KS75A Beloka-CHV61N 21 QMC Pat Junior Z=18 QMC Written off 13 QMC-Spare" at bounding box center [641, 221] width 1282 height 297
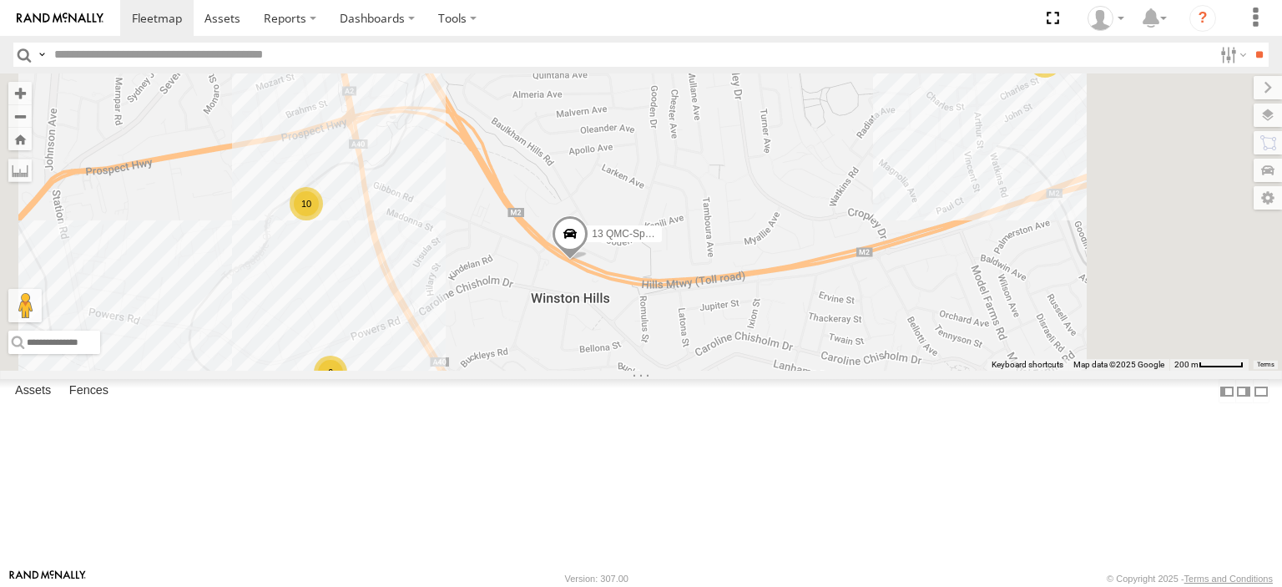
click at [588, 260] on span at bounding box center [570, 237] width 37 height 45
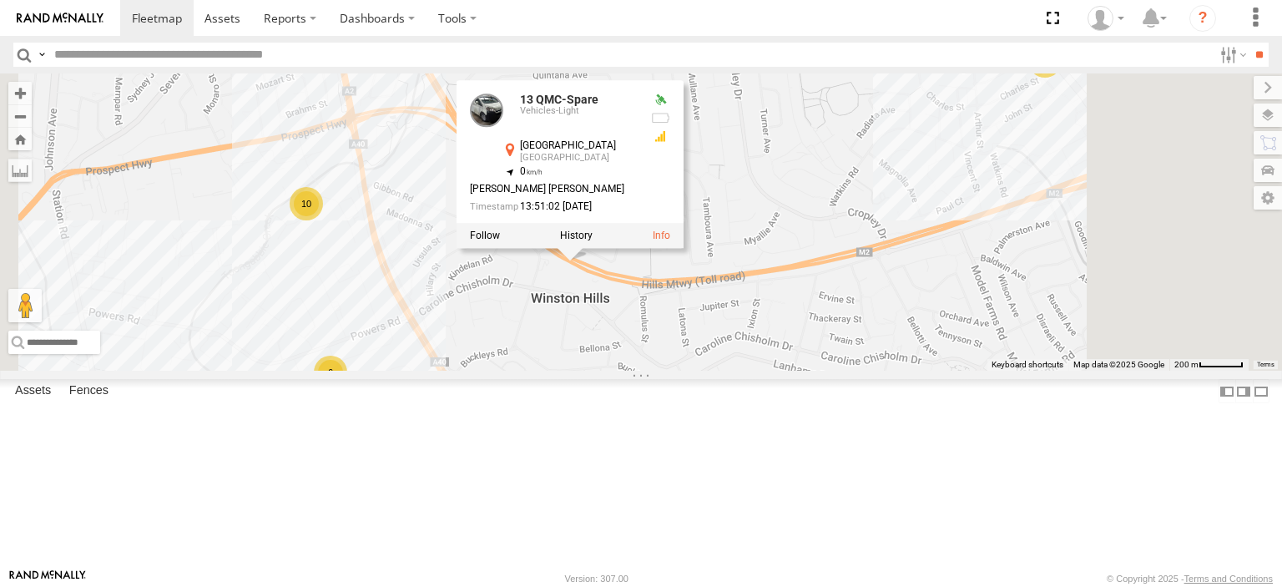
click at [1030, 330] on div "27QMC # KS75A Beloka-CHV61N 21 QMC Pat Junior Z=18 QMC Written off 13 QMC-Spare…" at bounding box center [641, 221] width 1282 height 297
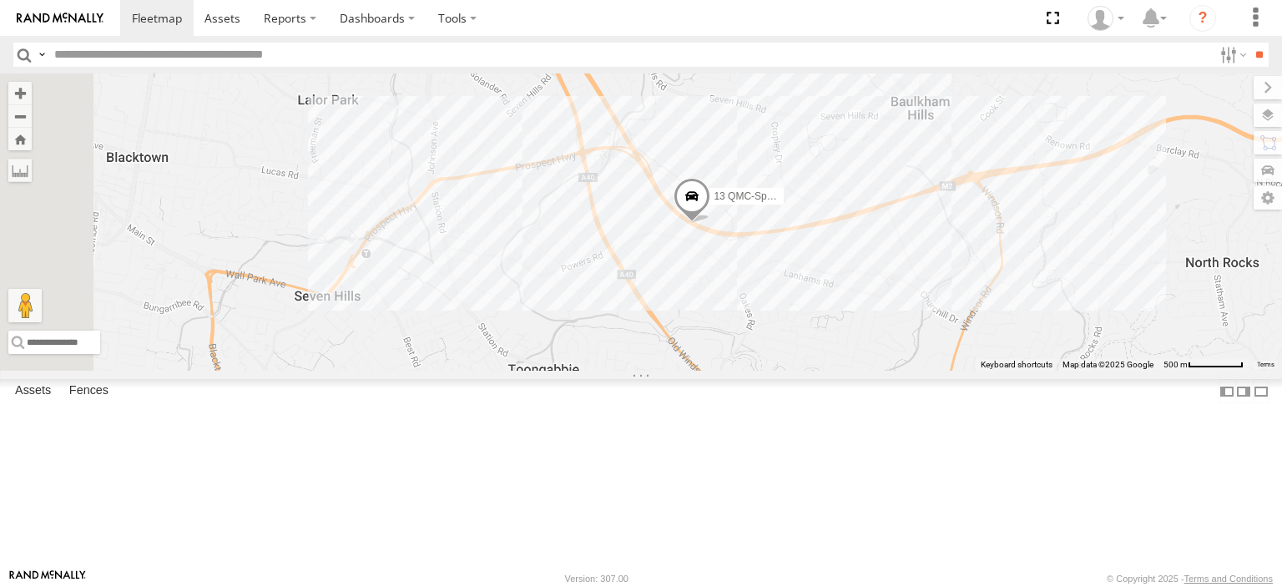
drag, startPoint x: 697, startPoint y: 435, endPoint x: 834, endPoint y: 356, distance: 158.5
click at [835, 360] on div "27QMC # KS75A Beloka-CHV61N 21 QMC Pat Junior Z=18 QMC Written off 13 QMC-Spare" at bounding box center [641, 221] width 1282 height 297
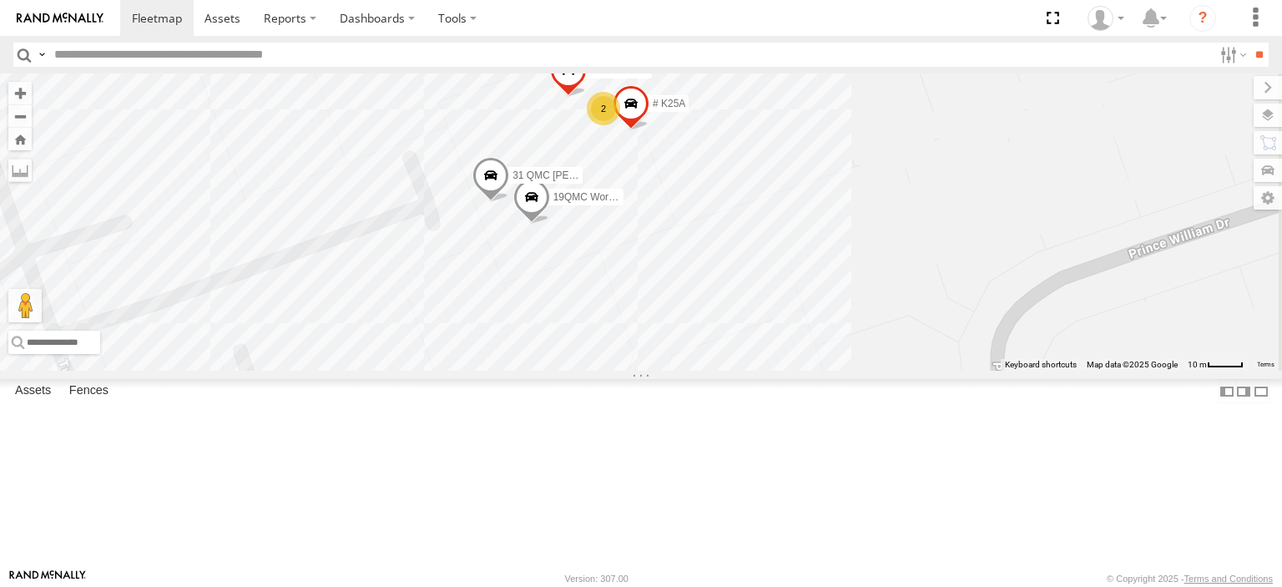
drag, startPoint x: 872, startPoint y: 223, endPoint x: 867, endPoint y: 272, distance: 49.5
click at [867, 272] on div "27QMC # KS75A Beloka-CHV61N 21 QMC Pat Junior Z=18 QMC Written off 13 QMC-Spare…" at bounding box center [641, 221] width 1282 height 297
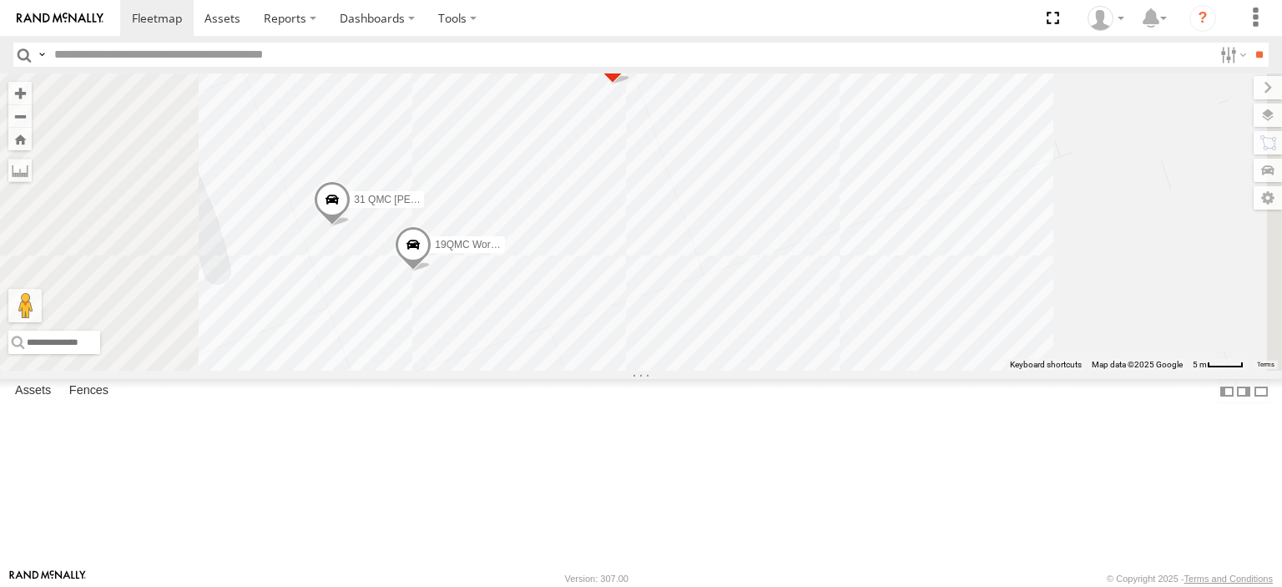
click at [431, 271] on span at bounding box center [413, 248] width 37 height 45
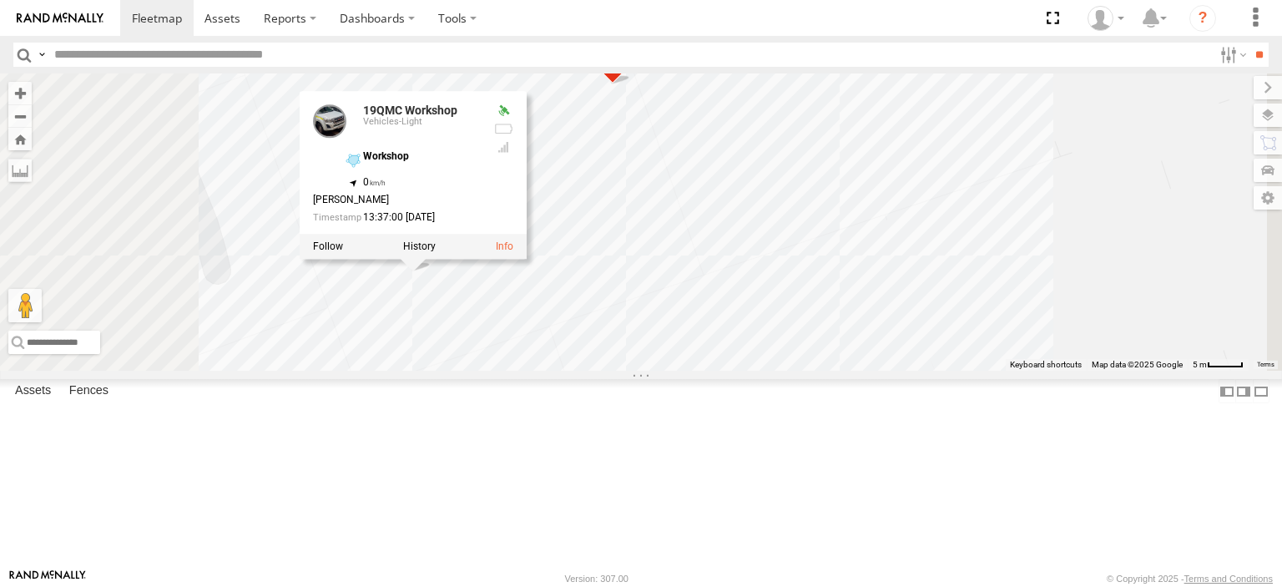
click at [803, 242] on div "27QMC # KS75A Beloka-CHV61N 21 QMC Pat Junior Z=18 QMC Written off 13 QMC-Spare…" at bounding box center [641, 221] width 1282 height 297
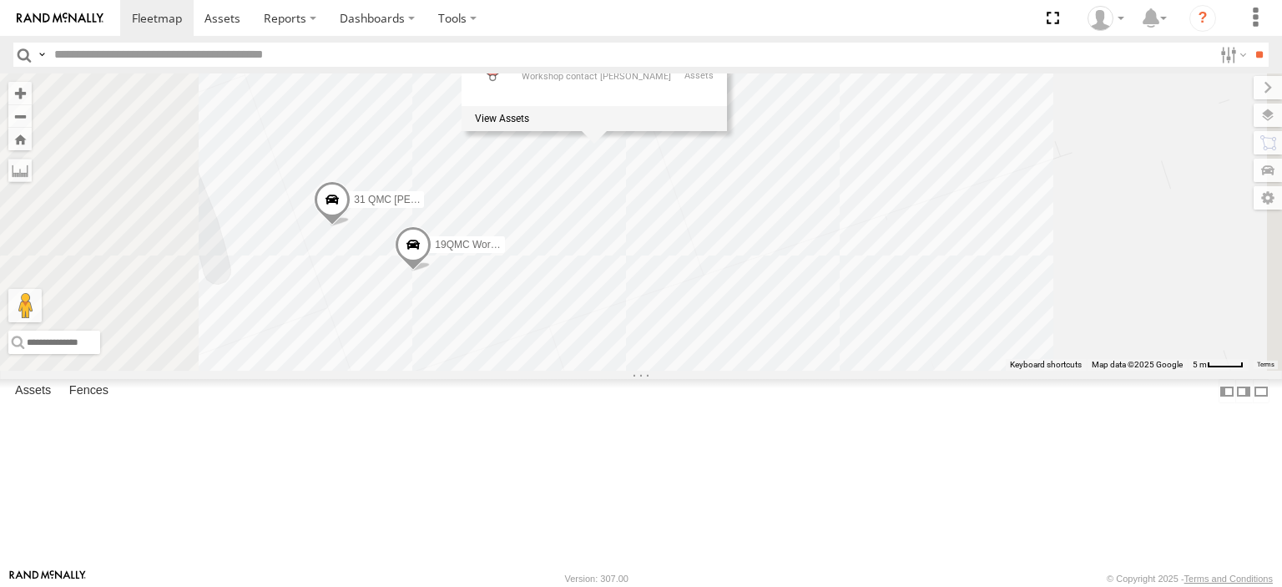
click at [954, 194] on div "27QMC # KS75A Beloka-CHV61N 21 QMC Pat Junior Z=18 QMC Written off 13 QMC-Spare…" at bounding box center [641, 221] width 1282 height 297
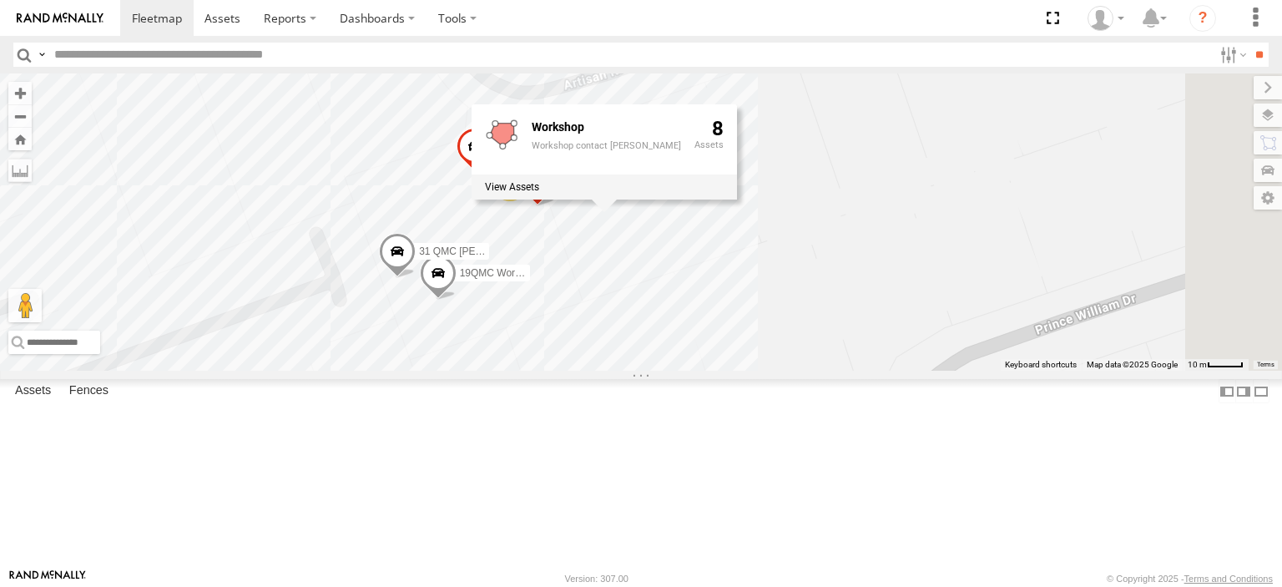
drag, startPoint x: 892, startPoint y: 207, endPoint x: 792, endPoint y: 317, distance: 148.9
click at [792, 317] on div "27QMC # KS75A Beloka-CHV61N 21 QMC Pat Junior Z=18 QMC Written off 13 QMC-Spare…" at bounding box center [641, 221] width 1282 height 297
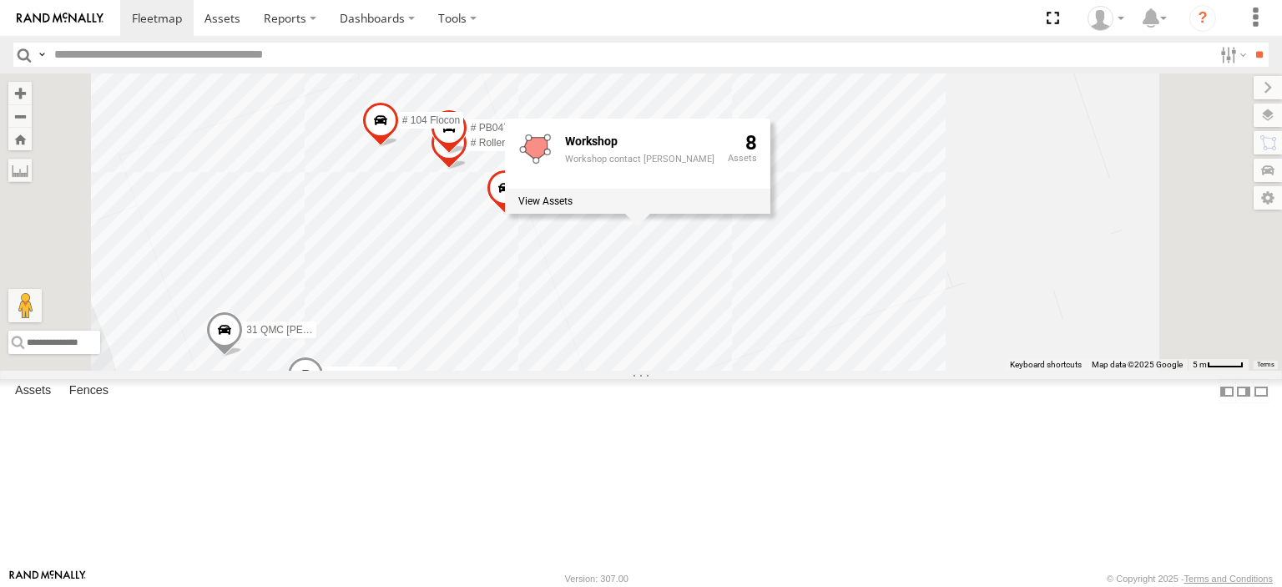
click at [399, 147] on span at bounding box center [380, 124] width 37 height 45
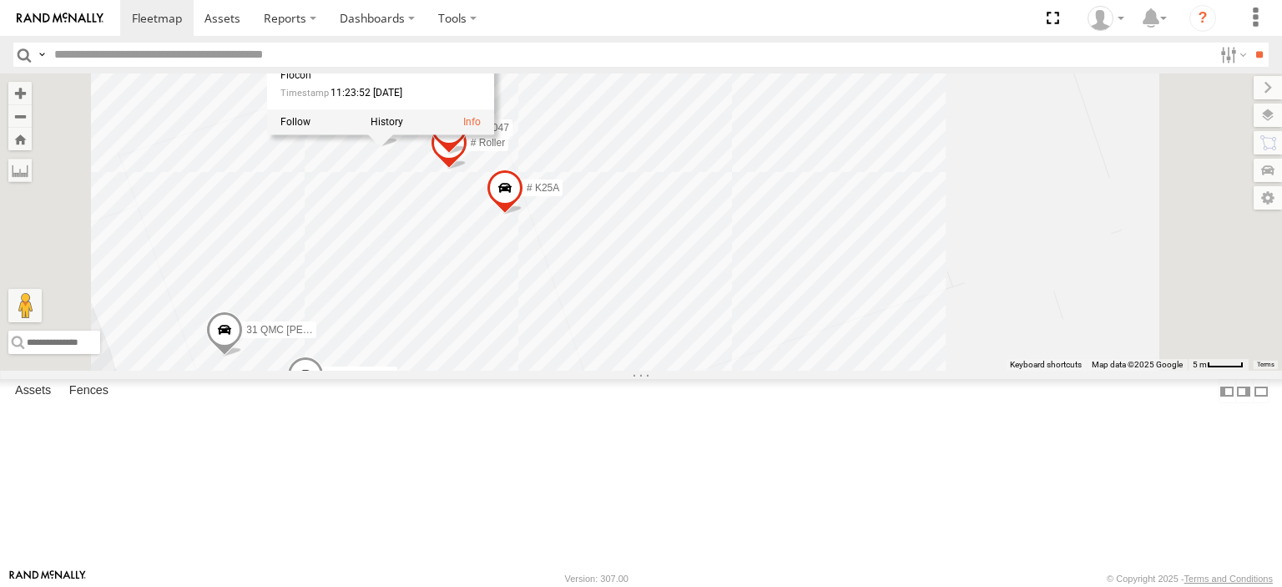
click at [467, 169] on span at bounding box center [449, 146] width 37 height 45
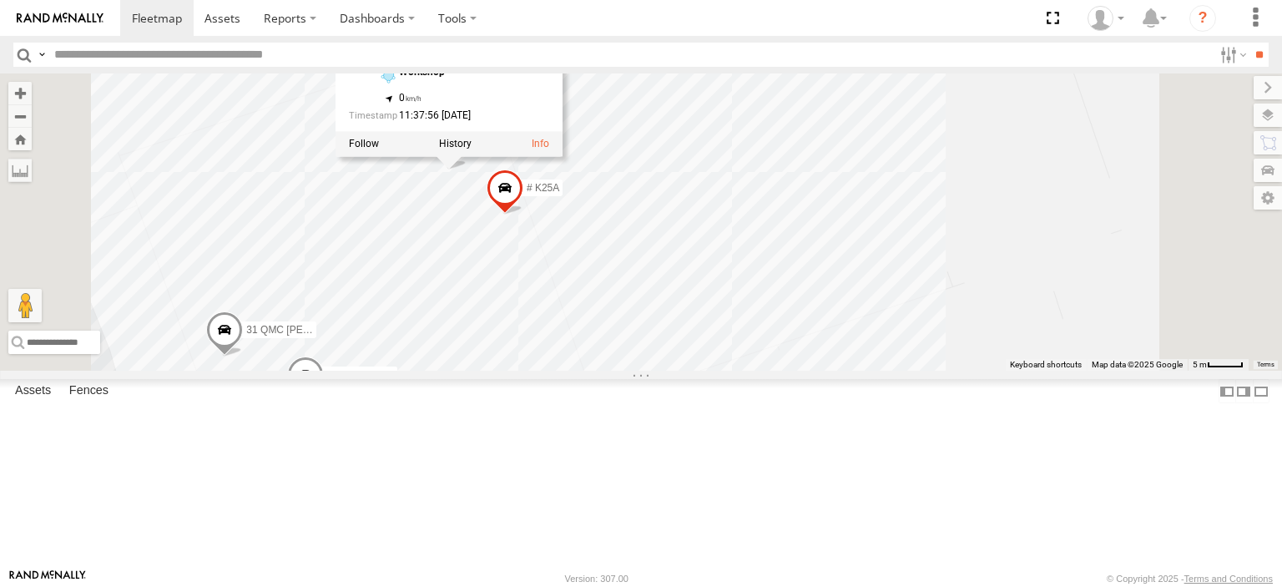
click at [523, 214] on span at bounding box center [504, 191] width 37 height 45
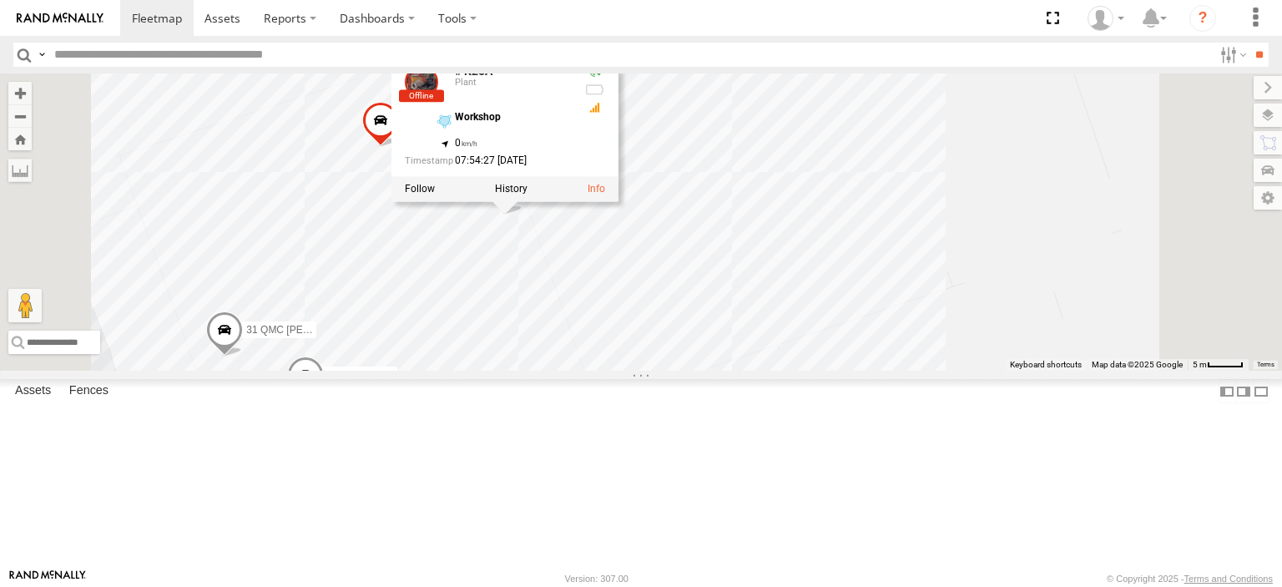
click at [928, 241] on div "27QMC # KS75A Beloka-CHV61N 21 QMC Pat Junior Z=18 QMC Written off 13 QMC-Spare…" at bounding box center [641, 221] width 1282 height 297
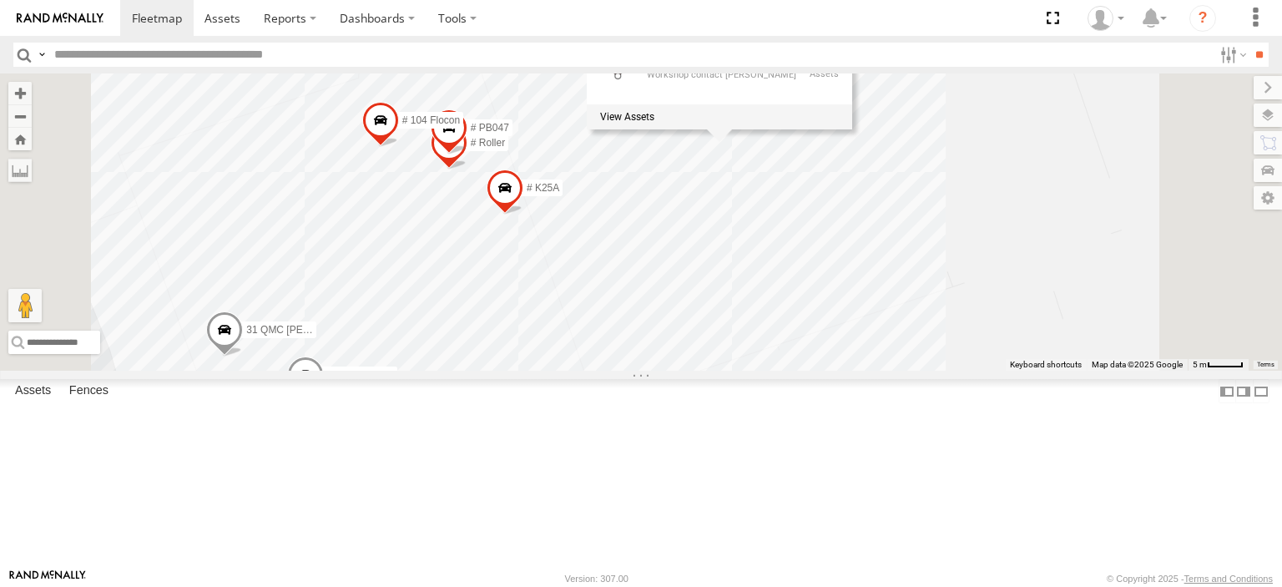
click at [467, 154] on span at bounding box center [449, 131] width 37 height 45
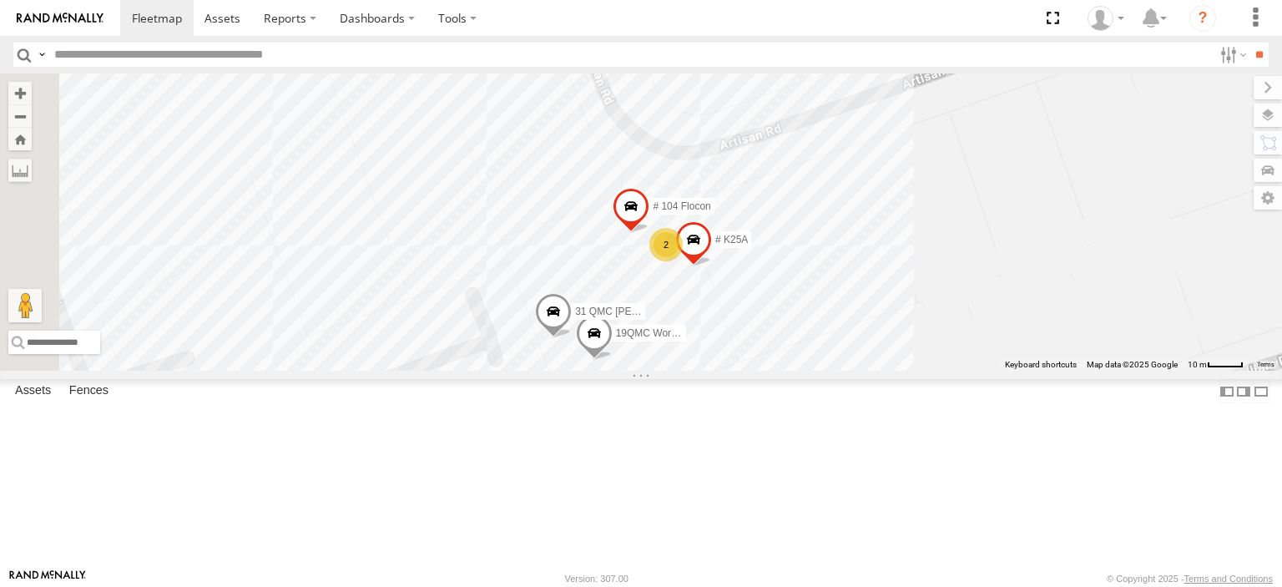
drag, startPoint x: 1158, startPoint y: 267, endPoint x: 939, endPoint y: 284, distance: 220.1
click at [1180, 281] on div "27QMC # KS75A Beloka-CHV61N 21 QMC Pat Junior Z=18 QMC Written off 13 QMC-Spare…" at bounding box center [641, 221] width 1282 height 297
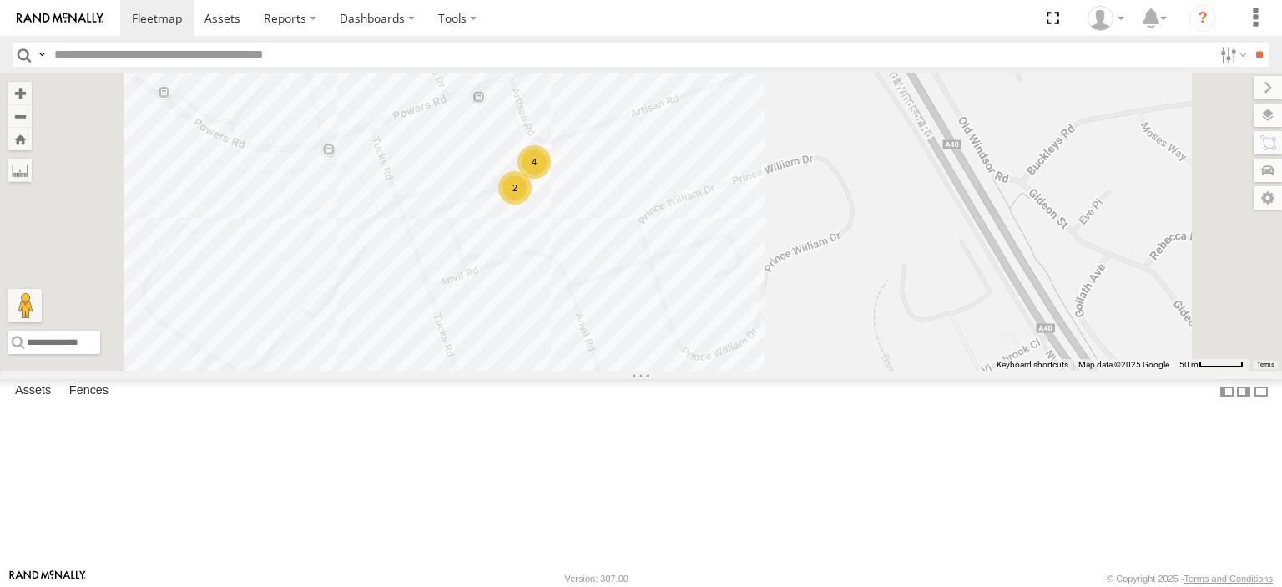
drag, startPoint x: 637, startPoint y: 149, endPoint x: 779, endPoint y: 320, distance: 222.2
click at [779, 320] on div "27QMC # KS75A Beloka-CHV61N 21 QMC Pat Junior Z=18 QMC Written off 13 QMC-Spare…" at bounding box center [641, 221] width 1282 height 297
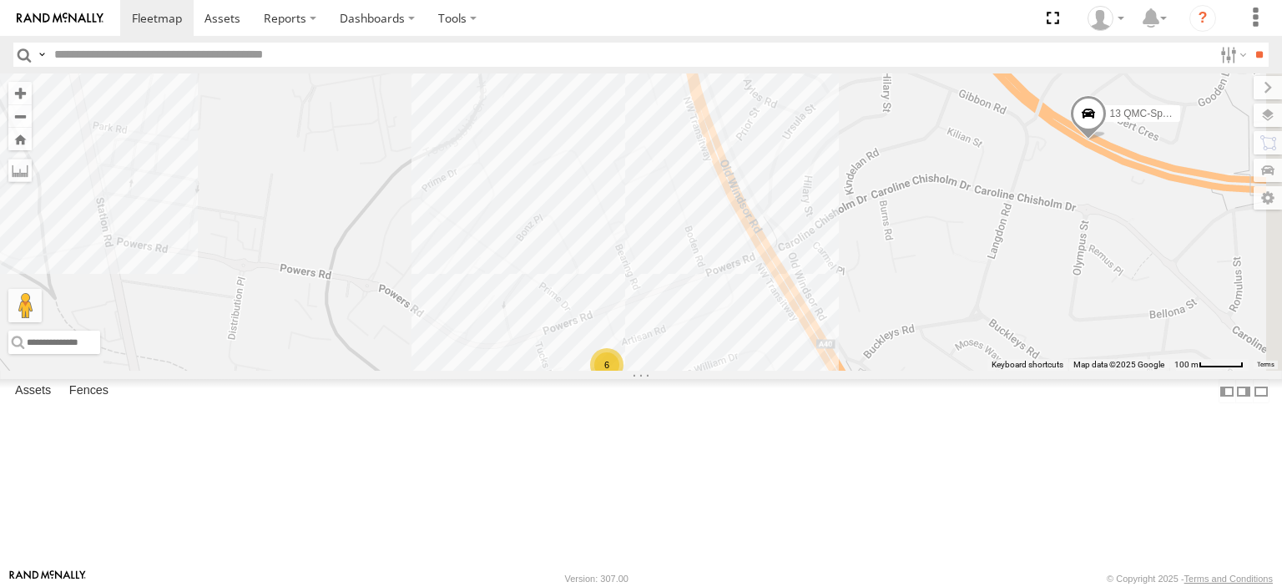
drag, startPoint x: 793, startPoint y: 295, endPoint x: 751, endPoint y: 305, distance: 42.9
click at [727, 303] on div "27QMC # KS75A Beloka-CHV61N 21 QMC Pat Junior Z=18 QMC Written off 13 QMC-Spare…" at bounding box center [641, 221] width 1282 height 297
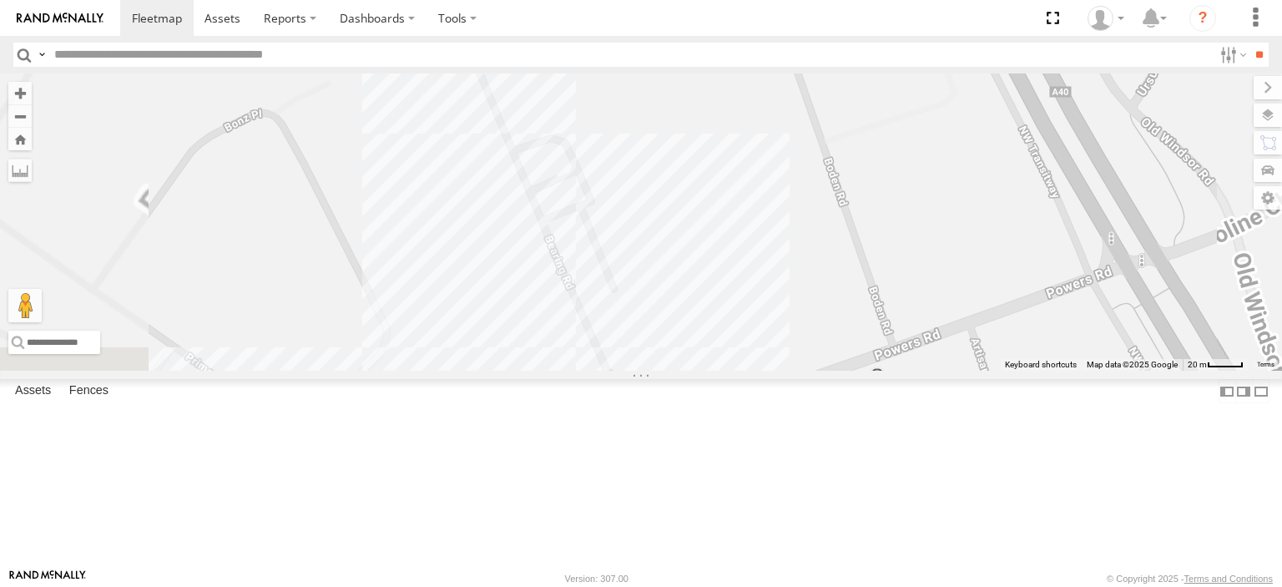
click at [724, 305] on div "27QMC # KS75A Beloka-CHV61N 21 QMC Pat Junior Z=18 QMC Written off 13 QMC-Spare" at bounding box center [641, 221] width 1282 height 297
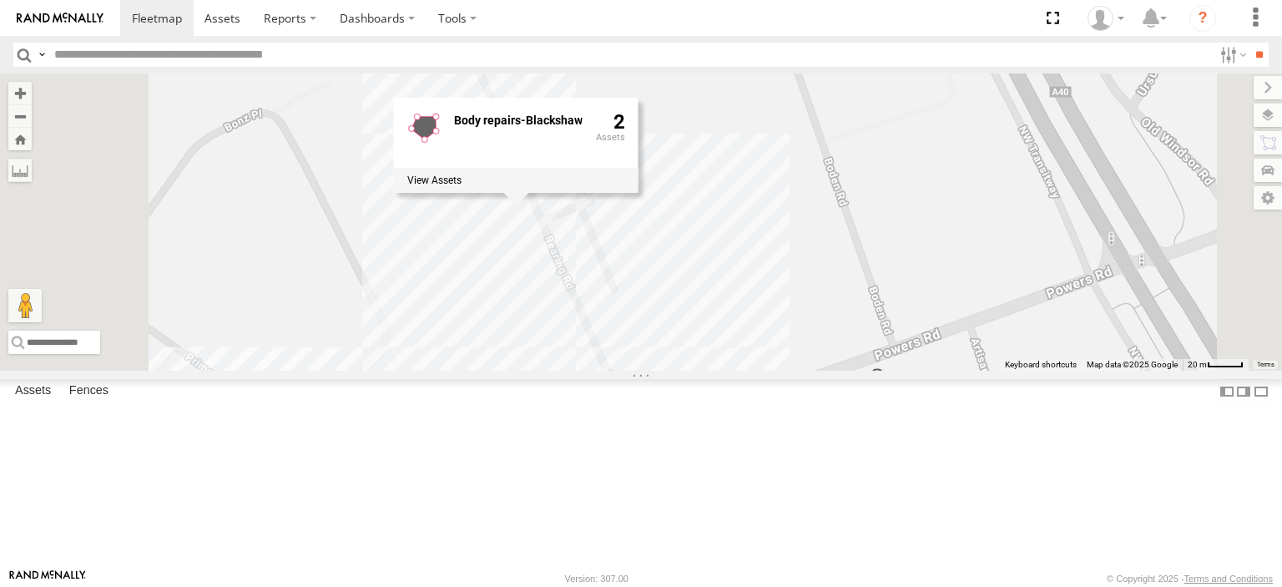
click at [864, 358] on div "27QMC # KS75A Beloka-CHV61N 21 QMC Pat Junior Z=18 QMC Written off 13 QMC-Spare…" at bounding box center [641, 221] width 1282 height 297
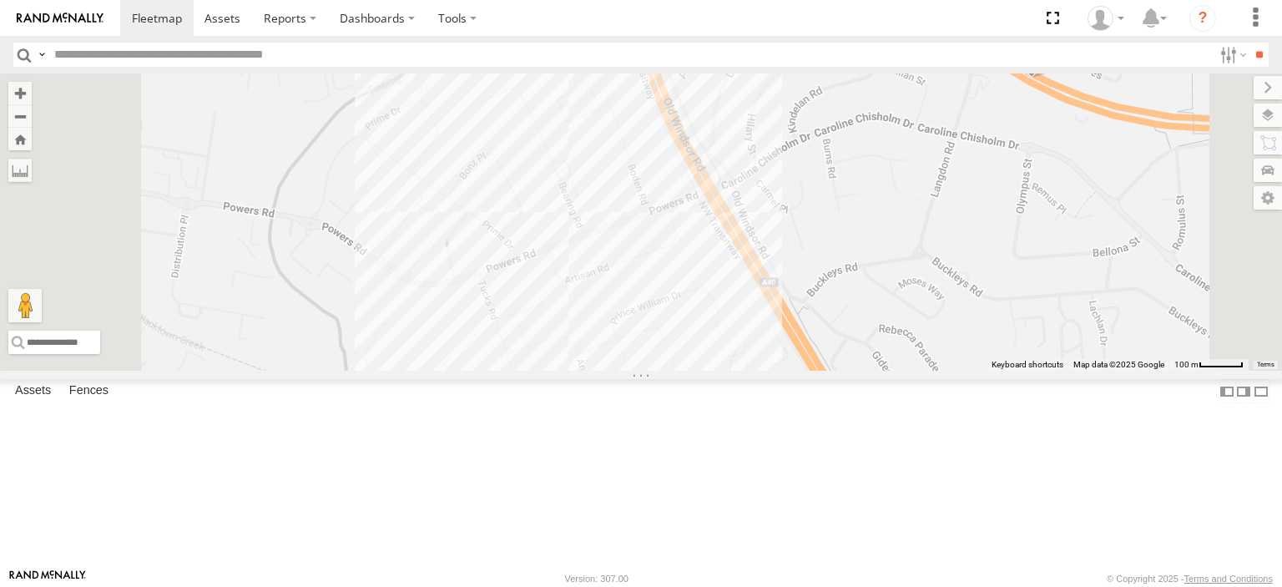
drag, startPoint x: 747, startPoint y: 179, endPoint x: 738, endPoint y: 362, distance: 183.0
click at [738, 362] on div "27QMC # KS75A Beloka-CHV61N 21 QMC Pat Junior Z=18 QMC Written off 13 QMC-Spare" at bounding box center [641, 221] width 1282 height 297
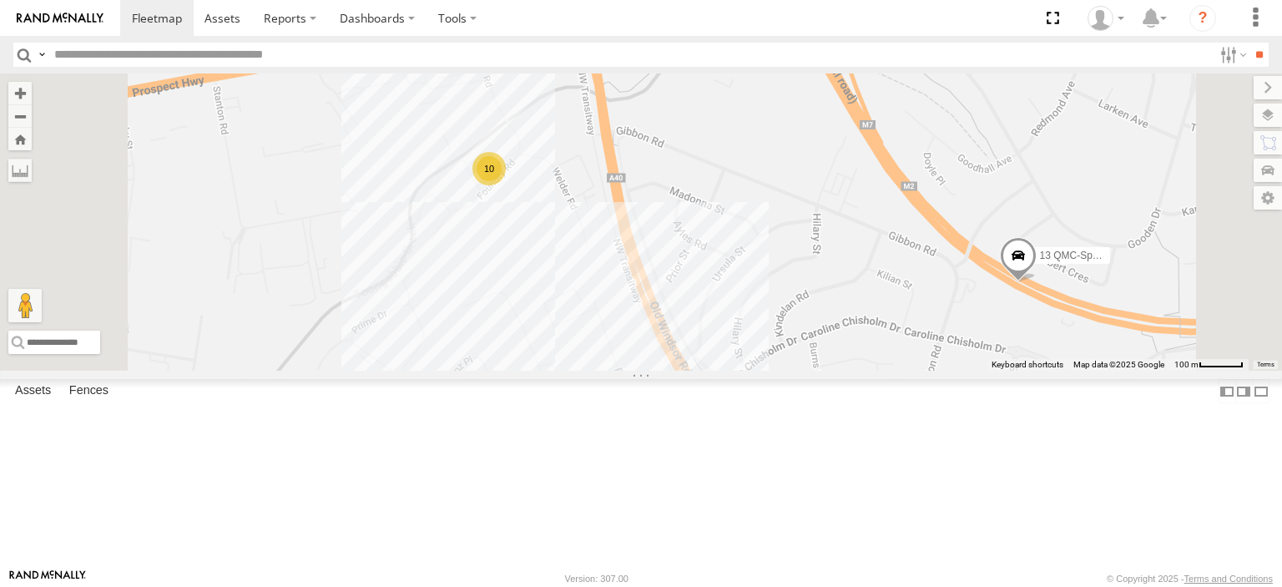
drag, startPoint x: 748, startPoint y: 308, endPoint x: 721, endPoint y: 311, distance: 26.9
click at [741, 325] on div "27QMC # KS75A Beloka-CHV61N 21 QMC Pat Junior Z=18 QMC Written off 13 QMC-Spare…" at bounding box center [641, 221] width 1282 height 297
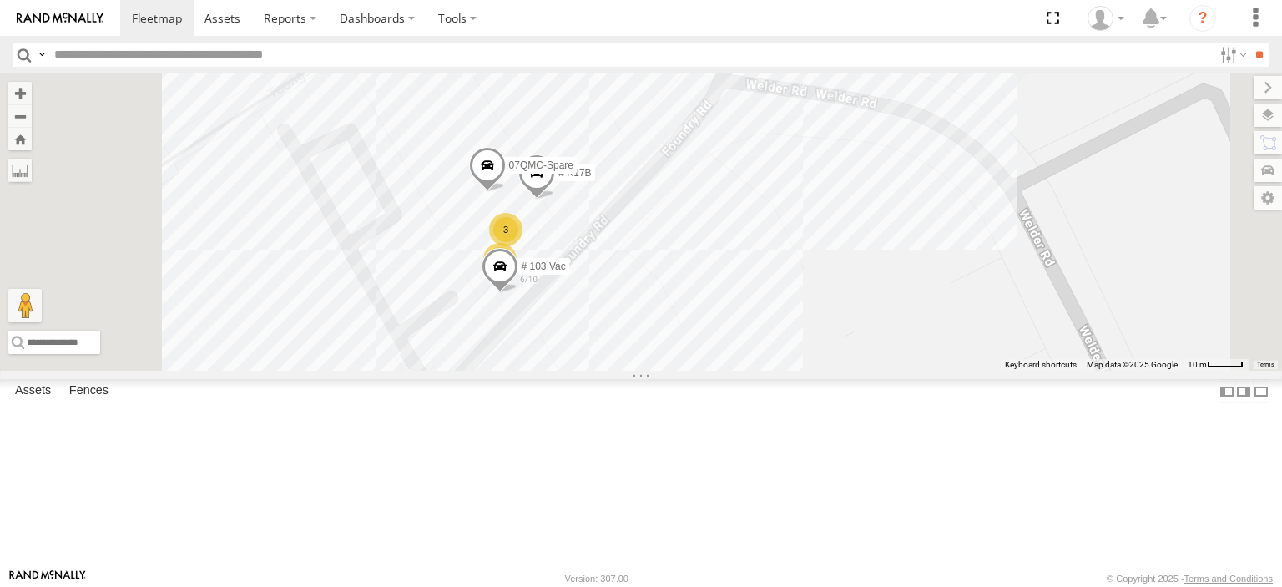
drag, startPoint x: 747, startPoint y: 108, endPoint x: 695, endPoint y: 196, distance: 101.8
click at [698, 193] on div "27QMC # KS75A Beloka-CHV61N 21 QMC Pat Junior Z=18 QMC Written off 13 QMC-Spare…" at bounding box center [641, 221] width 1282 height 297
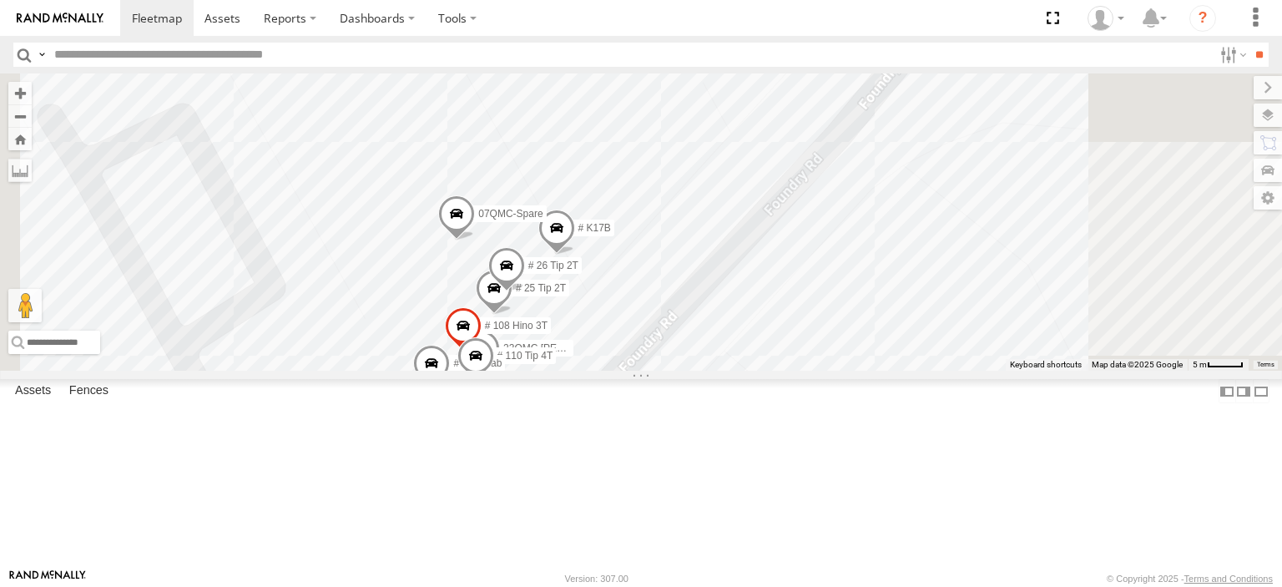
click at [475, 240] on span at bounding box center [456, 217] width 37 height 45
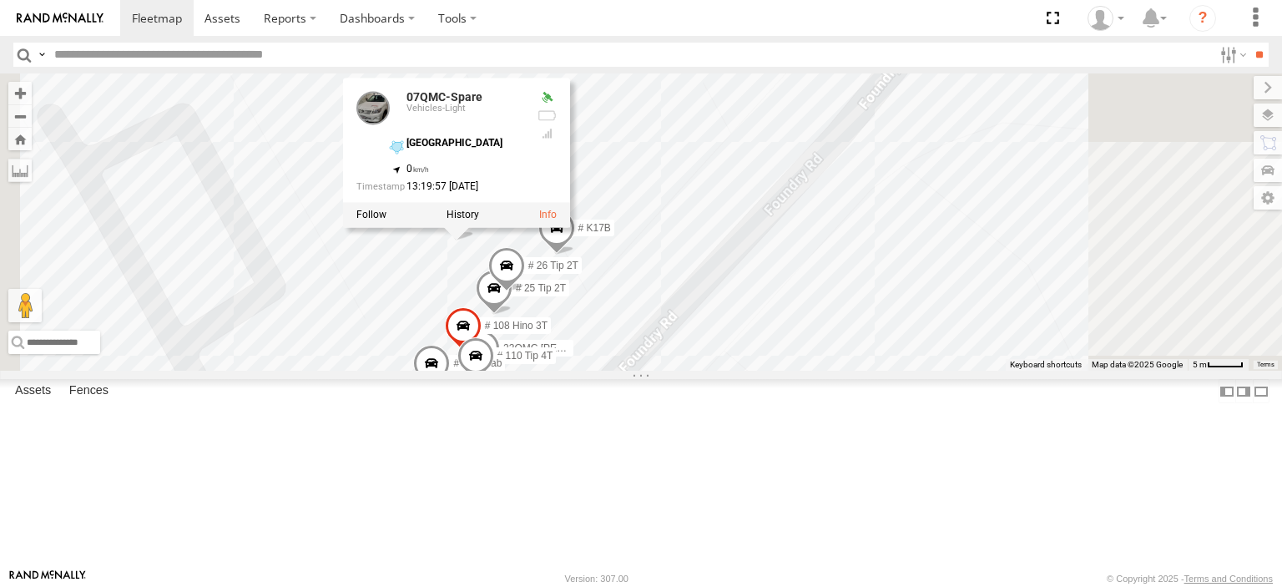
click at [965, 257] on div "27QMC # KS75A Beloka-CHV61N 21 QMC Pat Junior Z=18 QMC Written off 13 QMC-Spare…" at bounding box center [641, 221] width 1282 height 297
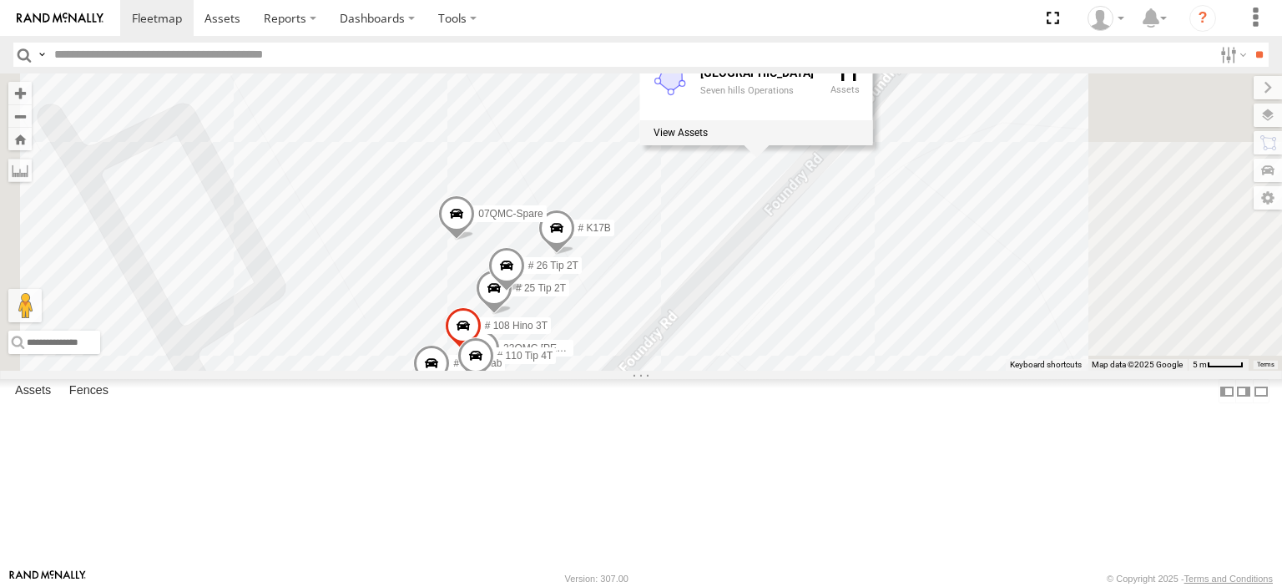
click at [575, 255] on span at bounding box center [556, 232] width 37 height 45
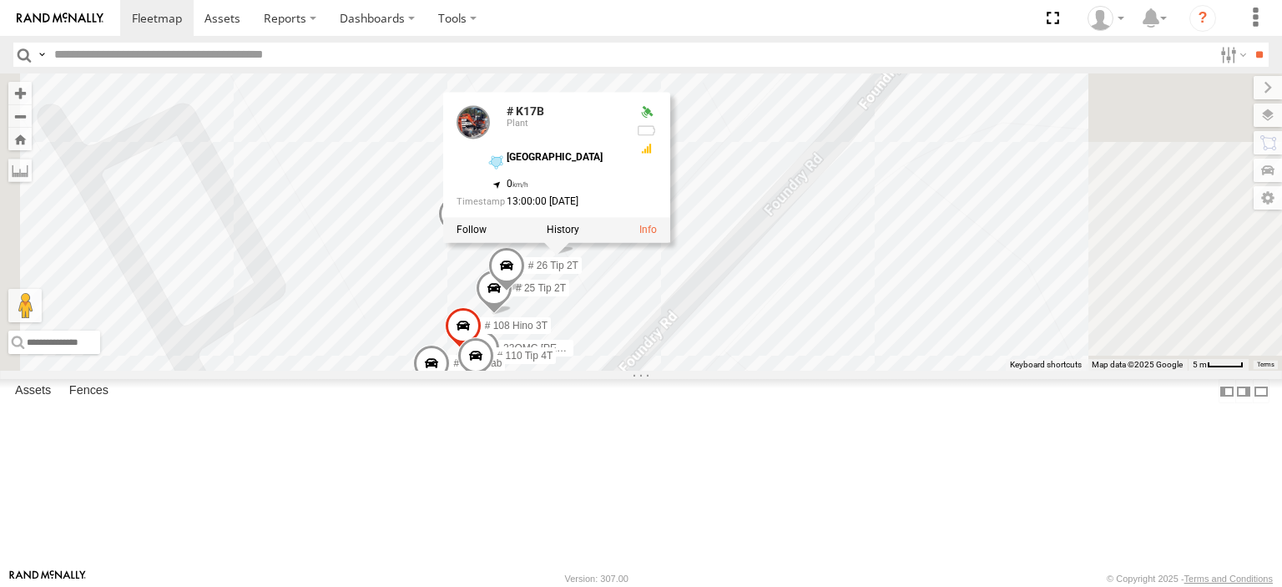
click at [907, 370] on div "27QMC # KS75A Beloka-CHV61N 21 QMC Pat Junior Z=18 QMC Written off 13 QMC-Spare…" at bounding box center [641, 221] width 1282 height 297
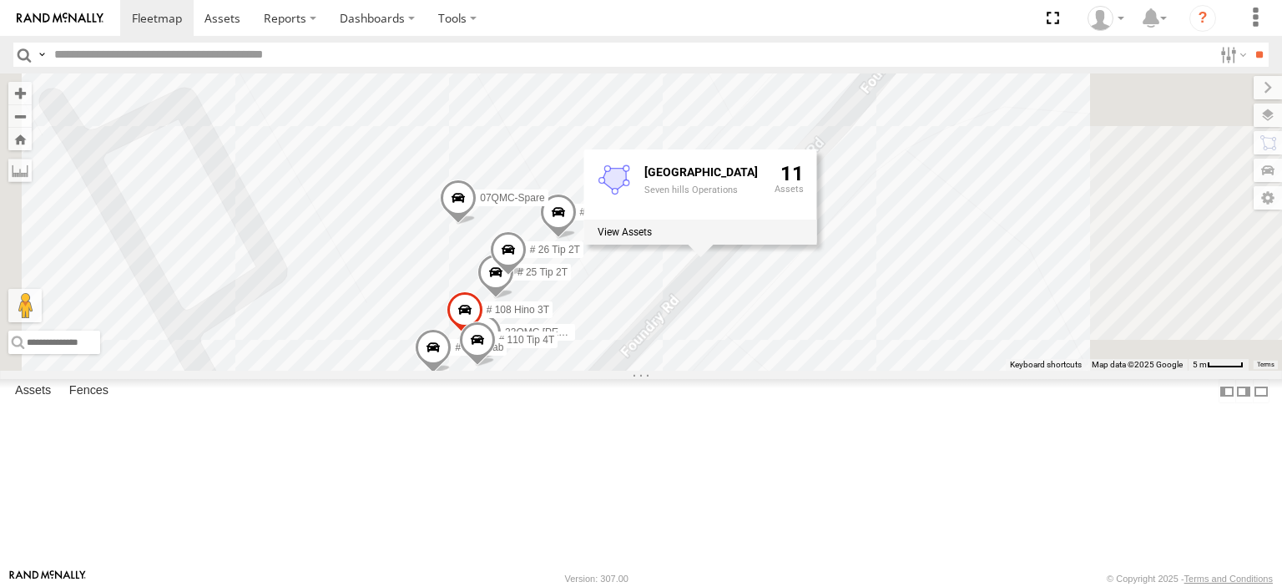
drag, startPoint x: 832, startPoint y: 426, endPoint x: 839, endPoint y: 395, distance: 31.6
click at [839, 370] on div "27QMC # KS75A Beloka-CHV61N 21 QMC Pat Junior Z=18 QMC Written off 13 QMC-Spare…" at bounding box center [641, 221] width 1282 height 297
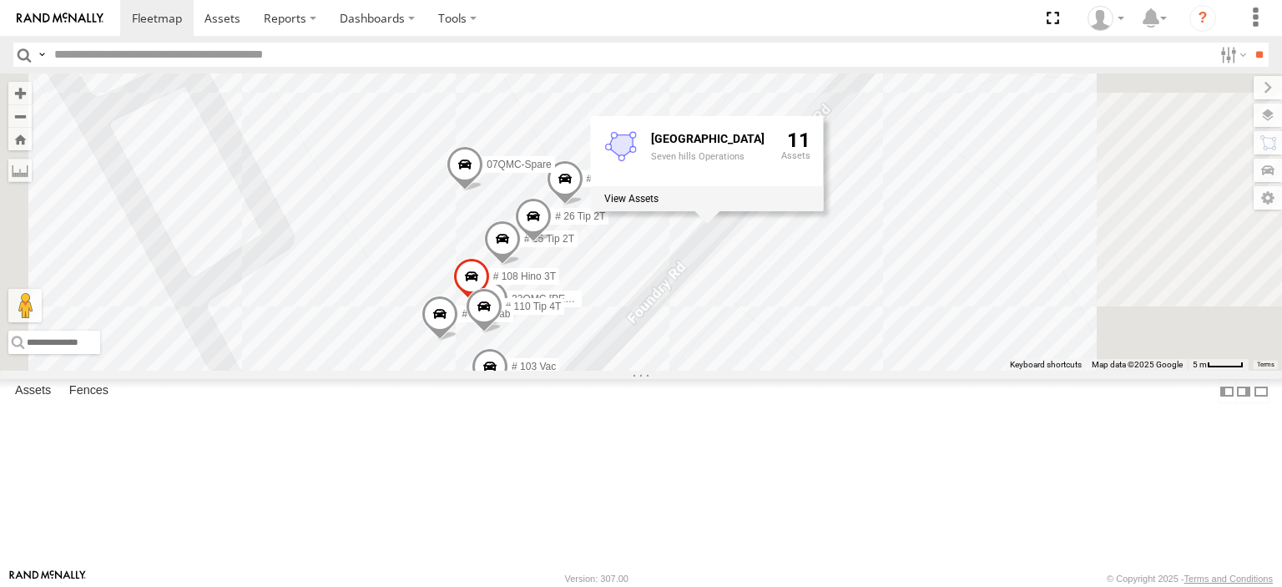
click at [458, 340] on span at bounding box center [439, 317] width 37 height 45
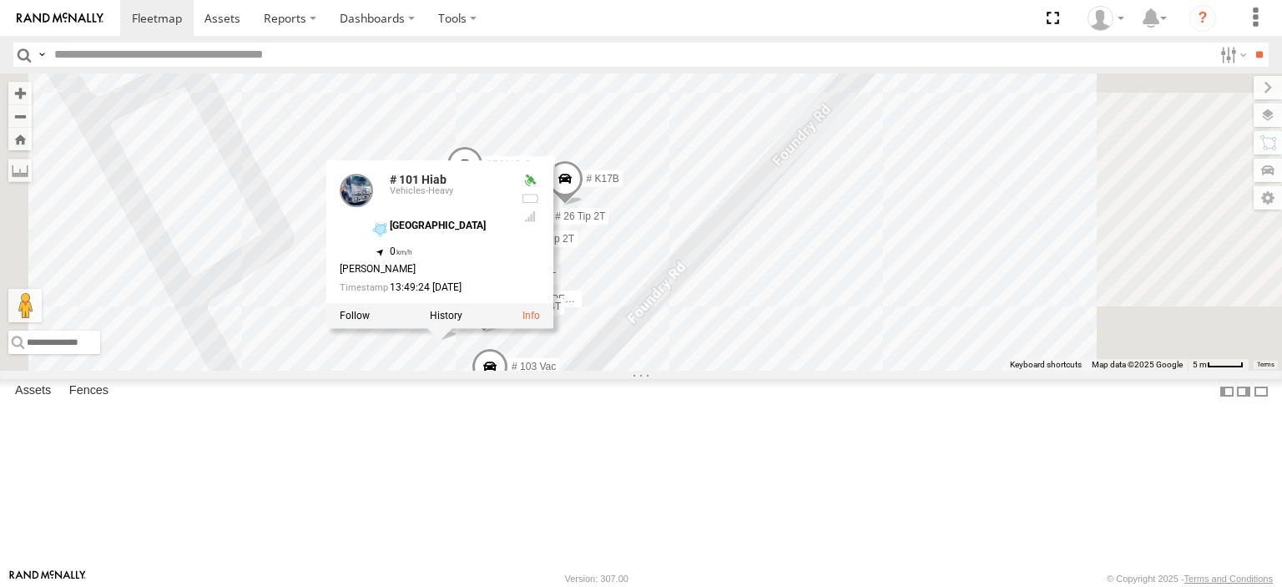
click at [508, 393] on span at bounding box center [489, 370] width 37 height 45
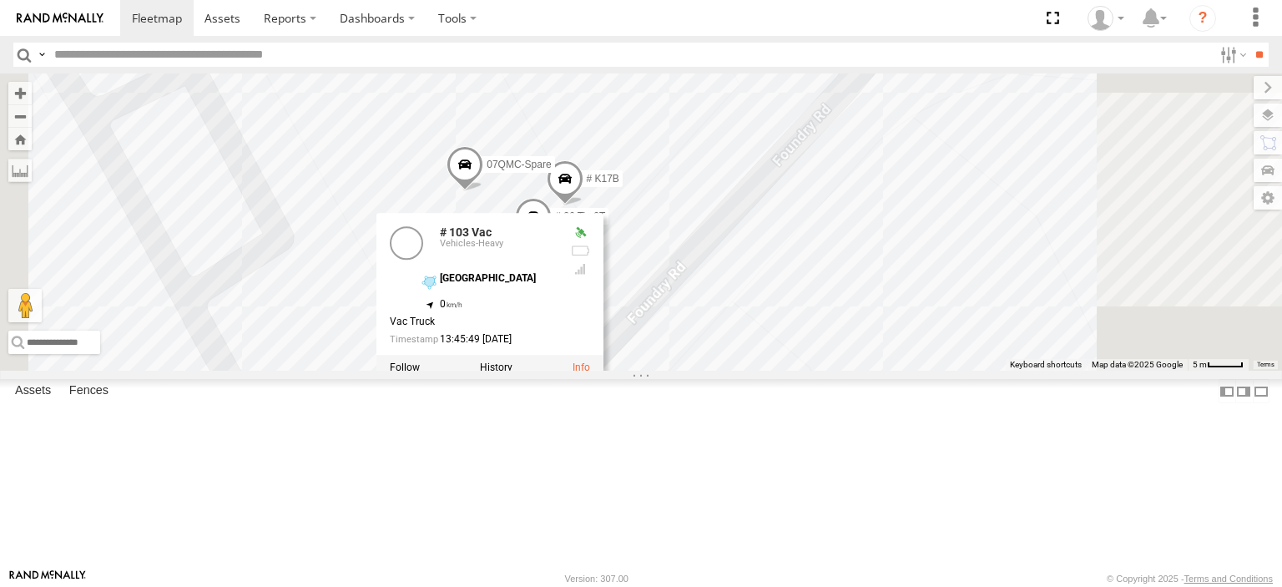
click at [1030, 370] on div "27QMC # KS75A Beloka-CHV61N 21 QMC Pat Junior Z=18 QMC Written off 13 QMC-Spare…" at bounding box center [641, 221] width 1282 height 297
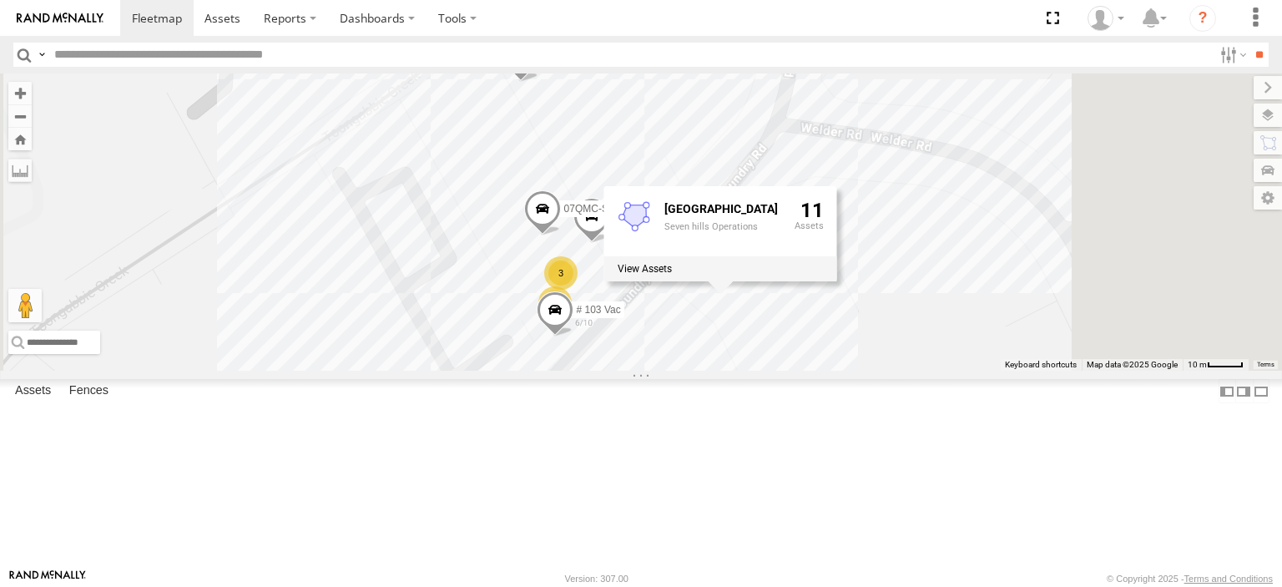
drag, startPoint x: 850, startPoint y: 134, endPoint x: 832, endPoint y: 213, distance: 80.6
click at [833, 213] on div "27QMC # KS75A Beloka-CHV61N 21 QMC Pat Junior Z=18 QMC Written off 13 QMC-Spare…" at bounding box center [641, 221] width 1282 height 297
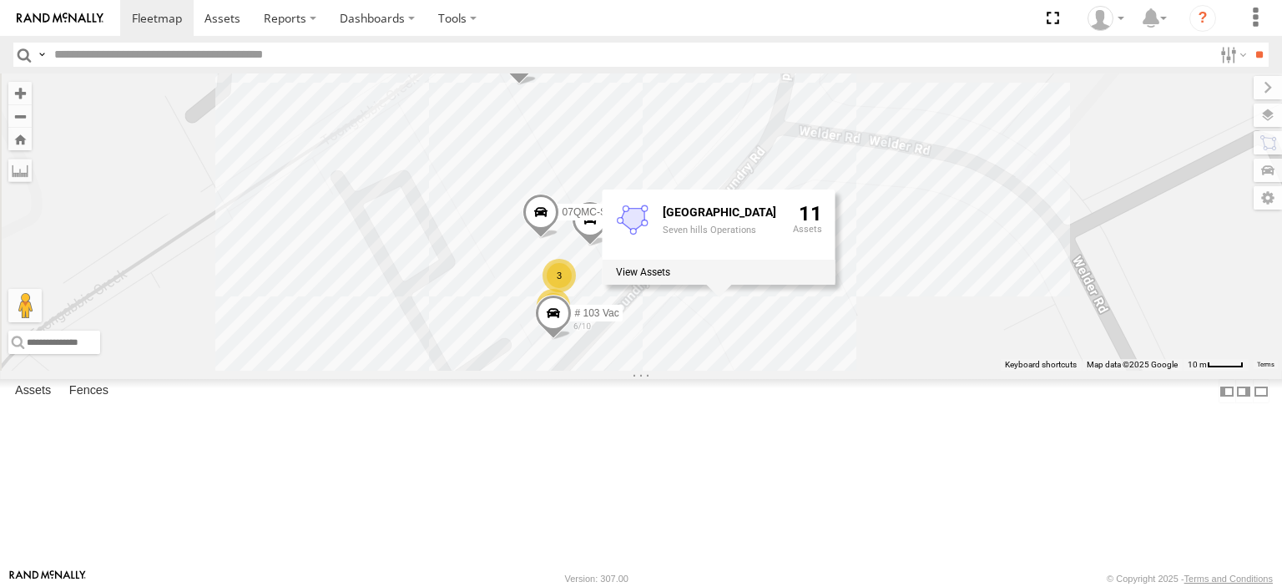
click at [537, 85] on span at bounding box center [519, 62] width 37 height 45
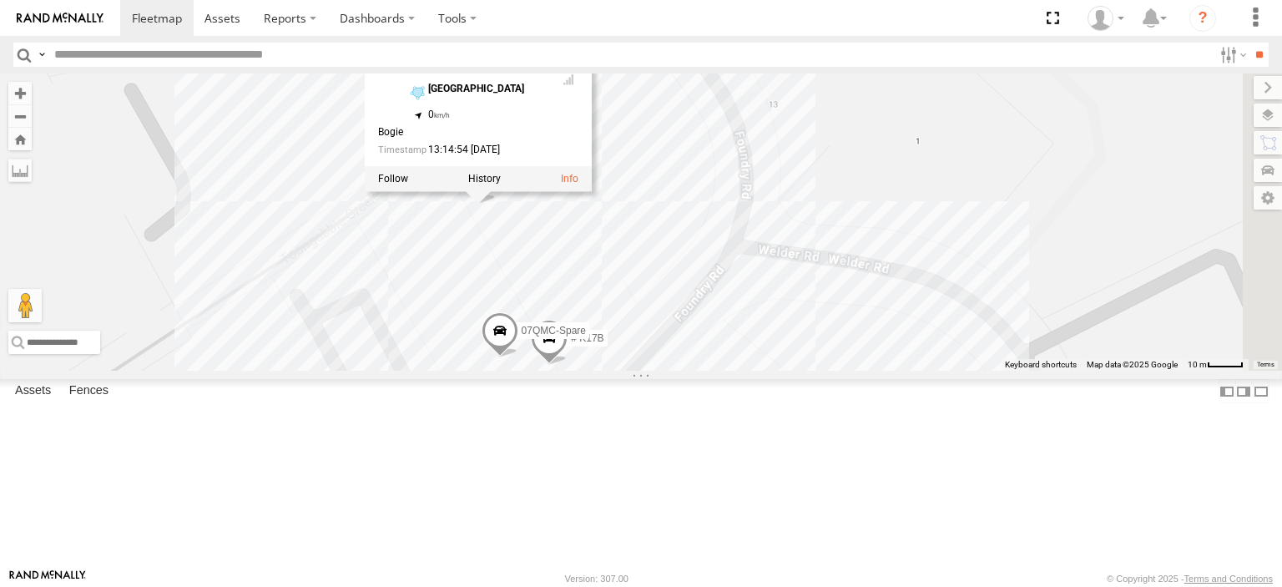
drag, startPoint x: 888, startPoint y: 178, endPoint x: 846, endPoint y: 300, distance: 128.8
click at [846, 300] on div "27QMC # KS75A Beloka-CHV61N 21 QMC Pat Junior Z=18 QMC Written off 13 QMC-Spare…" at bounding box center [641, 221] width 1282 height 297
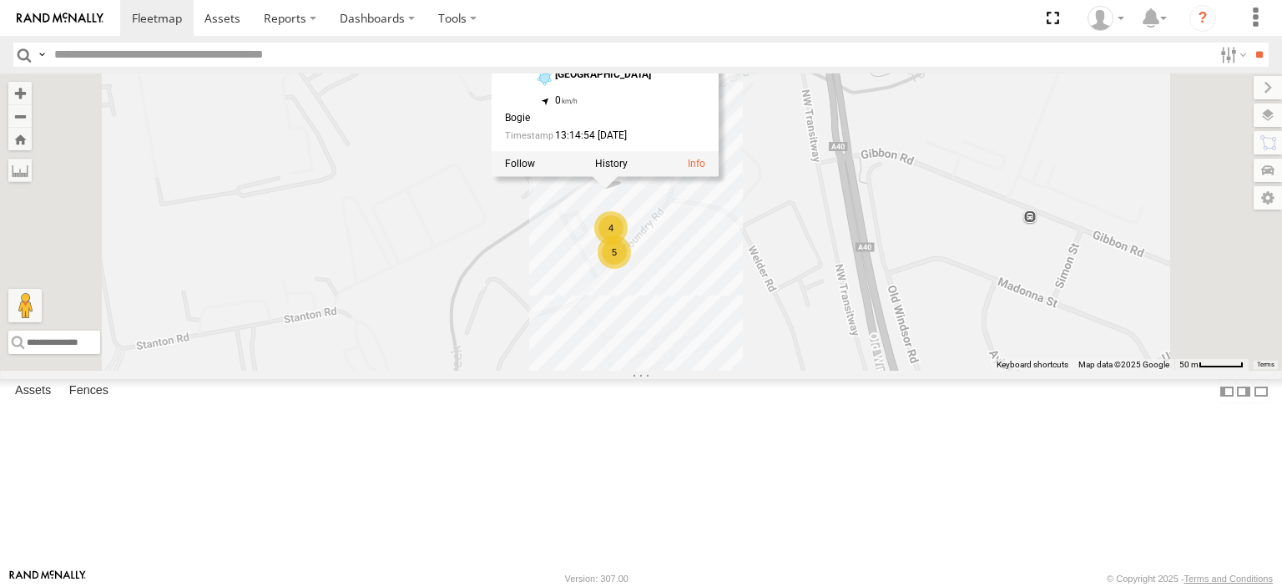
click at [1053, 255] on div "27QMC # KS75A Beloka-CHV61N 21 QMC Pat Junior Z=18 QMC Written off 13 QMC-Spare…" at bounding box center [641, 221] width 1282 height 297
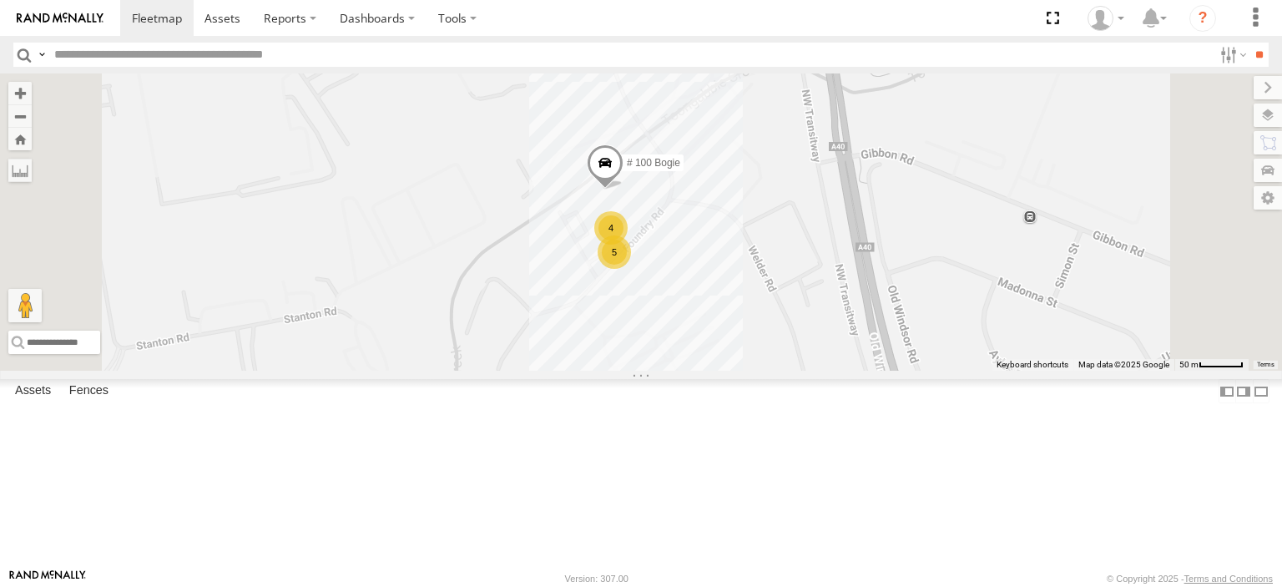
drag, startPoint x: 929, startPoint y: 282, endPoint x: 932, endPoint y: 328, distance: 46.0
click at [932, 328] on div "27QMC # KS75A Beloka-CHV61N 21 QMC Pat Junior Z=18 QMC Written off 13 QMC-Spare…" at bounding box center [641, 221] width 1282 height 297
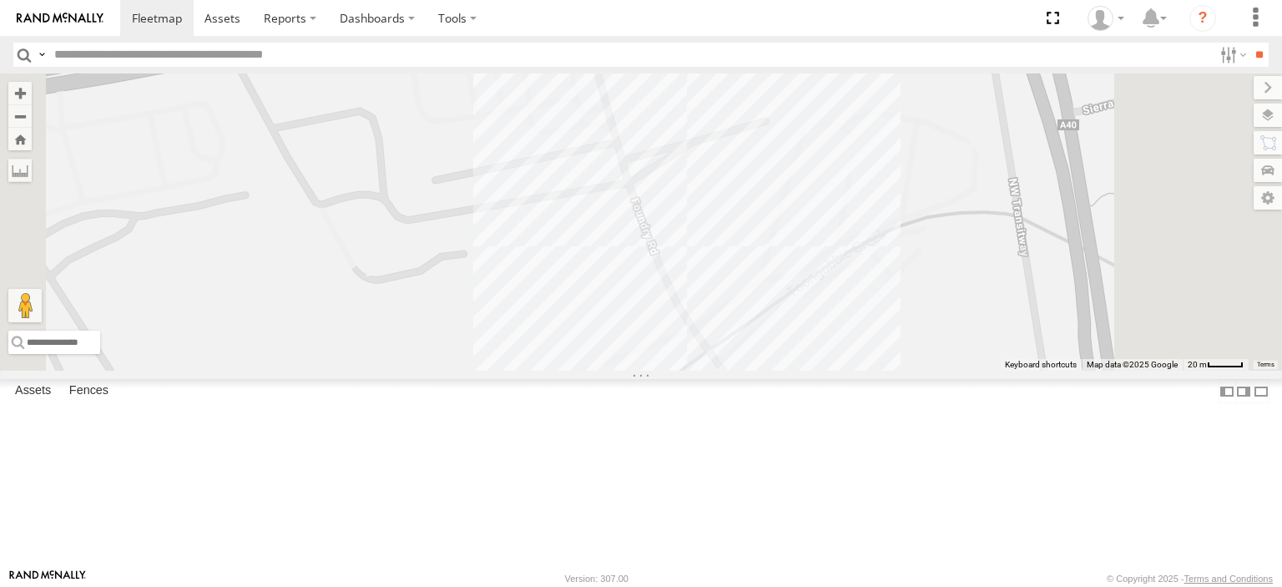
click at [843, 370] on div "27QMC # KS75A Beloka-CHV61N 21 QMC Pat Junior Z=18 QMC Written off 13 QMC-Spare…" at bounding box center [641, 221] width 1282 height 297
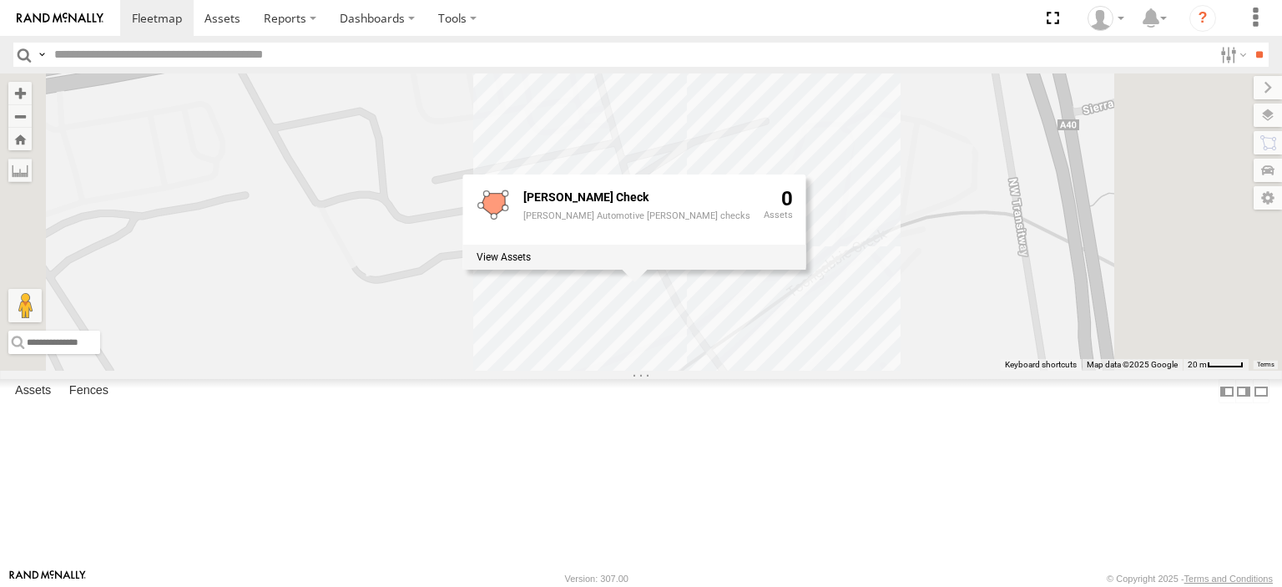
click at [1042, 206] on div "27QMC # KS75A Beloka-CHV61N 21 QMC Pat Junior Z=18 QMC Written off 13 QMC-Spare…" at bounding box center [641, 221] width 1282 height 297
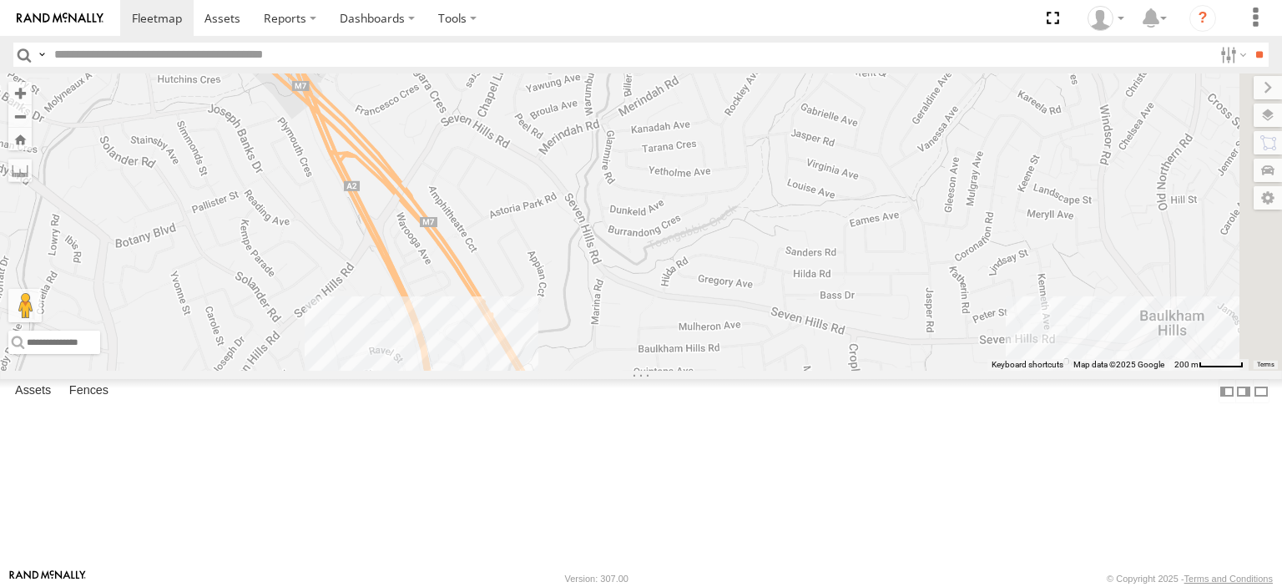
drag, startPoint x: 807, startPoint y: 340, endPoint x: 543, endPoint y: 494, distance: 305.6
click at [519, 370] on div "27QMC # KS75A Beloka-CHV61N 21 QMC Pat Junior Z=18 QMC Written off 13 QMC-Spare…" at bounding box center [641, 221] width 1282 height 297
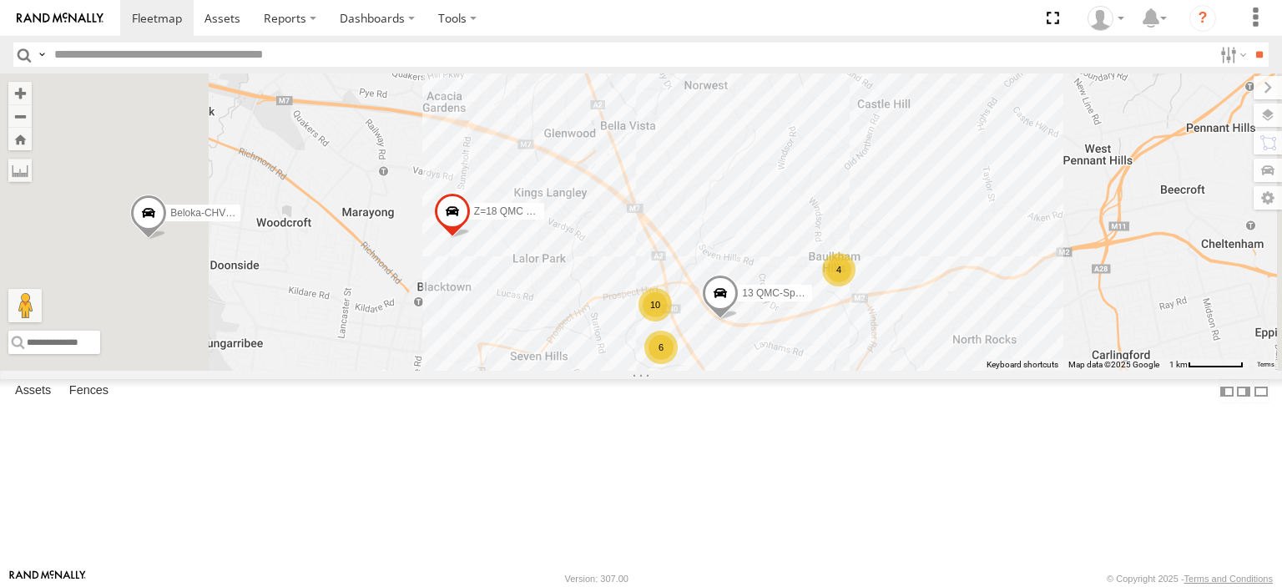
drag, startPoint x: 717, startPoint y: 318, endPoint x: 833, endPoint y: 314, distance: 116.1
click at [833, 314] on div "27QMC # KS75A Beloka-CHV61N 21 QMC Pat Junior Z=18 QMC Written off 13 QMC-Spare…" at bounding box center [641, 221] width 1282 height 297
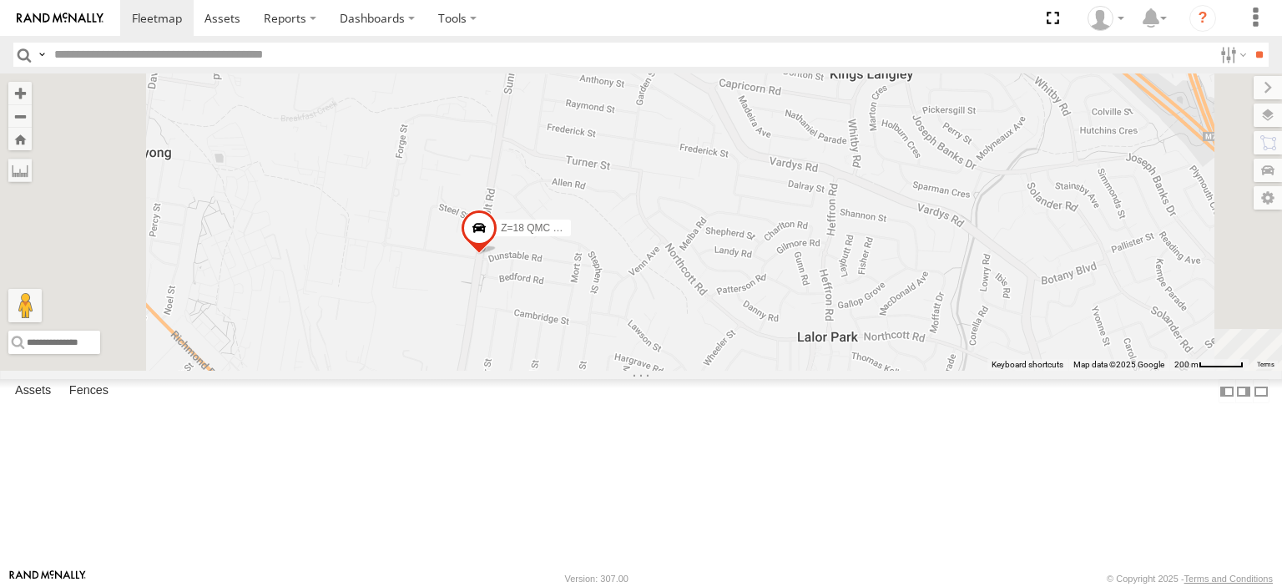
drag, startPoint x: 754, startPoint y: 384, endPoint x: 852, endPoint y: 361, distance: 101.0
click at [852, 361] on div "27QMC # KS75A Beloka-CHV61N 21 QMC Pat Junior Z=18 QMC Written off 13 QMC-Spare" at bounding box center [641, 221] width 1282 height 297
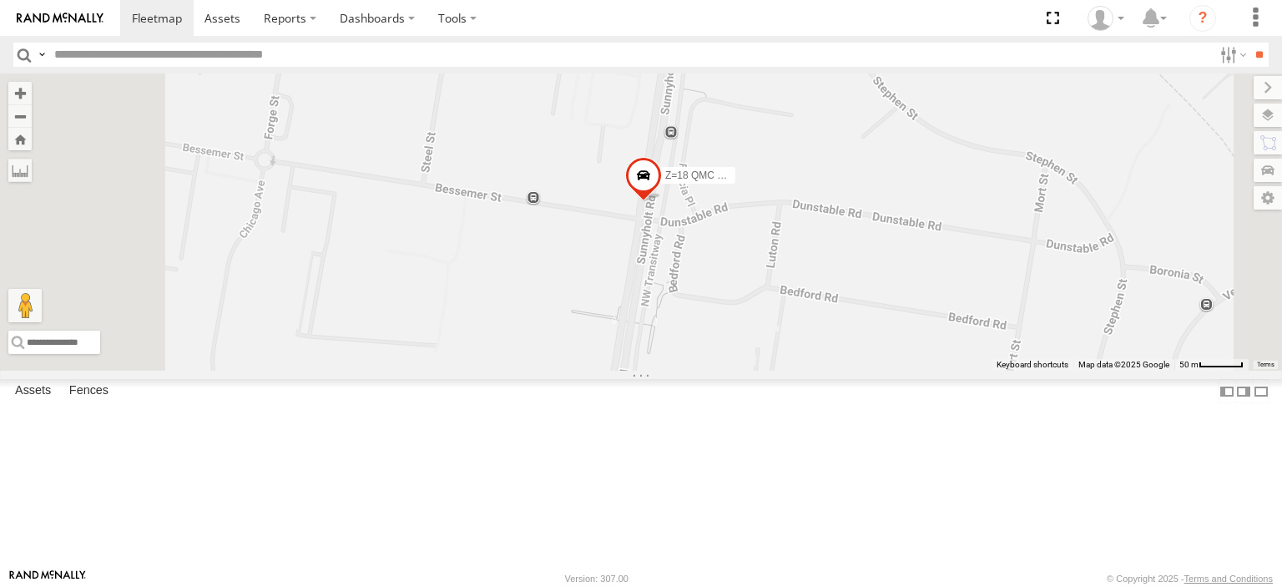
click at [662, 202] on span at bounding box center [643, 179] width 37 height 45
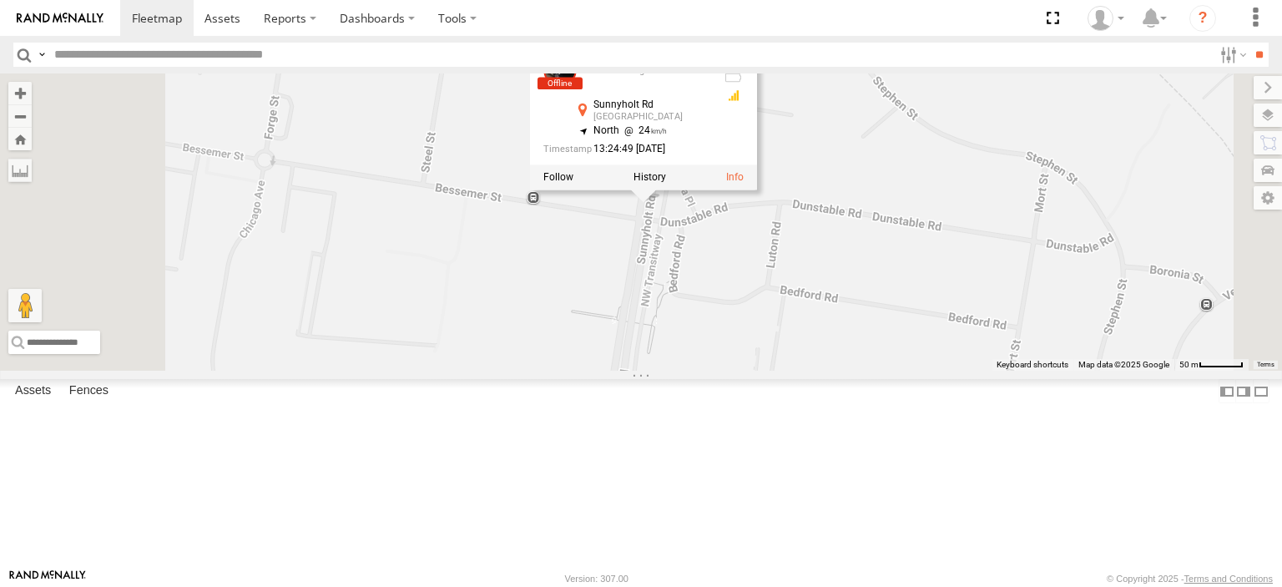
click at [1002, 234] on div "27QMC # KS75A Beloka-CHV61N 21 QMC Pat Junior Z=18 QMC Written off 13 QMC-Spare…" at bounding box center [641, 221] width 1282 height 297
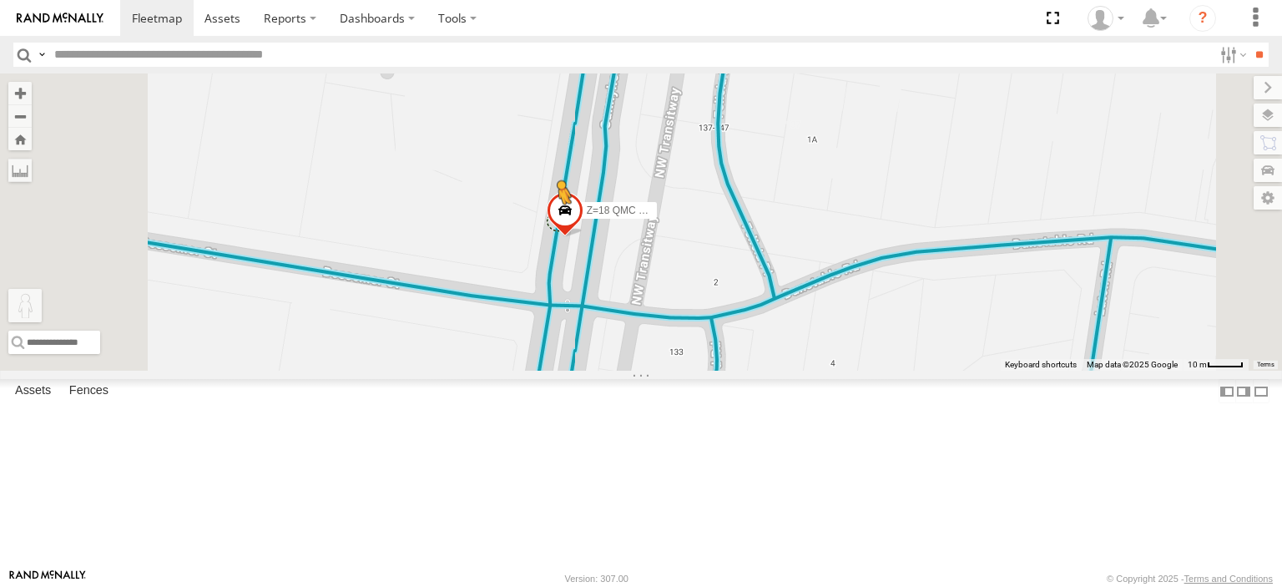
drag, startPoint x: 446, startPoint y: 501, endPoint x: 768, endPoint y: 318, distance: 370.3
click at [768, 318] on div "27QMC # KS75A Beloka-CHV61N 21 QMC Pat Junior Z=18 QMC Written off 13 QMC-Spare…" at bounding box center [641, 221] width 1282 height 297
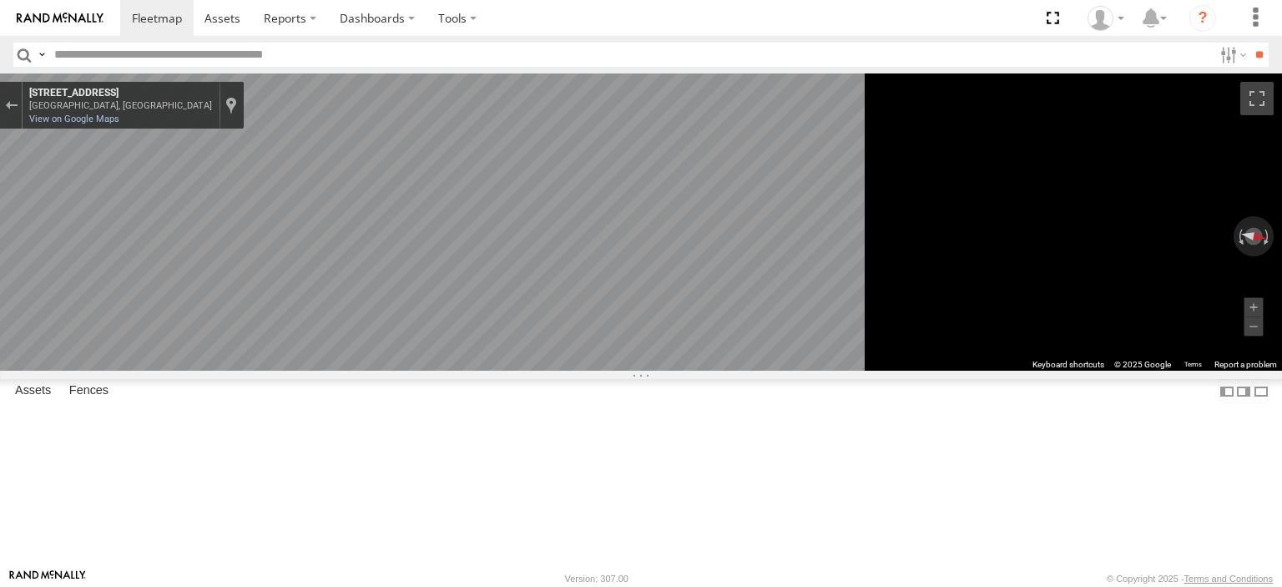
click at [187, 369] on main "← Move left → Move right ↑ Move up ↓ Move down + Zoom in - Zoom out Home Jump l…" at bounding box center [641, 320] width 1282 height 495
click at [0, 0] on div "28 QMC Nathan" at bounding box center [0, 0] width 0 height 0
click at [157, 10] on span at bounding box center [157, 18] width 50 height 16
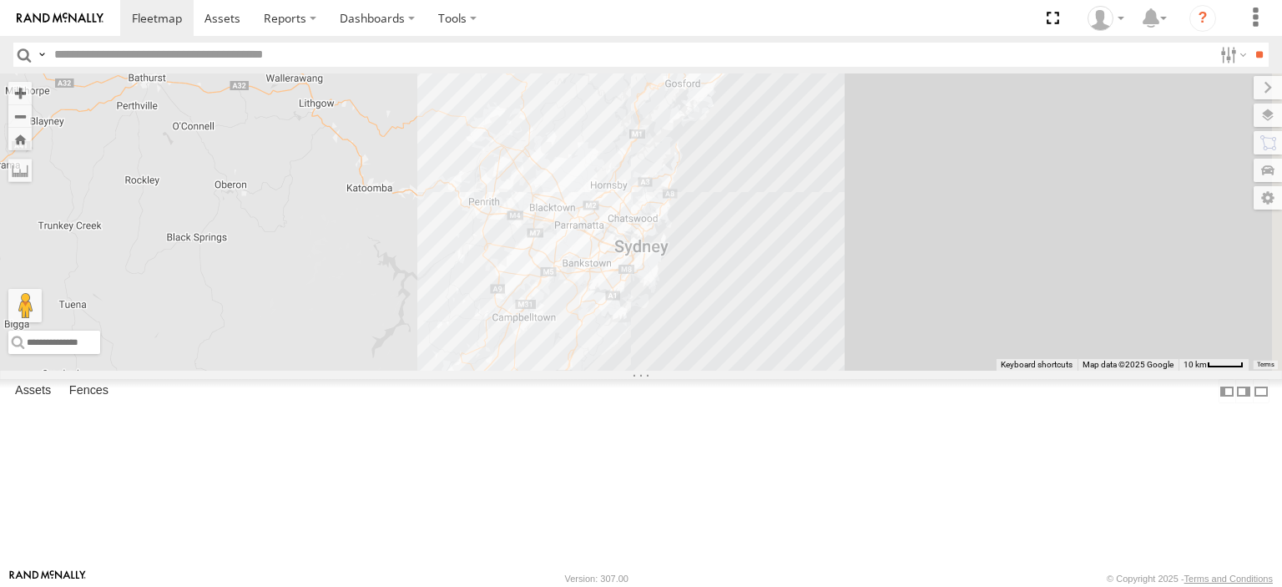
drag, startPoint x: 895, startPoint y: 181, endPoint x: 766, endPoint y: 453, distance: 300.9
click at [761, 370] on div at bounding box center [641, 221] width 1282 height 297
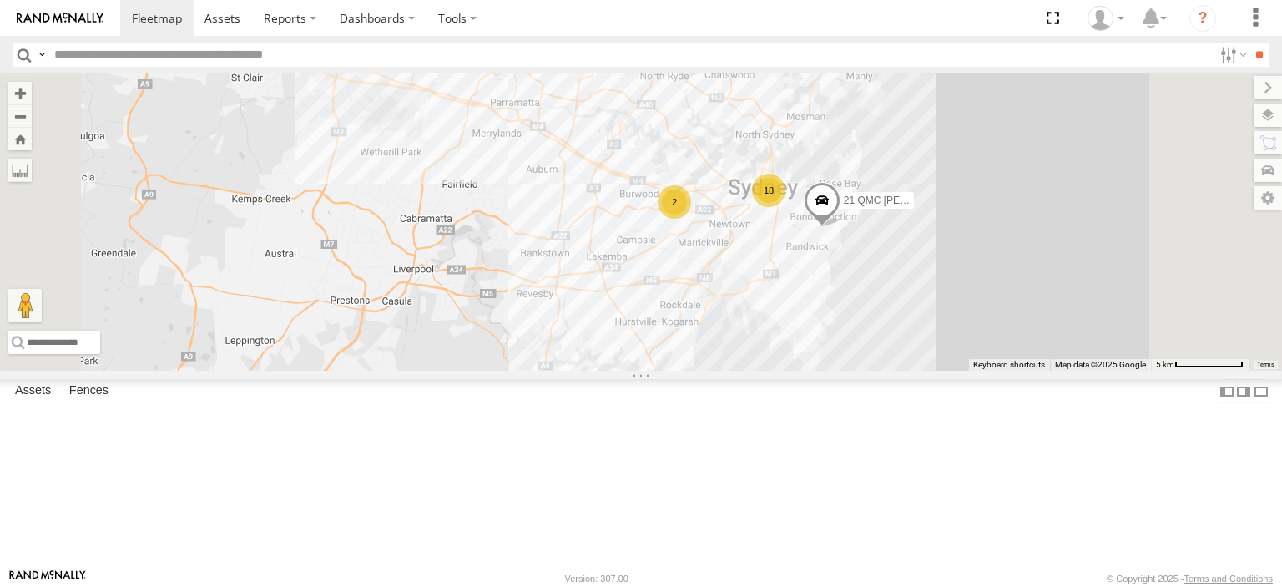
drag, startPoint x: 770, startPoint y: 376, endPoint x: 759, endPoint y: 426, distance: 51.2
click at [759, 370] on div "# KS75A Beloka-CHV61N 18 21 QMC Pat Junior 2" at bounding box center [641, 221] width 1282 height 297
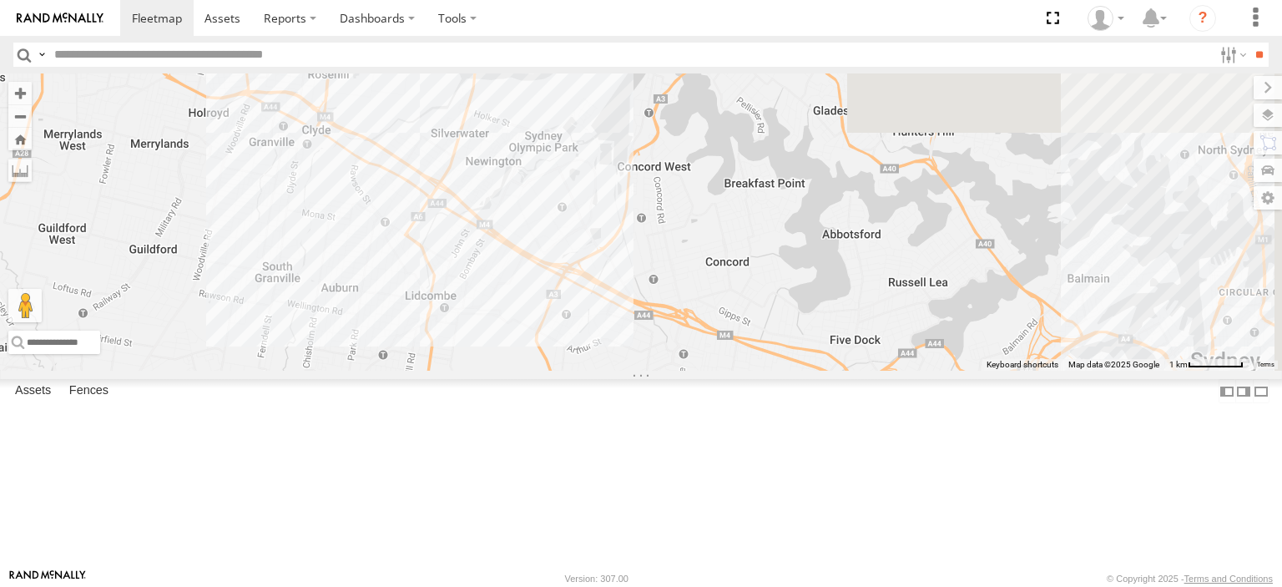
click at [836, 370] on div "# KS75A Beloka-CHV61N 21 QMC Pat Junior Z=18 QMC Written off Beloka-EKV93V 30 Q…" at bounding box center [641, 221] width 1282 height 297
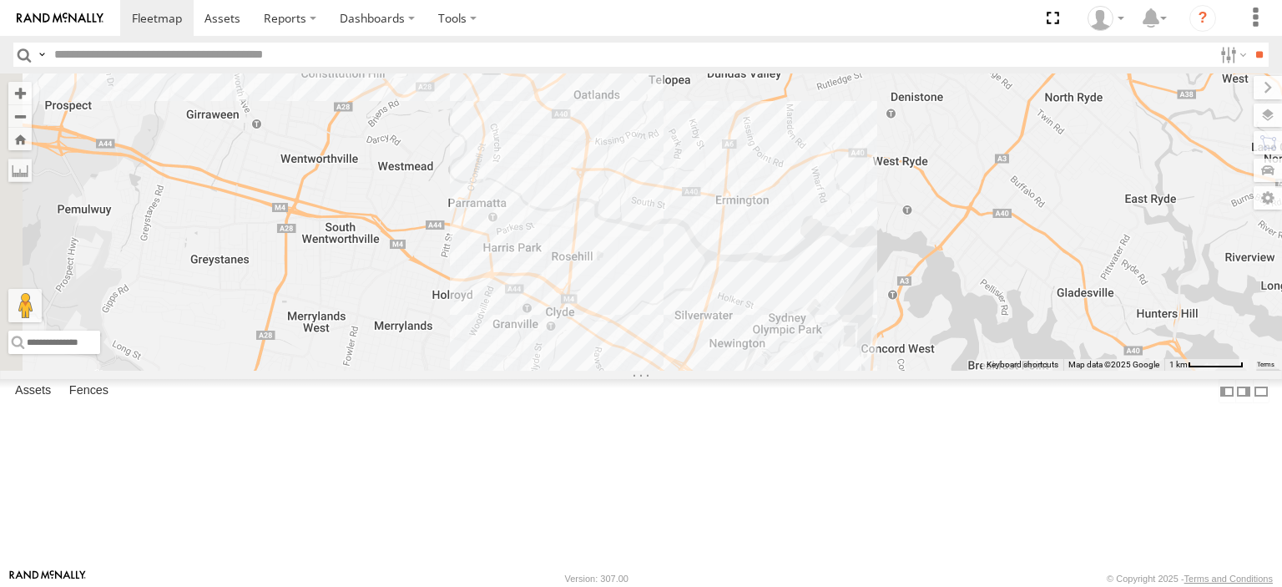
drag, startPoint x: 769, startPoint y: 273, endPoint x: 659, endPoint y: 260, distance: 111.0
click at [998, 370] on div "# KS75A Beloka-CHV61N 21 QMC Pat Junior Z=18 QMC Written off Beloka-EKV93V 30 Q…" at bounding box center [641, 221] width 1282 height 297
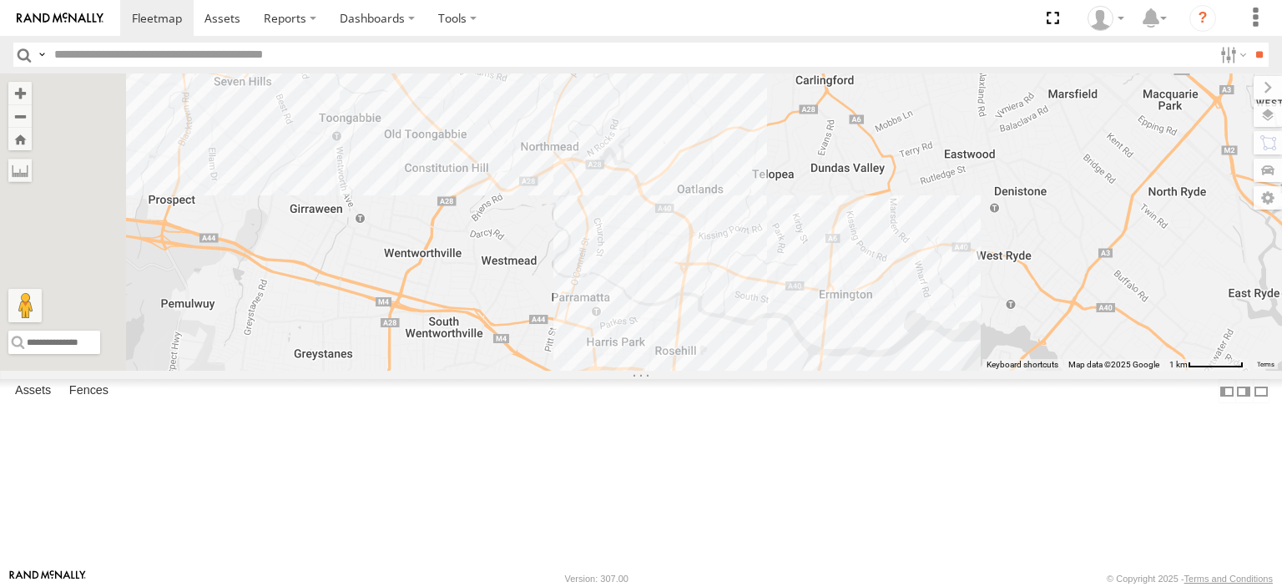
drag, startPoint x: 653, startPoint y: 253, endPoint x: 883, endPoint y: 477, distance: 321.6
click at [883, 370] on div "# KS75A Beloka-CHV61N 21 QMC Pat Junior Z=18 QMC Written off Beloka-EKV93V 30 Q…" at bounding box center [641, 221] width 1282 height 297
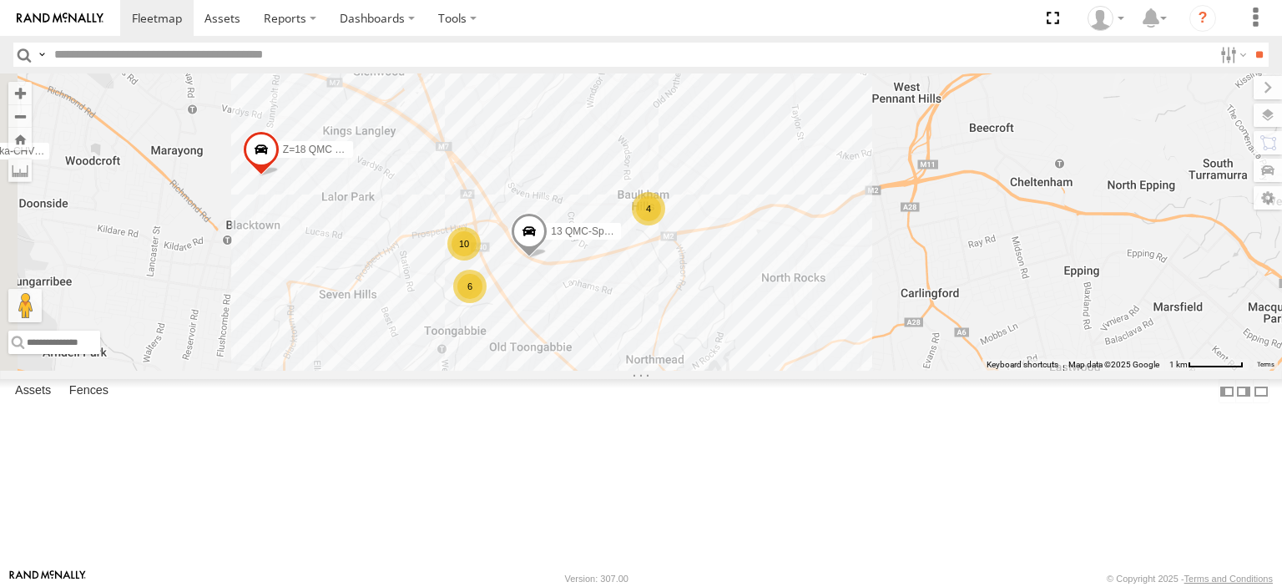
drag, startPoint x: 754, startPoint y: 246, endPoint x: 758, endPoint y: 396, distance: 150.3
click at [758, 370] on div "# KS75A Beloka-CHV61N 21 QMC Pat Junior Z=18 QMC Written off Beloka-EKV93V 30 Q…" at bounding box center [641, 221] width 1282 height 297
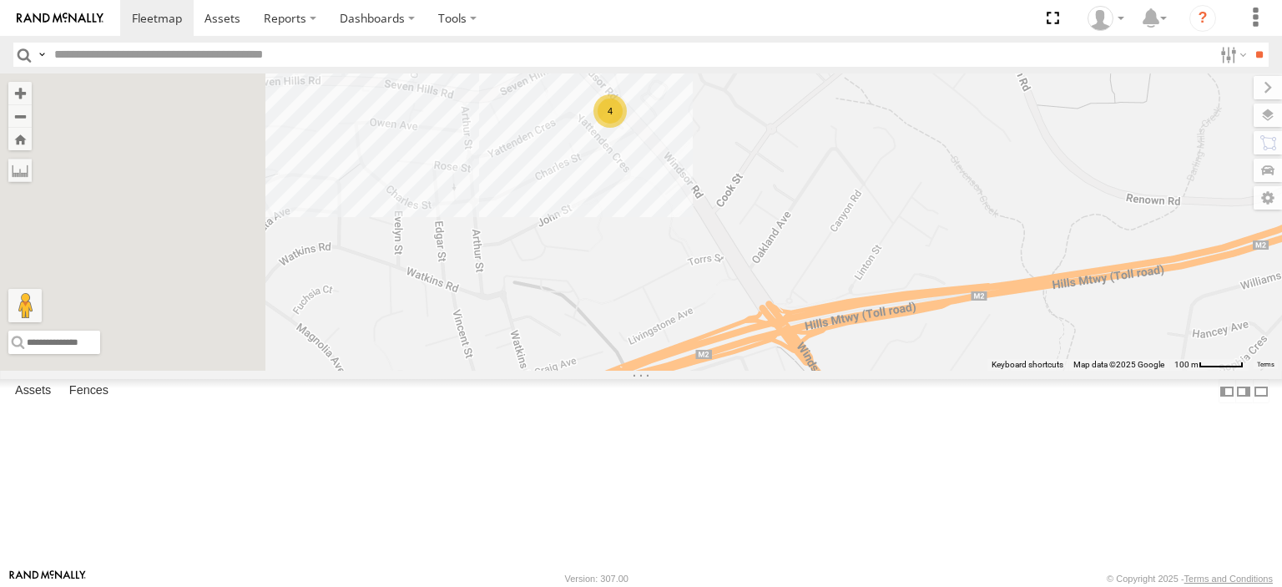
drag, startPoint x: 804, startPoint y: 382, endPoint x: 905, endPoint y: 216, distance: 194.8
click at [905, 216] on div "# KS75A Beloka-CHV61N 21 QMC Pat Junior Z=18 QMC Written off Beloka-EKV93V 30 Q…" at bounding box center [641, 221] width 1282 height 297
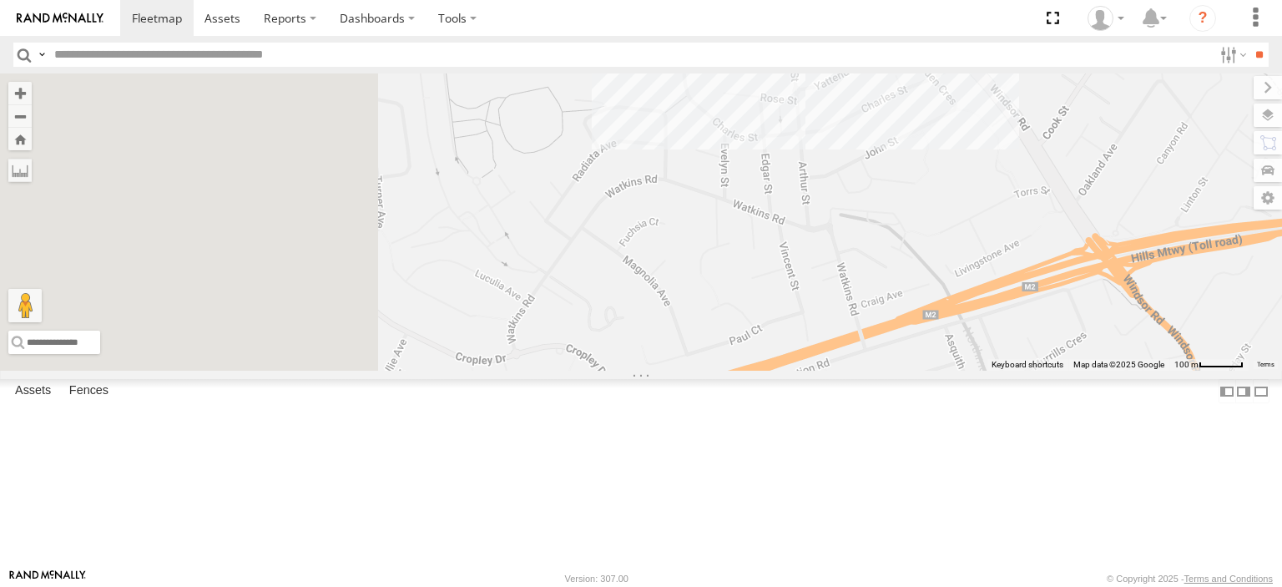
drag, startPoint x: 537, startPoint y: 396, endPoint x: 871, endPoint y: 335, distance: 340.1
click at [871, 335] on div "# KS75A Beloka-CHV61N 21 QMC Pat Junior Z=18 QMC Written off Beloka-EKV93V 30 Q…" at bounding box center [641, 221] width 1282 height 297
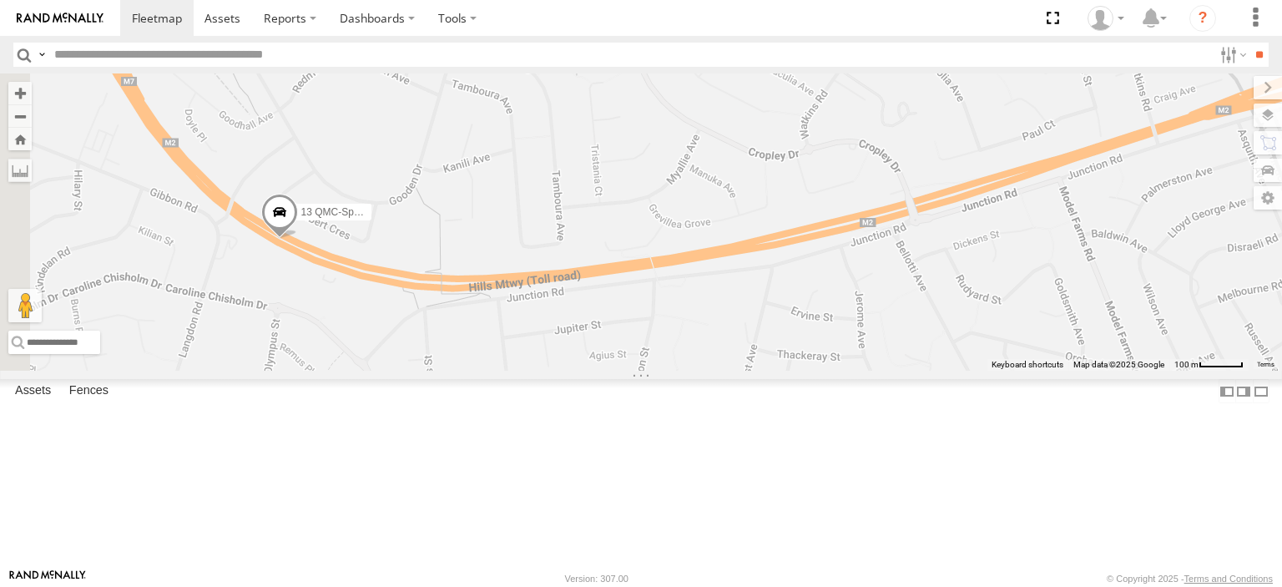
drag, startPoint x: 597, startPoint y: 390, endPoint x: 882, endPoint y: 182, distance: 352.3
click at [882, 182] on div "# KS75A Beloka-CHV61N 21 QMC Pat Junior Z=18 QMC Written off Beloka-EKV93V 30 Q…" at bounding box center [641, 221] width 1282 height 297
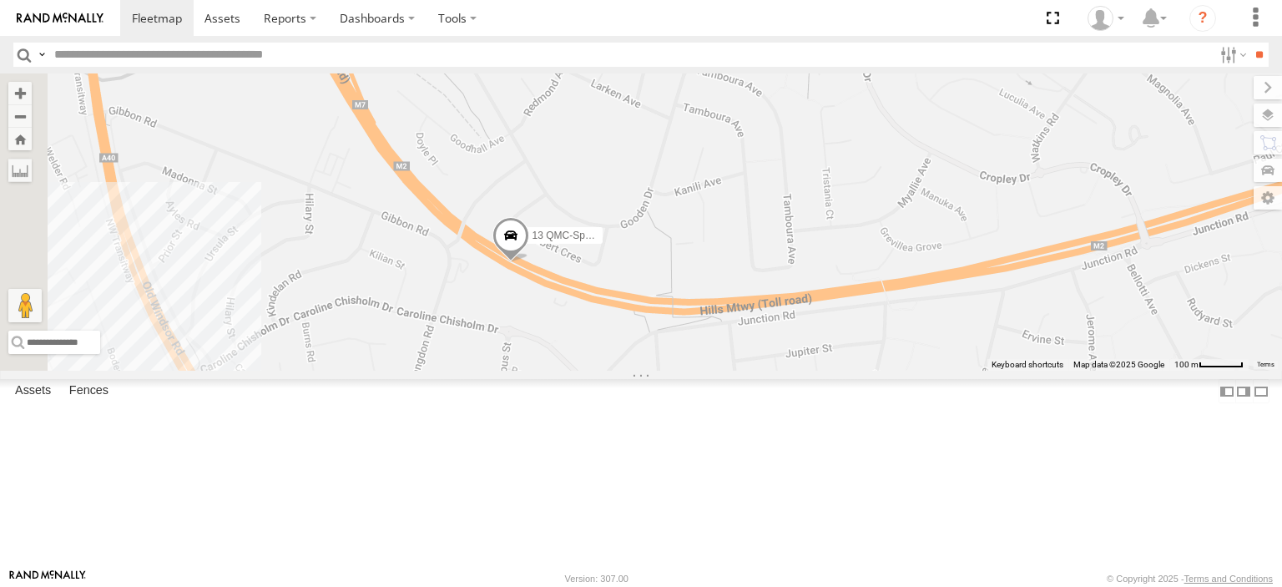
drag, startPoint x: 669, startPoint y: 292, endPoint x: 874, endPoint y: 340, distance: 209.9
click at [874, 340] on div "# KS75A Beloka-CHV61N 21 QMC Pat Junior Z=18 QMC Written off Beloka-EKV93V 30 Q…" at bounding box center [641, 221] width 1282 height 297
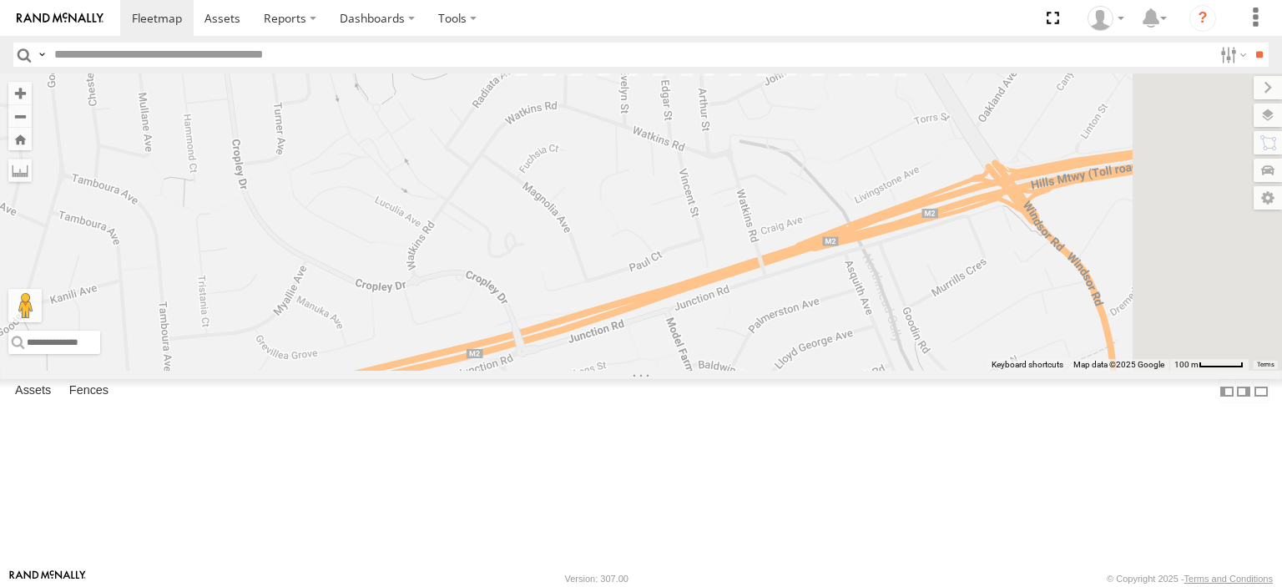
drag, startPoint x: 896, startPoint y: 305, endPoint x: 290, endPoint y: 310, distance: 606.7
click at [245, 332] on main "← Move left → Move right ↑ Move up ↓ Move down + Zoom in - Zoom out Home Jump l…" at bounding box center [641, 320] width 1282 height 495
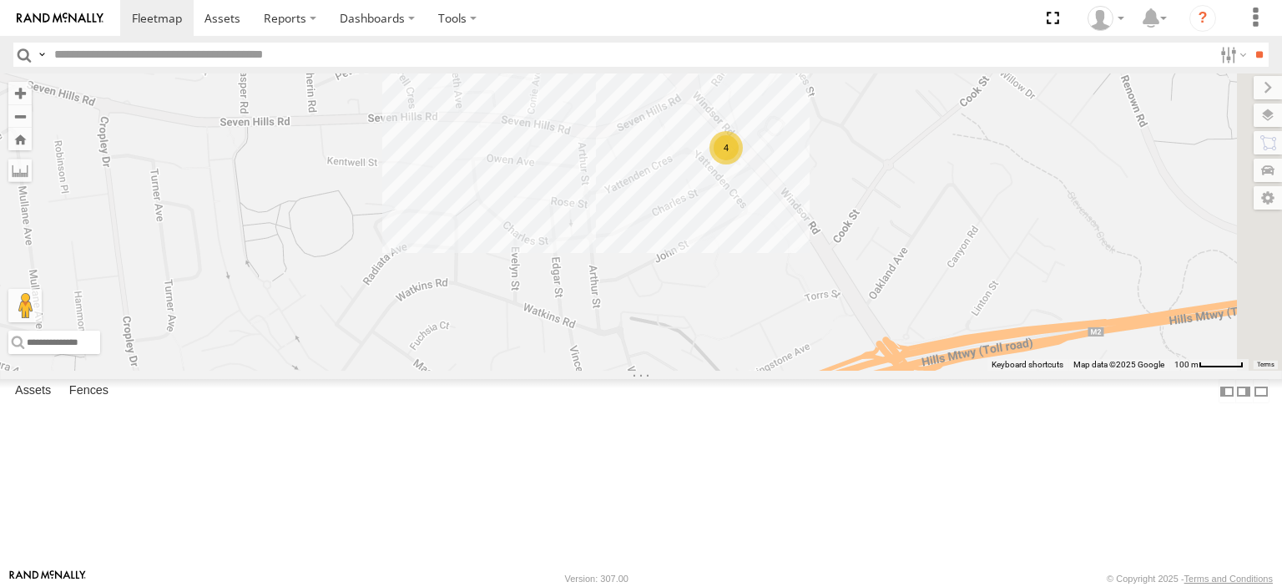
drag, startPoint x: 814, startPoint y: 413, endPoint x: 790, endPoint y: 476, distance: 67.6
click at [790, 370] on div "# KS75A Beloka-CHV61N 21 QMC Pat Junior Z=18 QMC Written off Beloka-EKV93V 30 Q…" at bounding box center [641, 221] width 1282 height 297
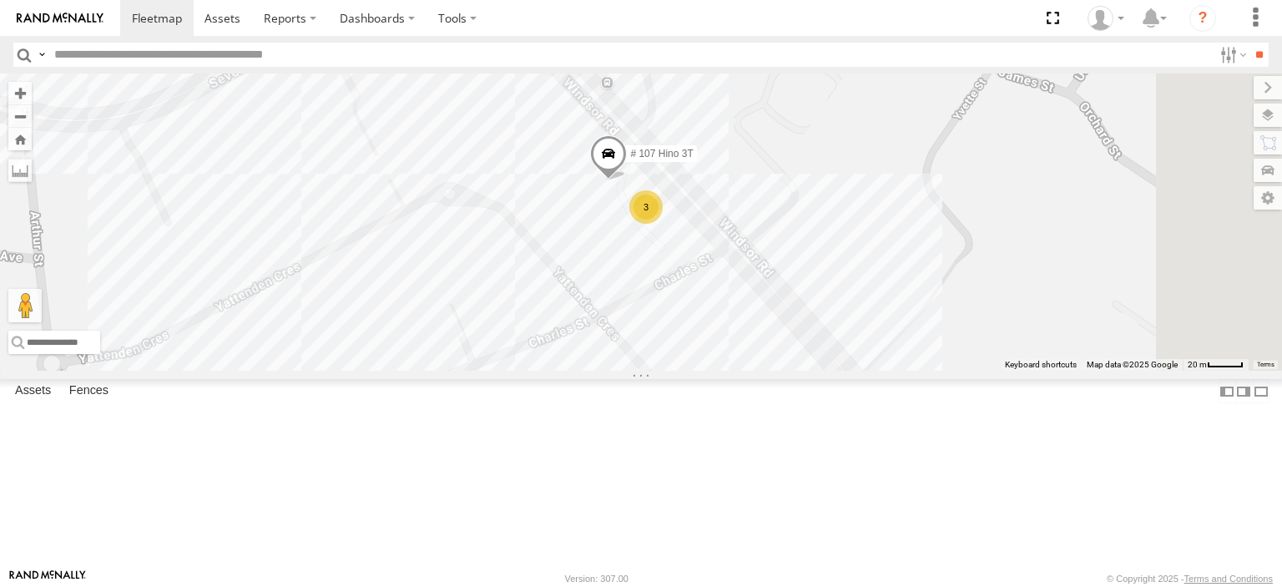
drag, startPoint x: 994, startPoint y: 276, endPoint x: 769, endPoint y: 318, distance: 228.3
click at [771, 319] on div "# KS75A Beloka-CHV61N 21 QMC Pat Junior Z=18 QMC Written off Beloka-EKV93V 30 Q…" at bounding box center [641, 221] width 1282 height 297
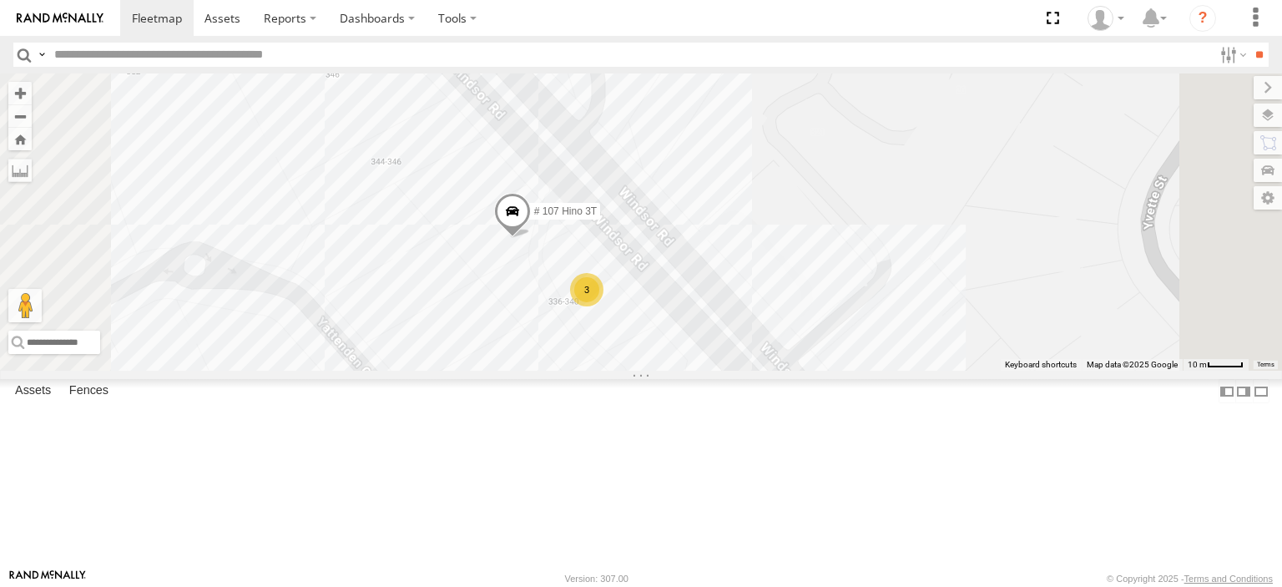
click at [829, 316] on div "# KS75A Beloka-CHV61N 21 QMC Pat Junior Z=18 QMC Written off Beloka-EKV93V 30 Q…" at bounding box center [641, 221] width 1282 height 297
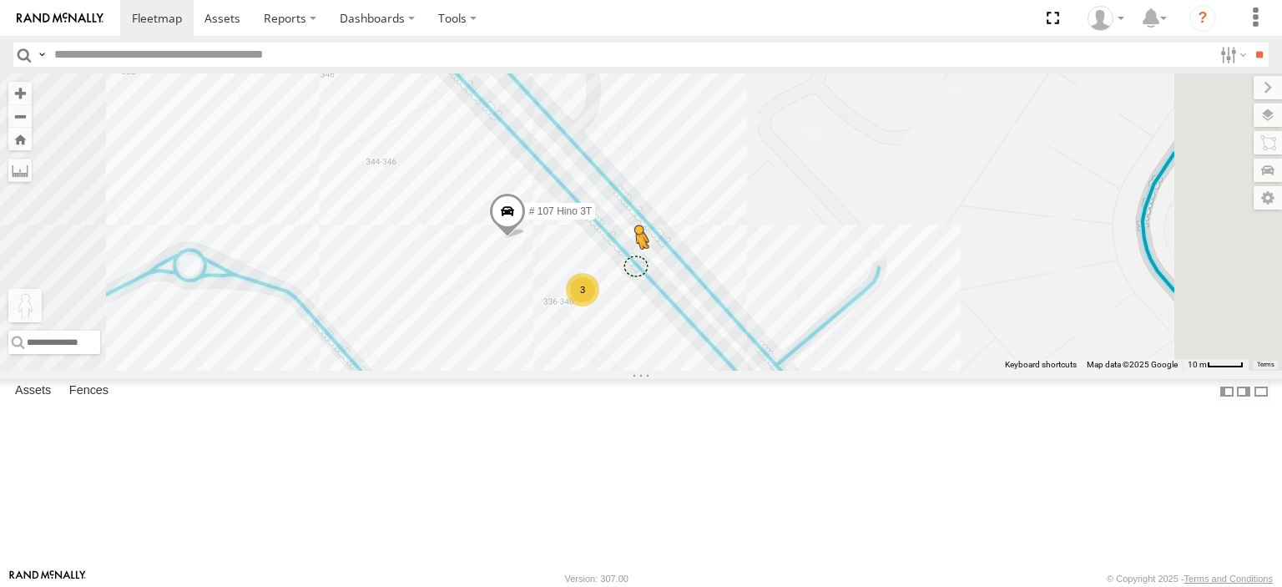
drag, startPoint x: 447, startPoint y: 500, endPoint x: 849, endPoint y: 362, distance: 425.1
click at [849, 362] on div "# KS75A Beloka-CHV61N 21 QMC Pat Junior Z=18 QMC Written off Beloka-EKV93V 30 Q…" at bounding box center [641, 221] width 1282 height 297
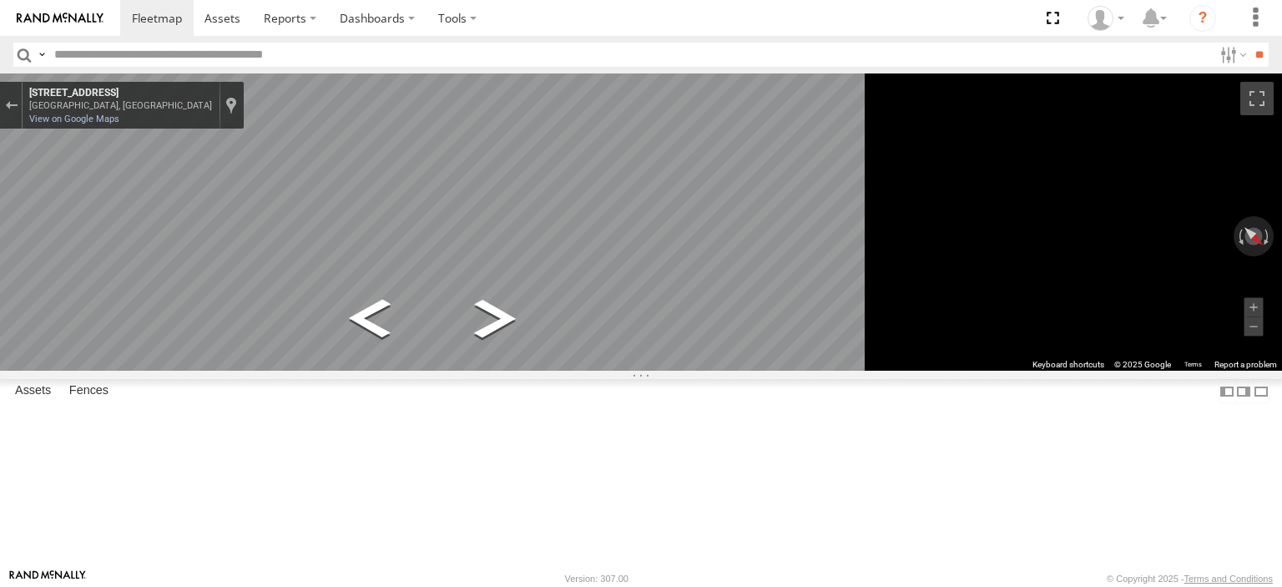
click at [1042, 370] on div "Map" at bounding box center [641, 221] width 1282 height 297
click at [0, 0] on div "Vehicles-Light" at bounding box center [0, 0] width 0 height 0
click at [0, 0] on div at bounding box center [0, 0] width 0 height 0
click at [0, 0] on div "23QMC Paul" at bounding box center [0, 0] width 0 height 0
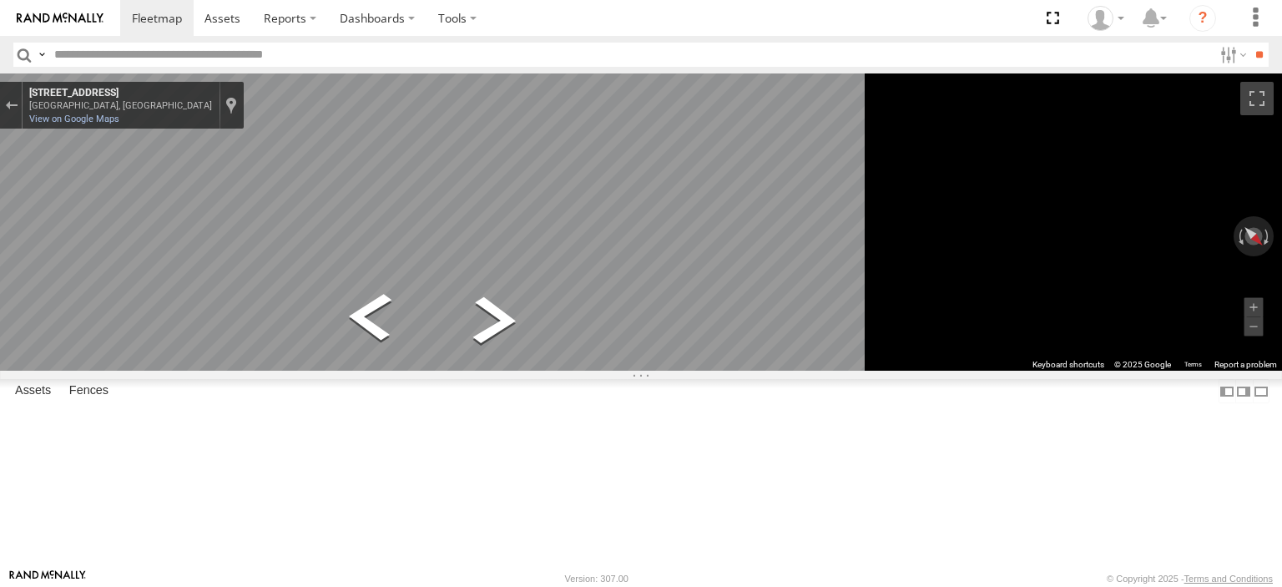
click at [0, 0] on div "23QMC Paul Vehicles-Light" at bounding box center [0, 0] width 0 height 0
click at [0, 0] on span at bounding box center [0, 0] width 0 height 0
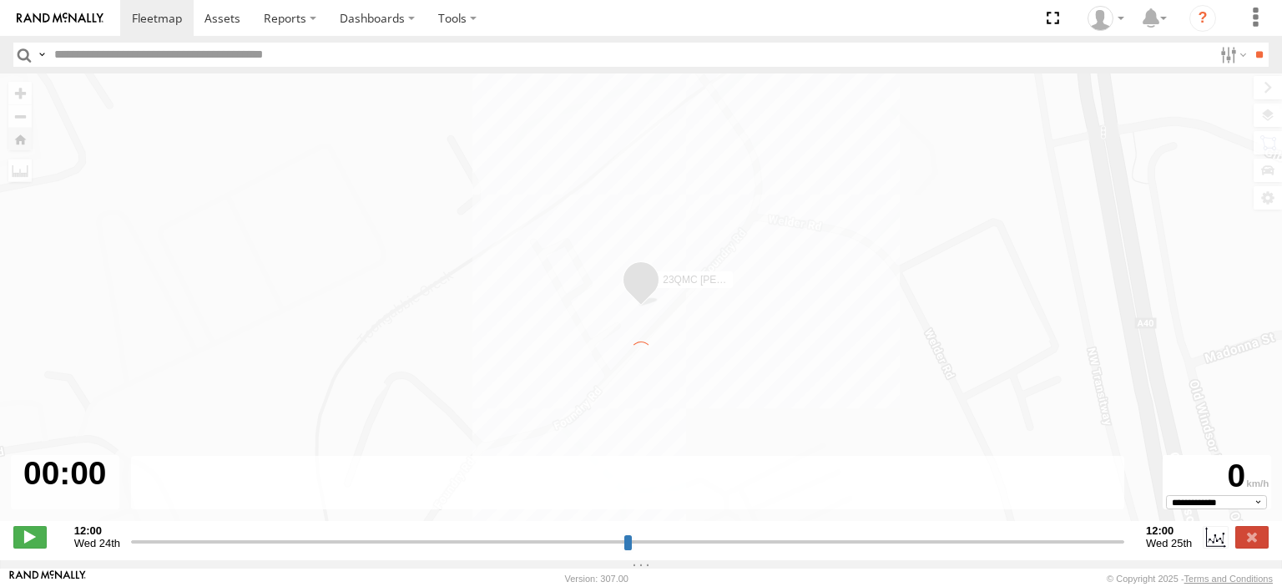
type input "**********"
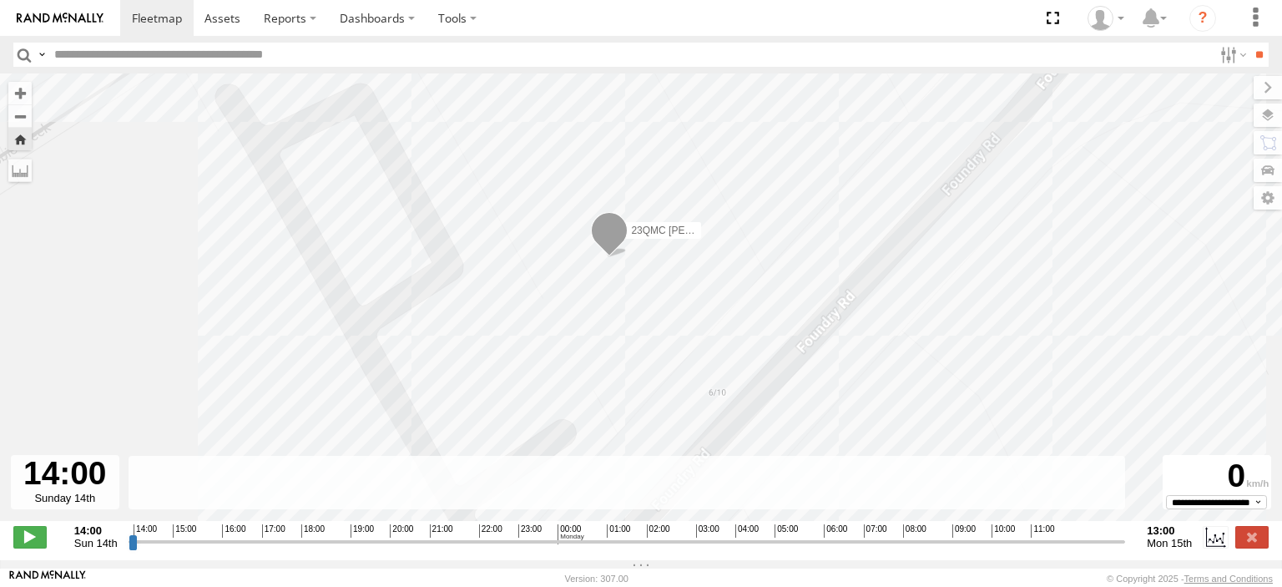
click at [605, 245] on span at bounding box center [609, 234] width 37 height 45
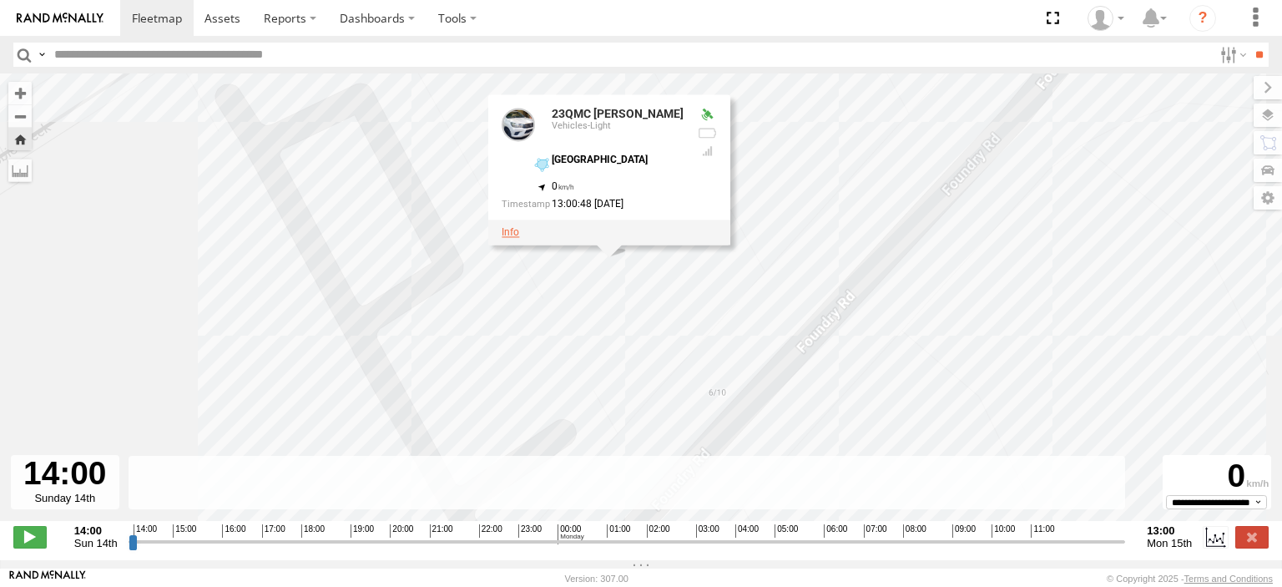
click at [518, 238] on link at bounding box center [511, 232] width 18 height 12
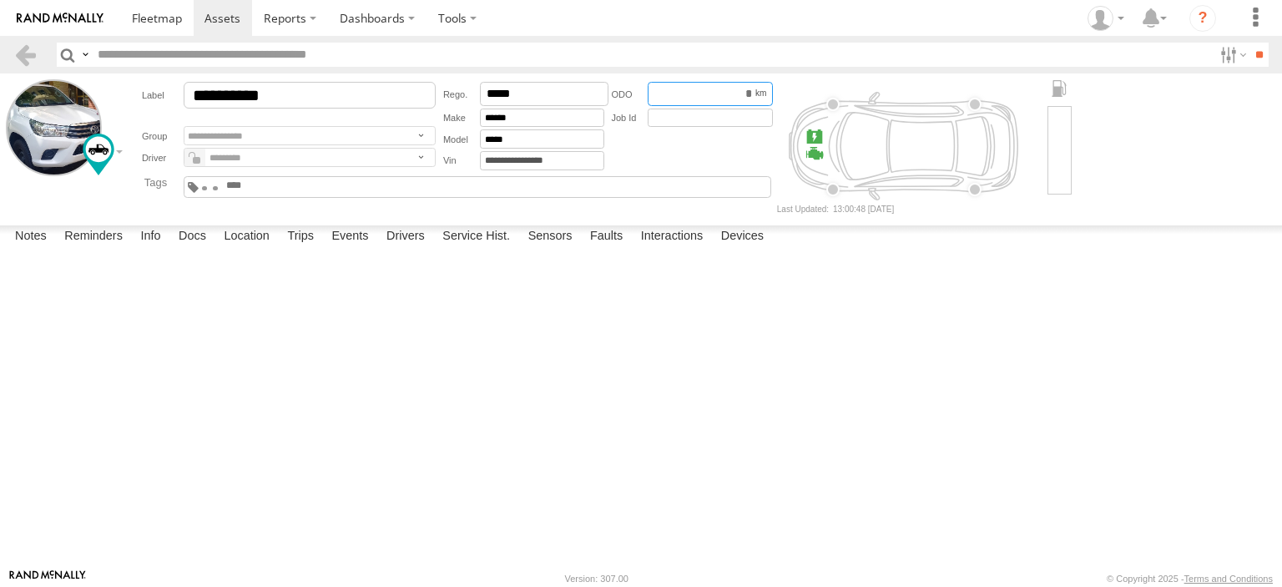
drag, startPoint x: 694, startPoint y: 92, endPoint x: 768, endPoint y: 99, distance: 73.8
click at [768, 99] on input "*********" at bounding box center [710, 94] width 125 height 24
click at [589, 223] on main "**********" at bounding box center [641, 320] width 1282 height 495
click at [604, 249] on label "Faults" at bounding box center [606, 236] width 49 height 23
click at [678, 249] on label "Interactions" at bounding box center [672, 236] width 79 height 23
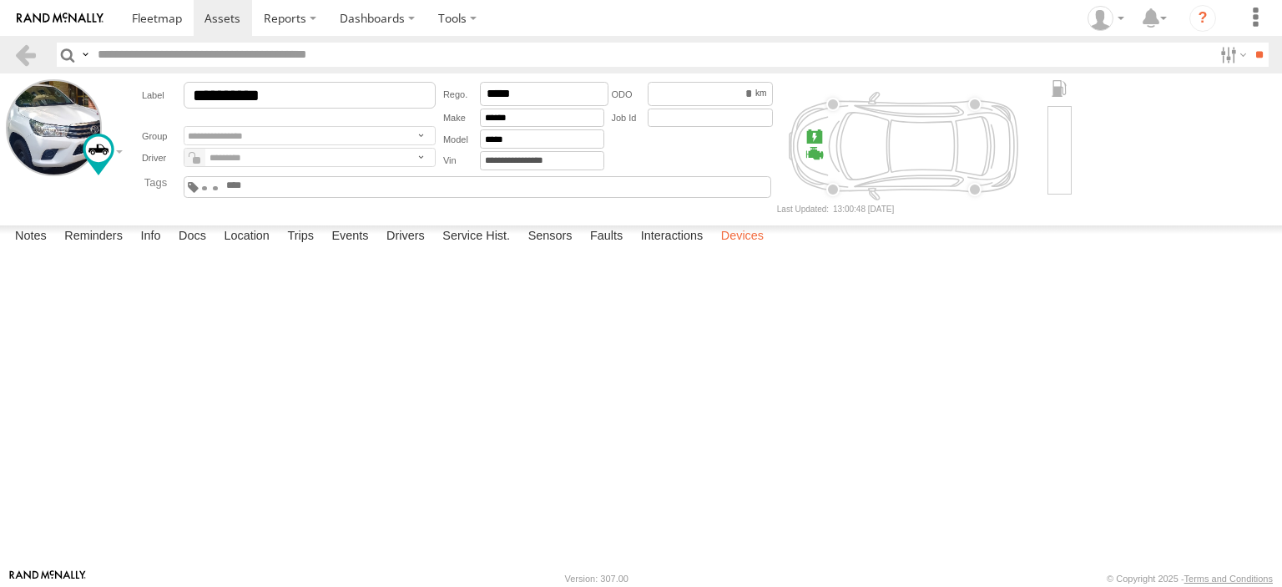
click at [759, 249] on label "Devices" at bounding box center [742, 236] width 59 height 23
click at [557, 249] on label "Sensors" at bounding box center [550, 236] width 61 height 23
click at [474, 249] on label "Service Hist." at bounding box center [476, 236] width 84 height 23
click at [401, 249] on label "Drivers" at bounding box center [405, 236] width 55 height 23
click at [365, 249] on label "Events" at bounding box center [349, 236] width 53 height 23
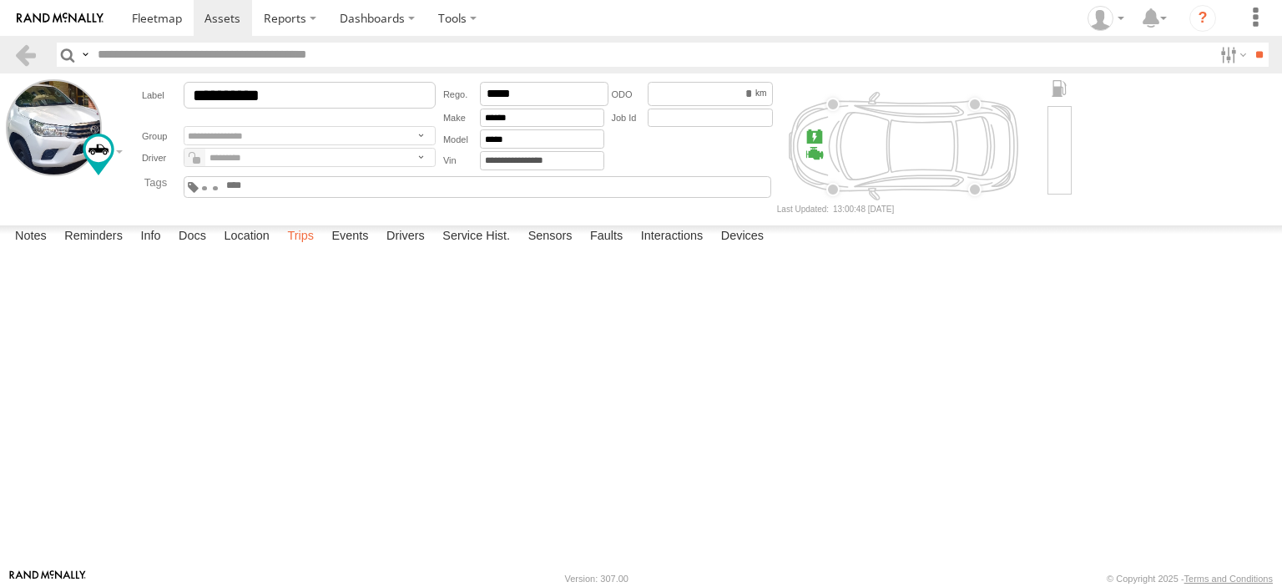
click at [314, 249] on label "Trips" at bounding box center [300, 236] width 43 height 23
drag, startPoint x: 37, startPoint y: 335, endPoint x: 217, endPoint y: 336, distance: 180.2
click at [0, 0] on div "[DATE]" at bounding box center [0, 0] width 0 height 0
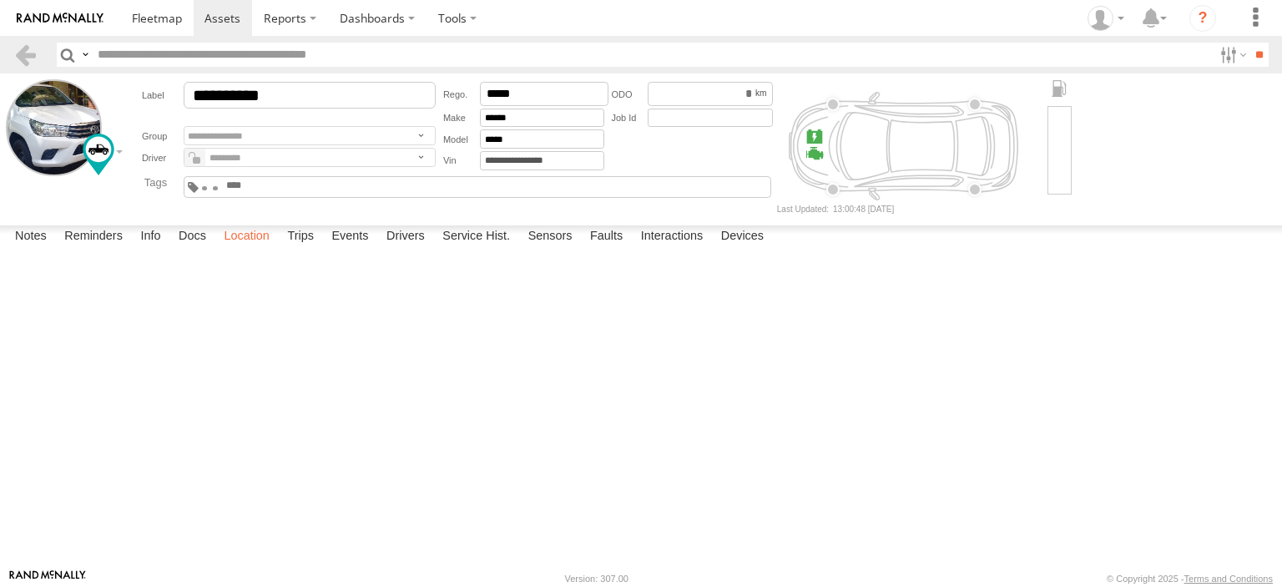
click at [251, 249] on label "Location" at bounding box center [246, 236] width 63 height 23
click at [149, 24] on span at bounding box center [157, 18] width 50 height 16
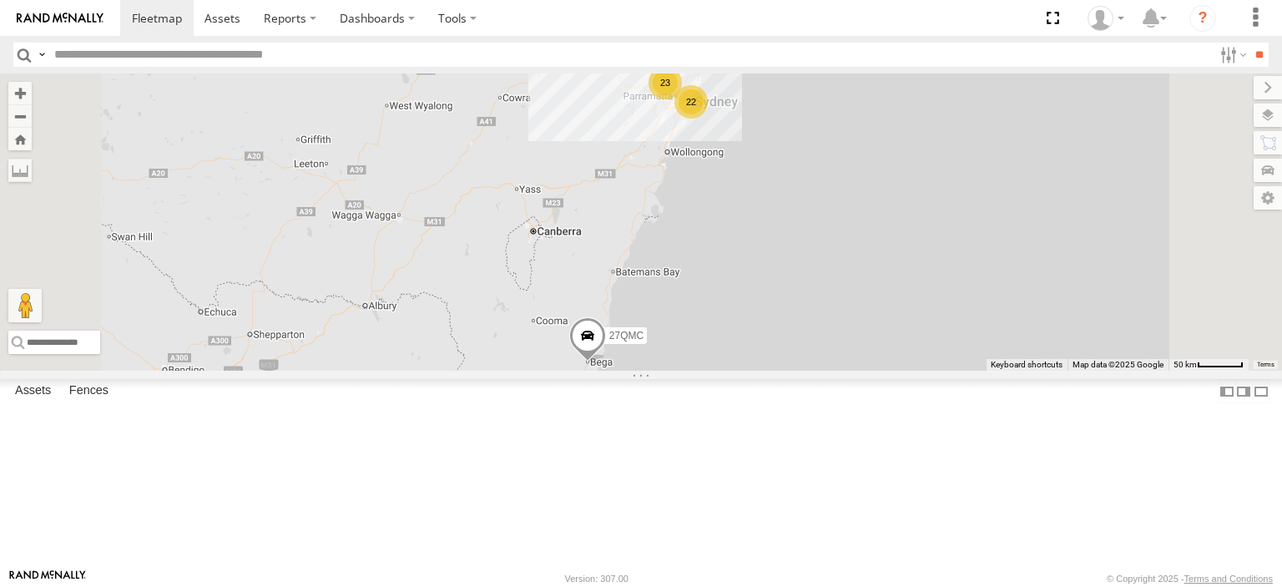
scroll to position [334, 0]
click at [222, 49] on input "text" at bounding box center [630, 55] width 1165 height 24
type input "*****"
click at [1249, 43] on input "**" at bounding box center [1258, 55] width 19 height 24
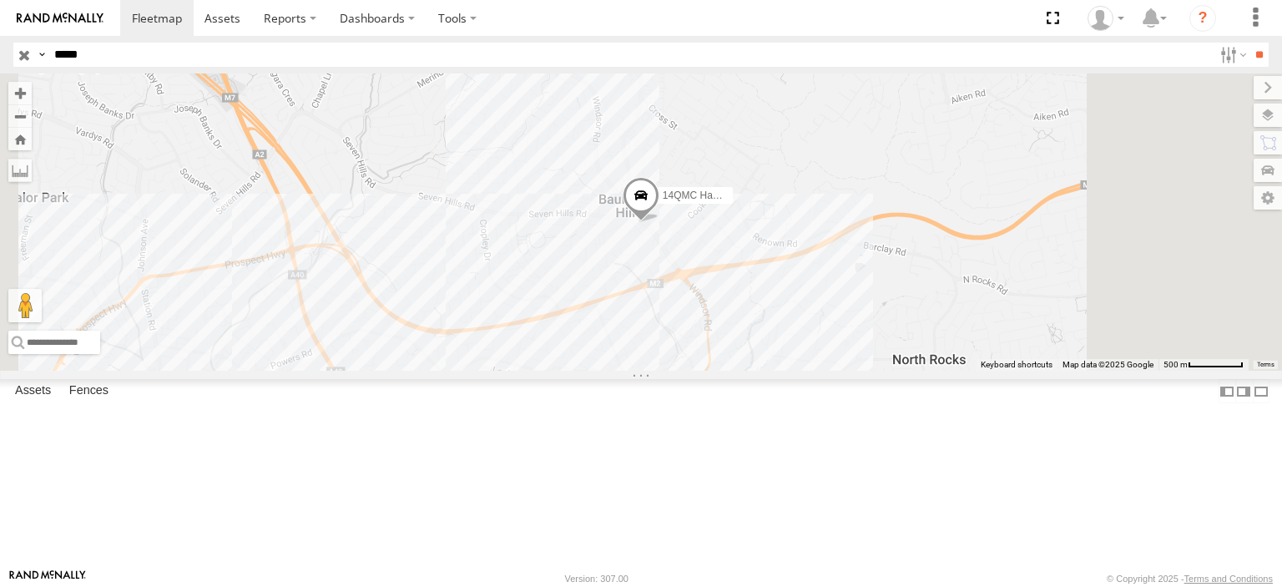
click at [0, 0] on div "14QMC Hamza" at bounding box center [0, 0] width 0 height 0
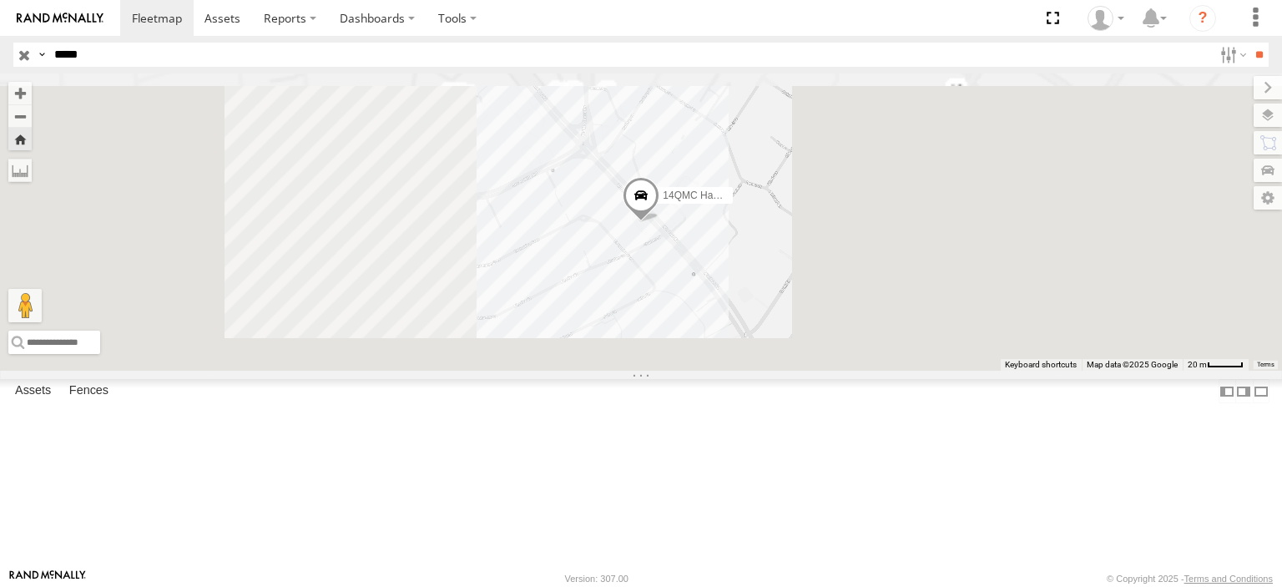
click at [659, 222] on span at bounding box center [640, 199] width 37 height 45
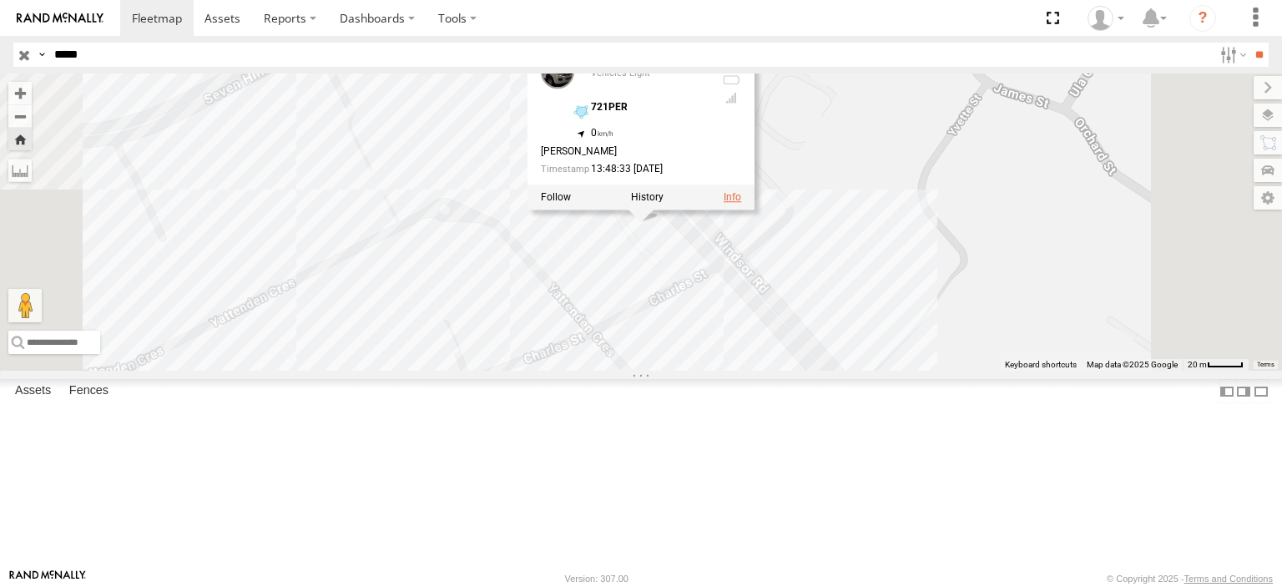
click at [741, 203] on link at bounding box center [732, 197] width 18 height 12
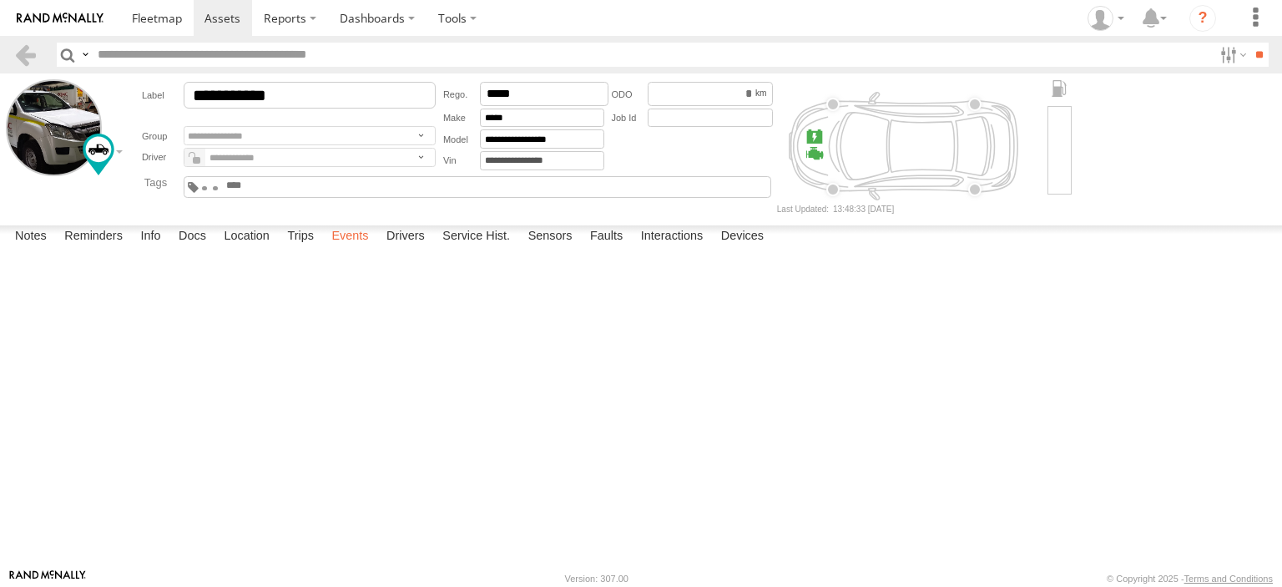
click at [360, 249] on label "Events" at bounding box center [349, 236] width 53 height 23
click at [742, 249] on label "Devices" at bounding box center [742, 236] width 59 height 23
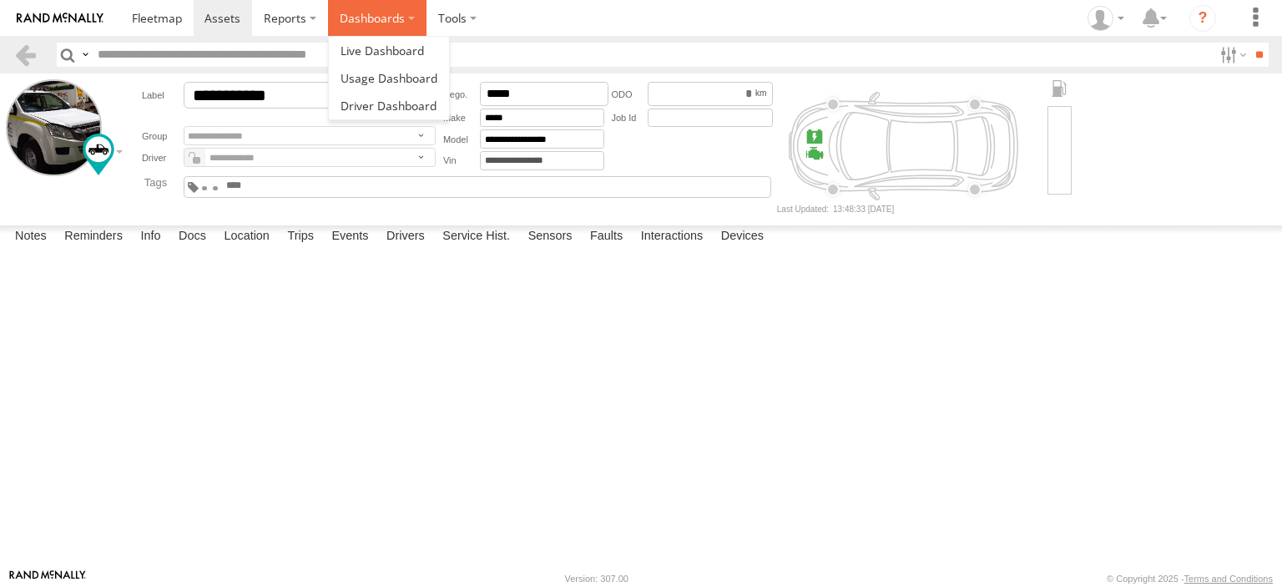
click at [374, 21] on label "Dashboards" at bounding box center [377, 18] width 98 height 36
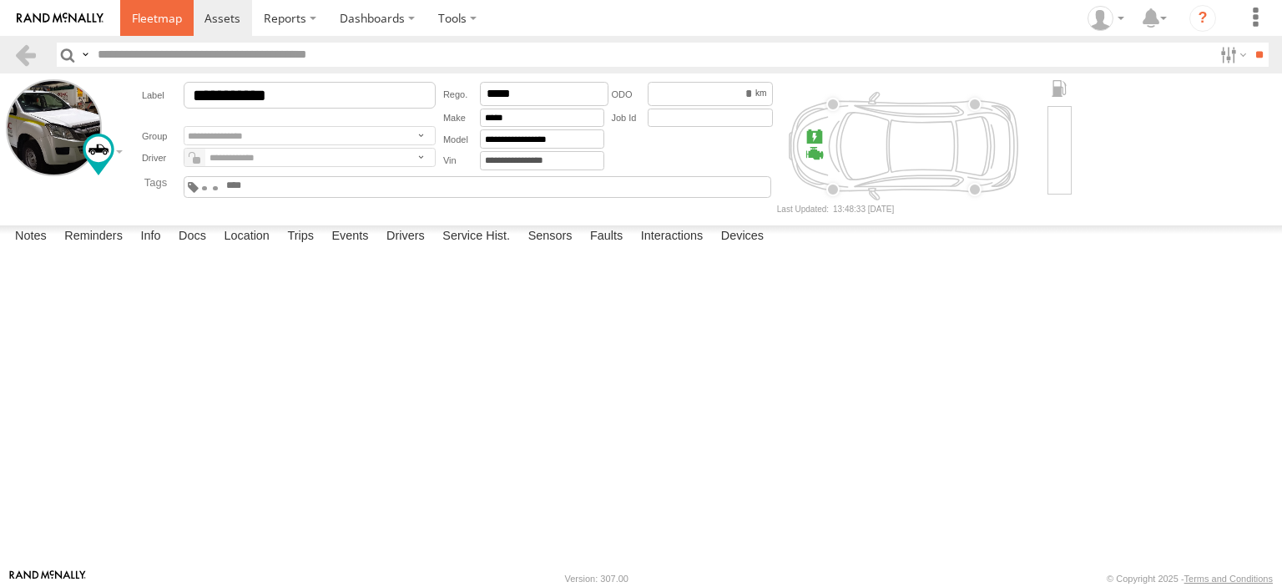
click at [137, 29] on link at bounding box center [156, 18] width 73 height 36
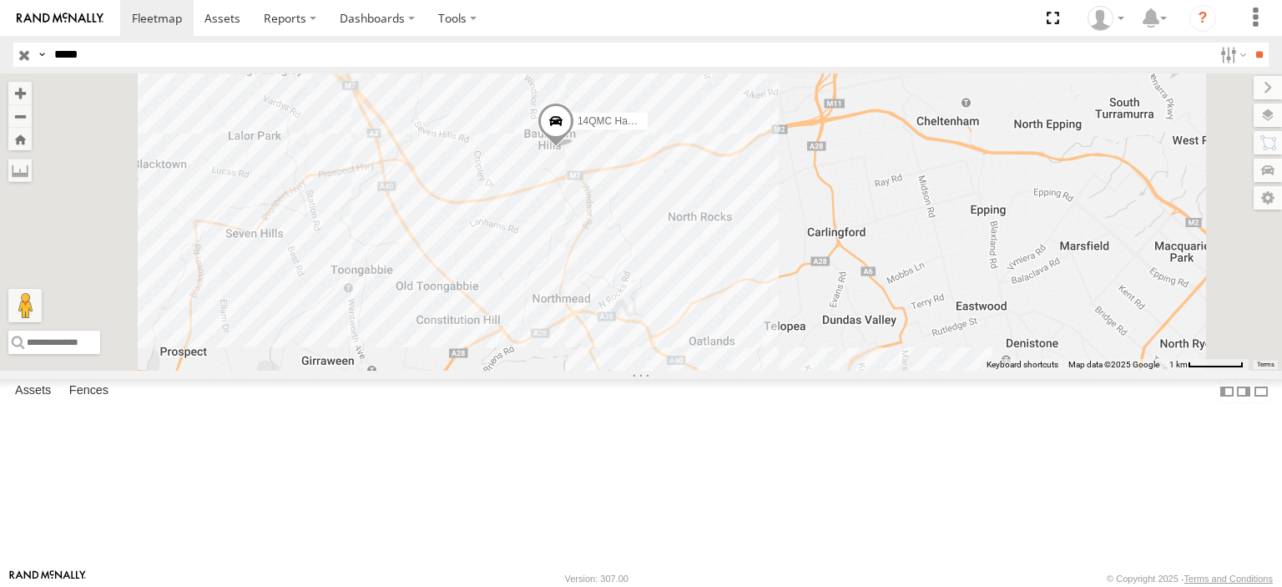
drag, startPoint x: 582, startPoint y: 489, endPoint x: 601, endPoint y: 362, distance: 128.2
click at [601, 362] on div "14QMC Hamza" at bounding box center [641, 221] width 1282 height 297
